Goal: Ask a question: Seek information or help from site administrators or community

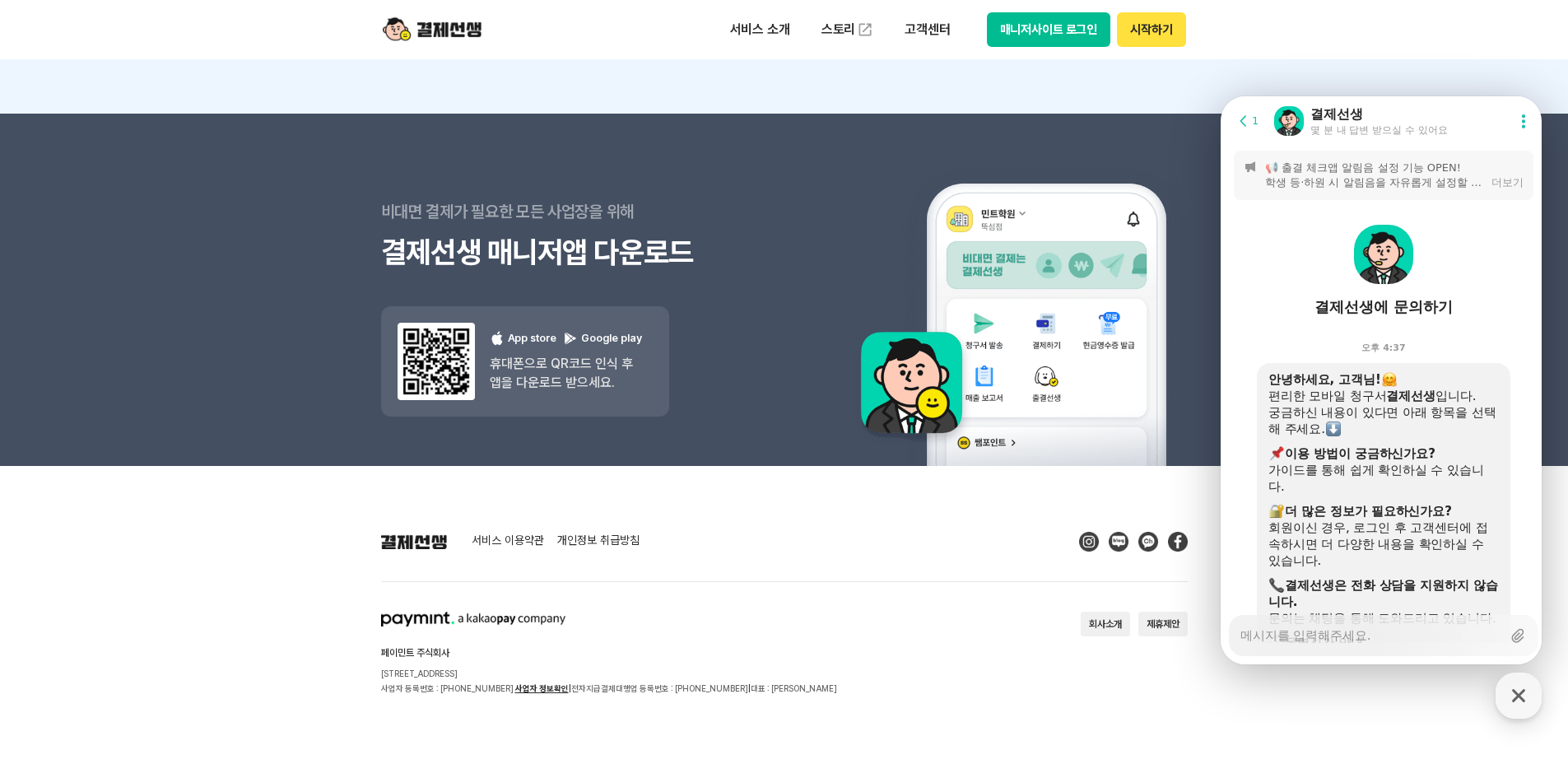
scroll to position [4088, 0]
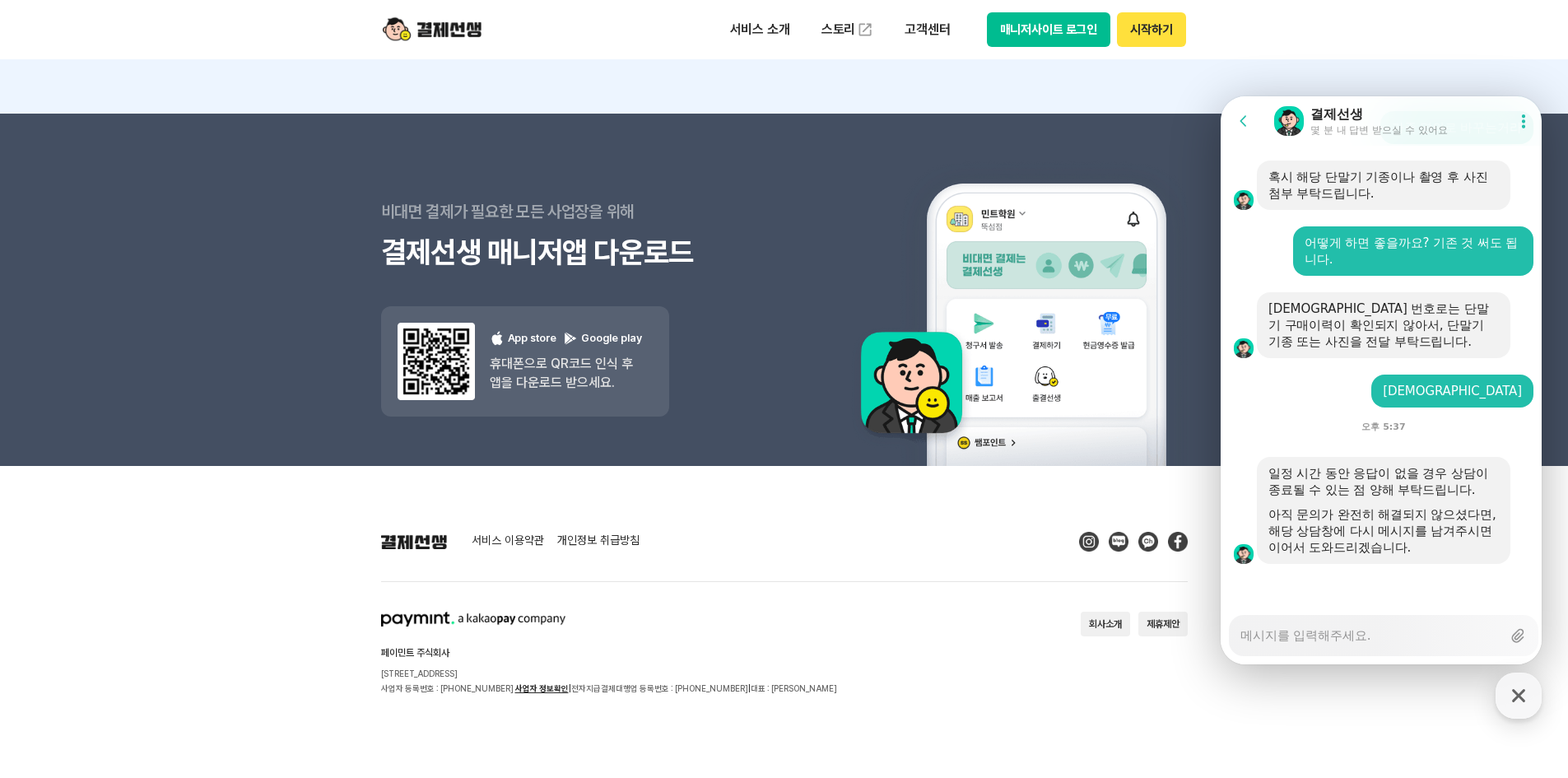
click at [1308, 637] on textarea "Messenger Input Textarea" at bounding box center [1371, 630] width 261 height 28
type textarea "x"
click at [1308, 637] on textarea "Messenger Input Textarea" at bounding box center [1371, 630] width 261 height 28
type textarea "ㅇ"
type textarea "x"
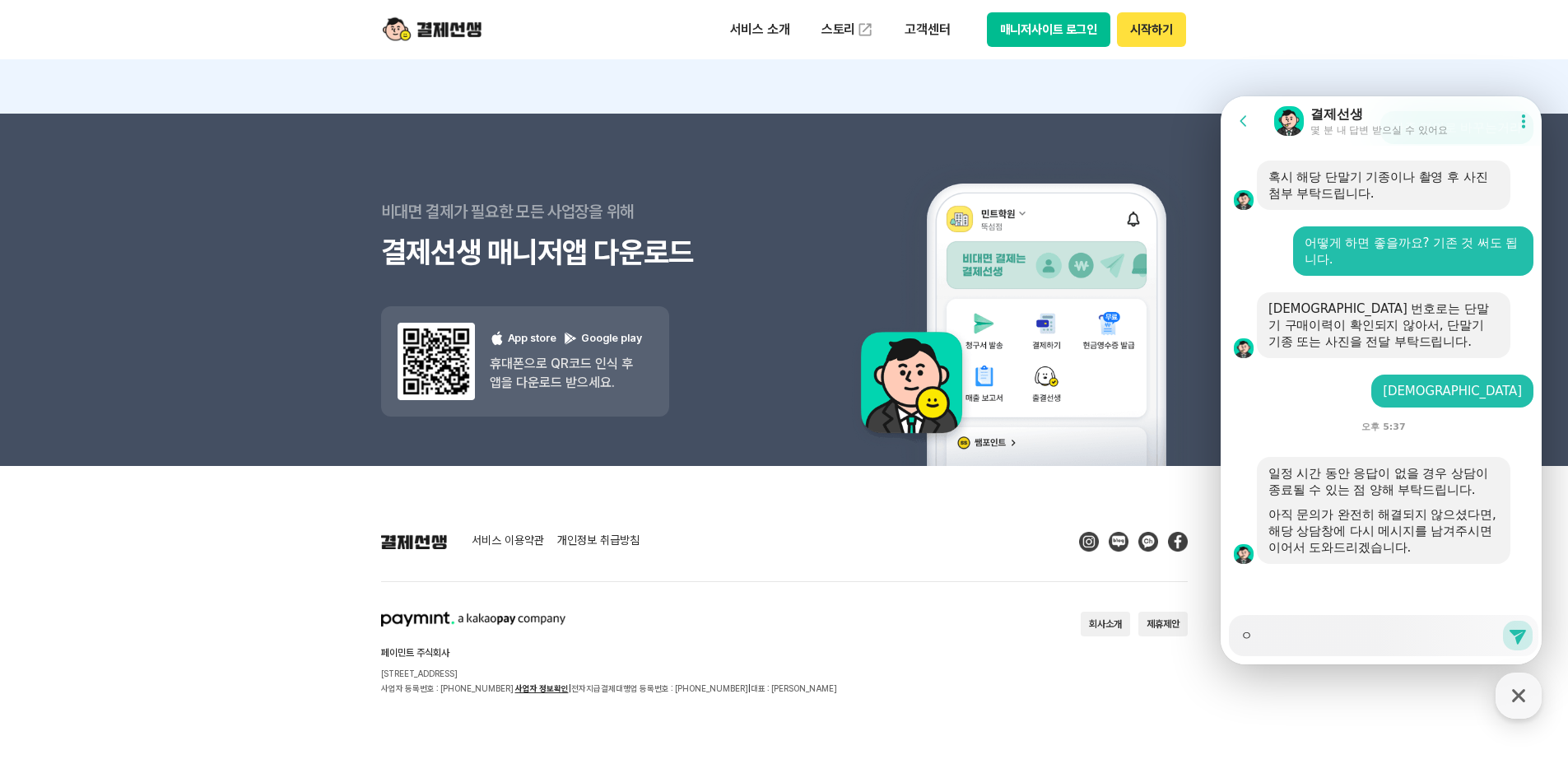
type textarea "x"
type textarea "ㅇ"
type textarea "x"
type textarea "아"
type textarea "x"
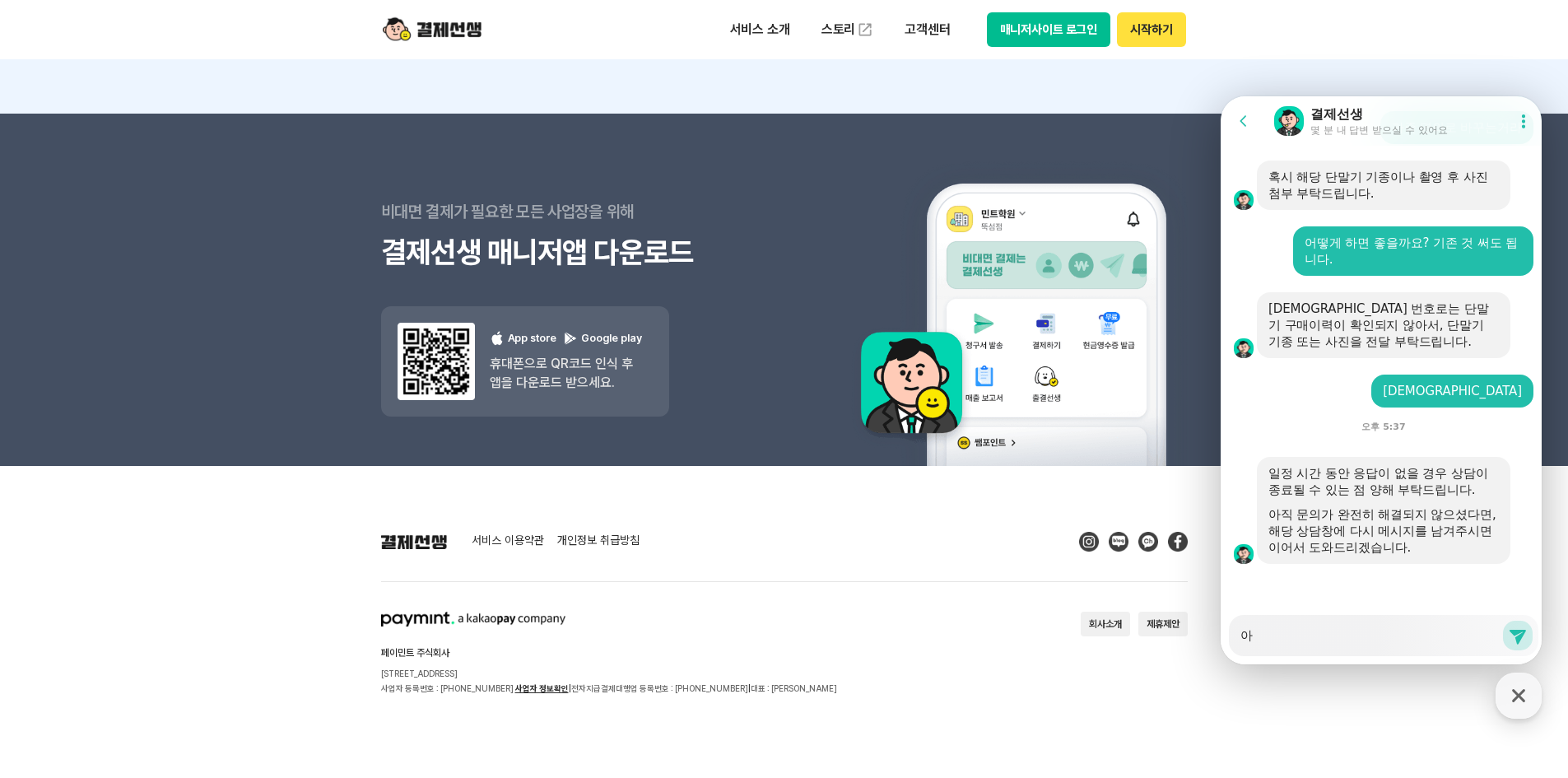
type textarea "아"
type textarea "x"
type textarea "아 ㄱ"
type textarea "x"
type textarea "아 겨"
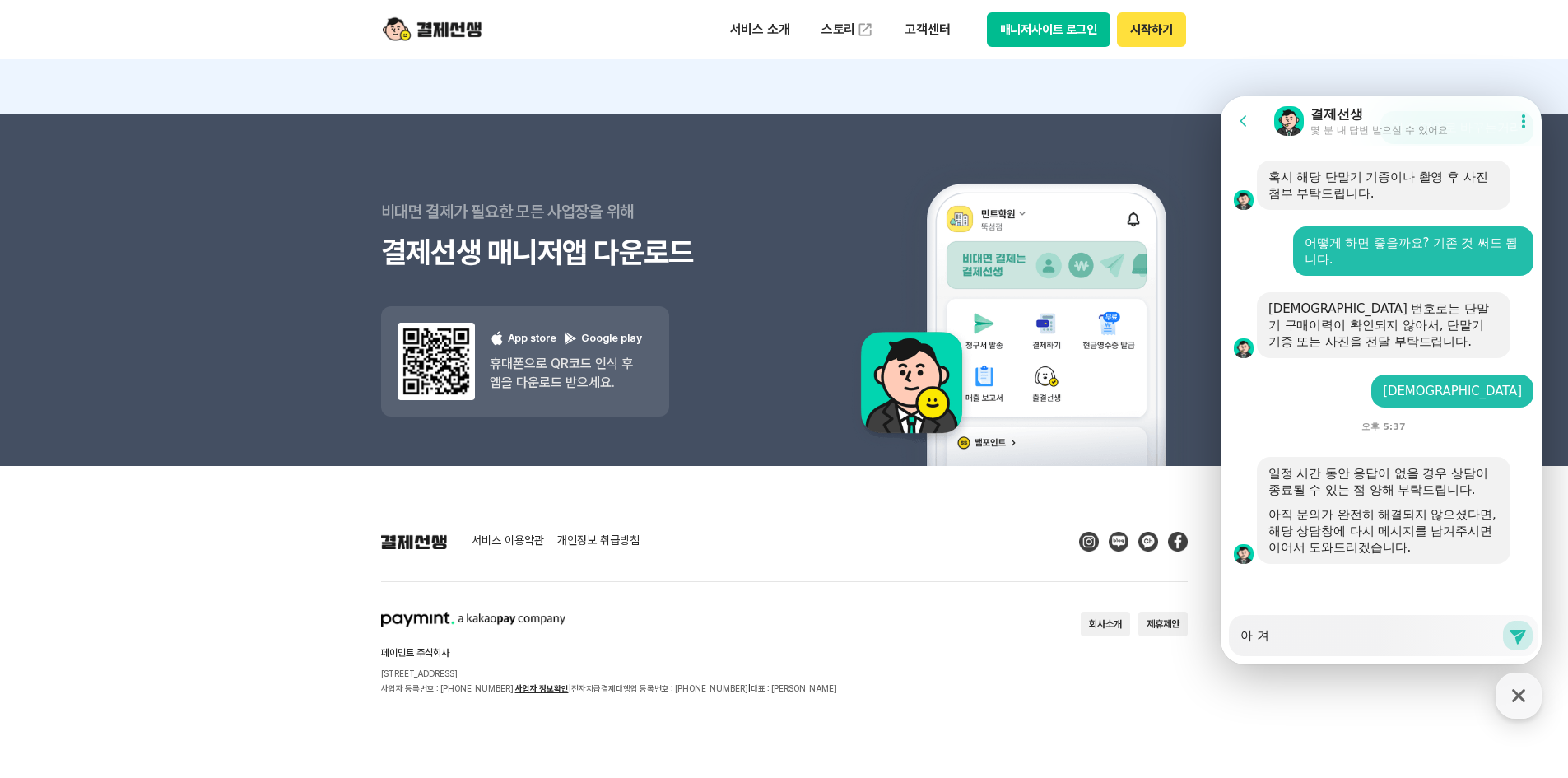
type textarea "x"
type textarea "아 결"
type textarea "x"
type textarea "아 결ㅈ"
type textarea "x"
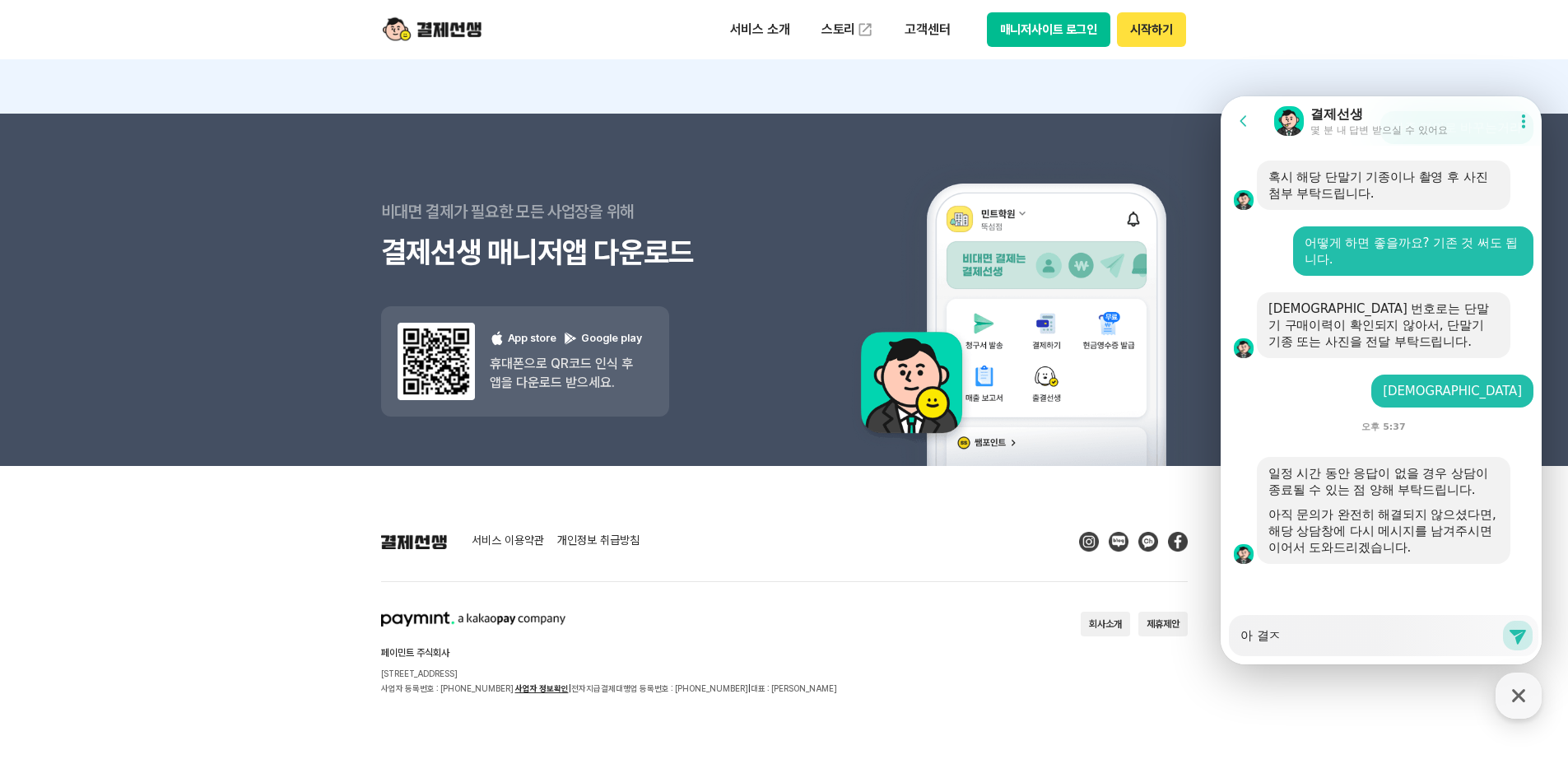
type textarea "아 결제"
type textarea "x"
type textarea "아 결젝"
type textarea "x"
type textarea "아 결제"
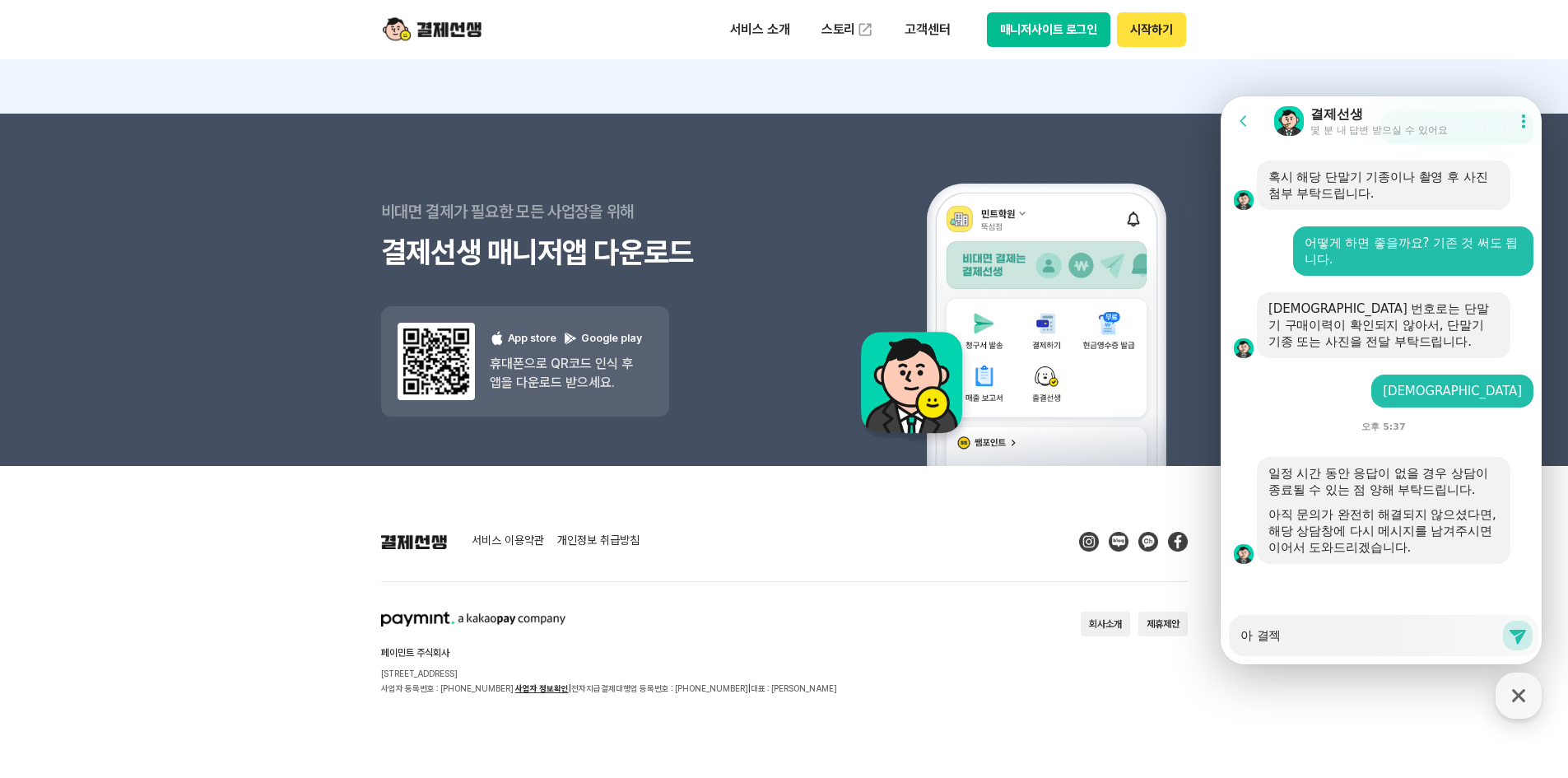
type textarea "x"
type textarea "아 결젣"
type textarea "x"
type textarea "아 결제다"
type textarea "x"
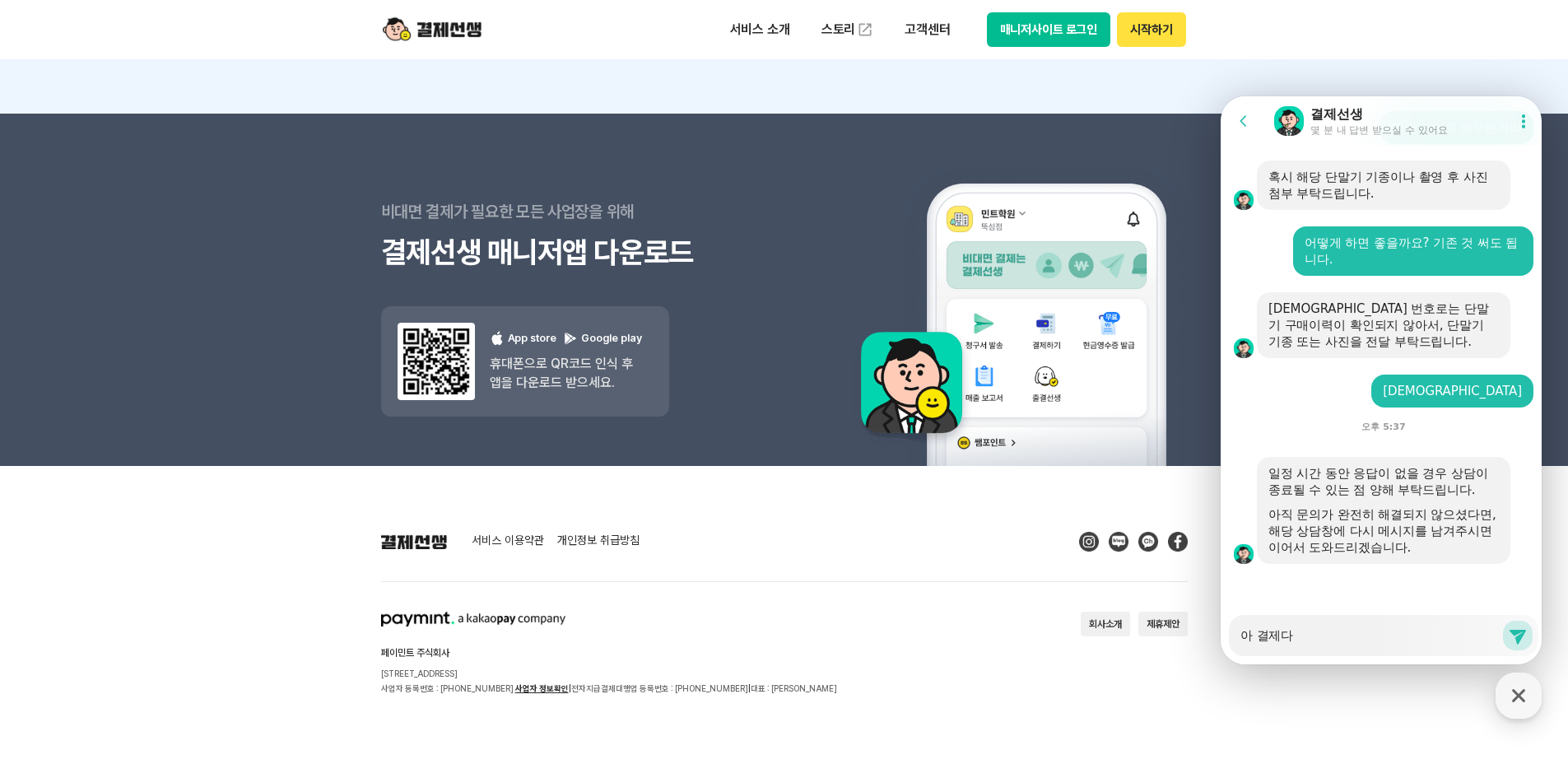
type textarea "아 결제단"
type textarea "x"
type textarea "아 결제다"
type textarea "x"
type textarea "아 결제ㄷ"
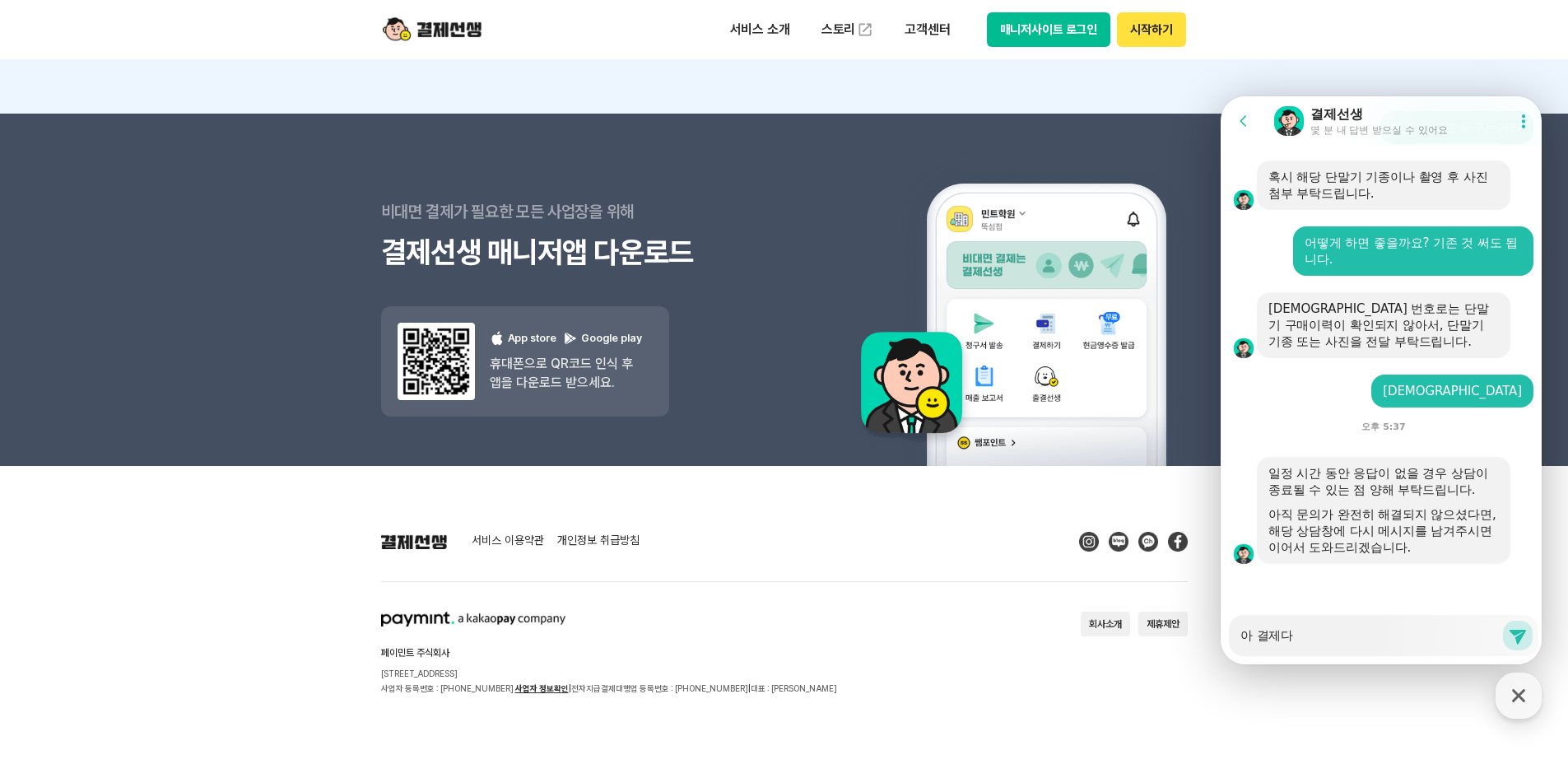
type textarea "x"
type textarea "아 결제"
type textarea "x"
type textarea "아 결"
type textarea "x"
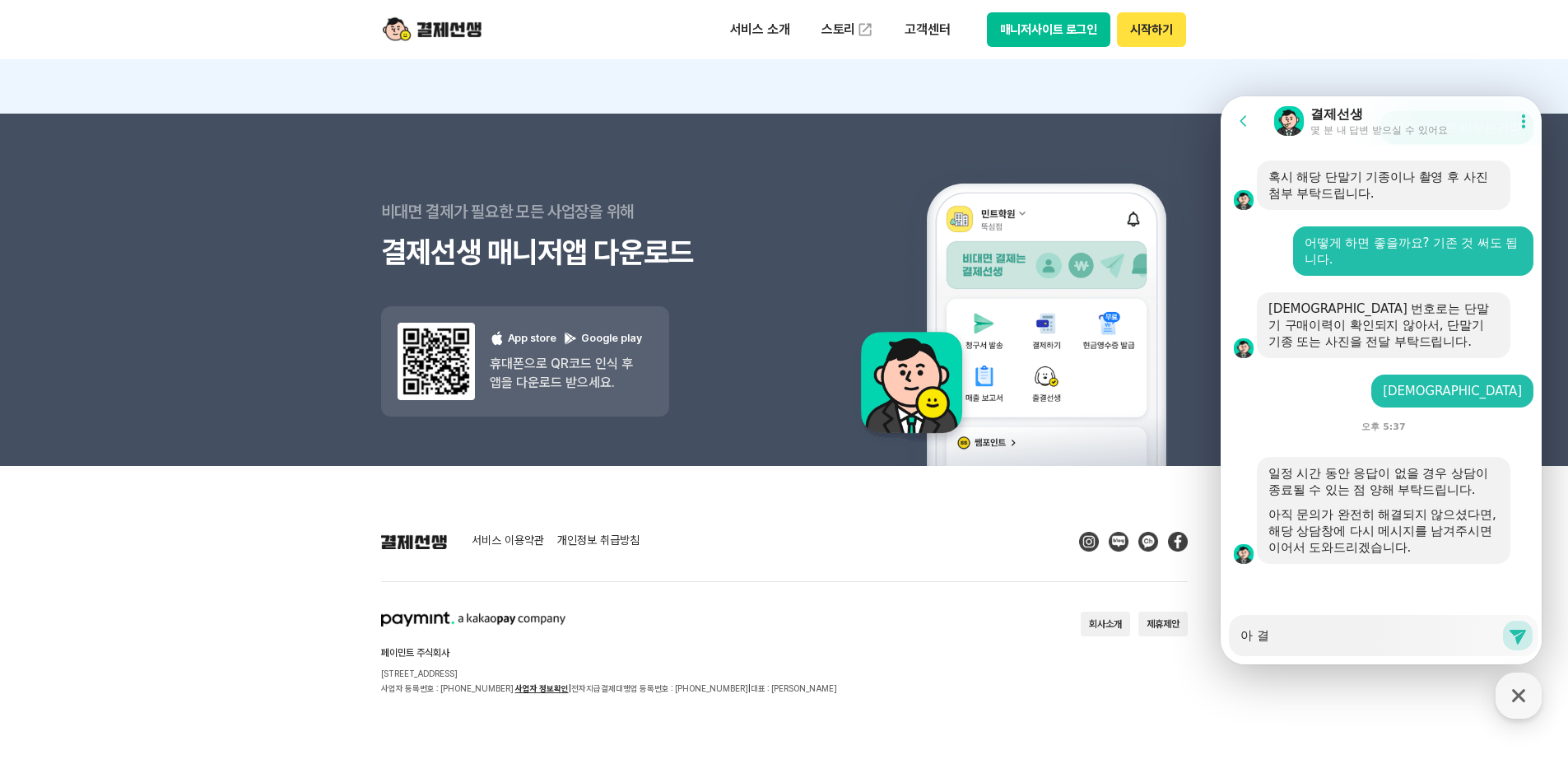
type textarea "아"
type textarea "x"
type textarea "아"
type textarea "x"
click at [1332, 634] on textarea "Messenger Input Textarea" at bounding box center [1371, 630] width 261 height 28
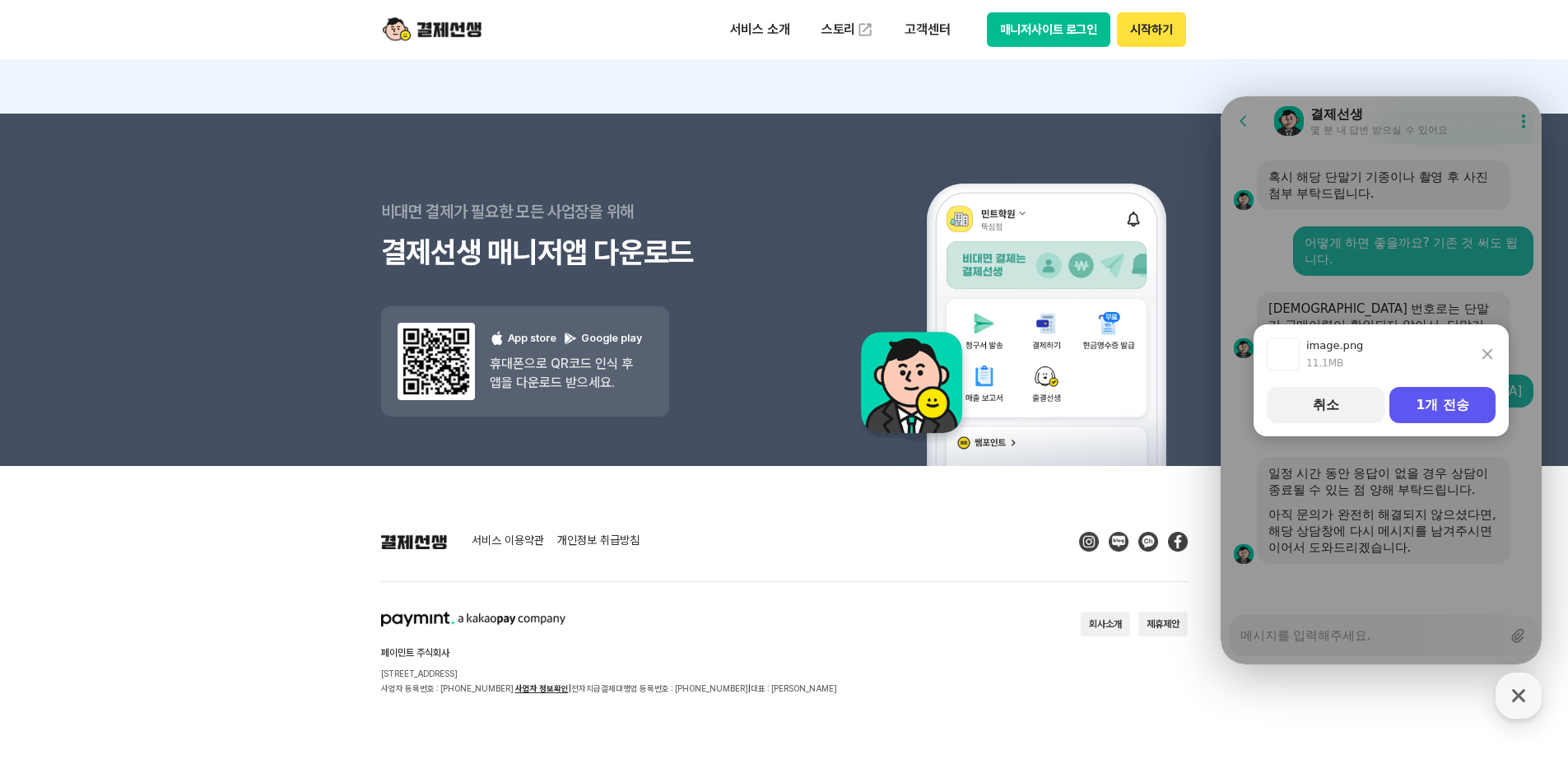
click at [1327, 631] on div "image.png 11.1MB Remove a pasted file 취소 1개 전송" at bounding box center [1381, 381] width 321 height 568
click at [1467, 396] on button "1개 전송" at bounding box center [1442, 404] width 106 height 36
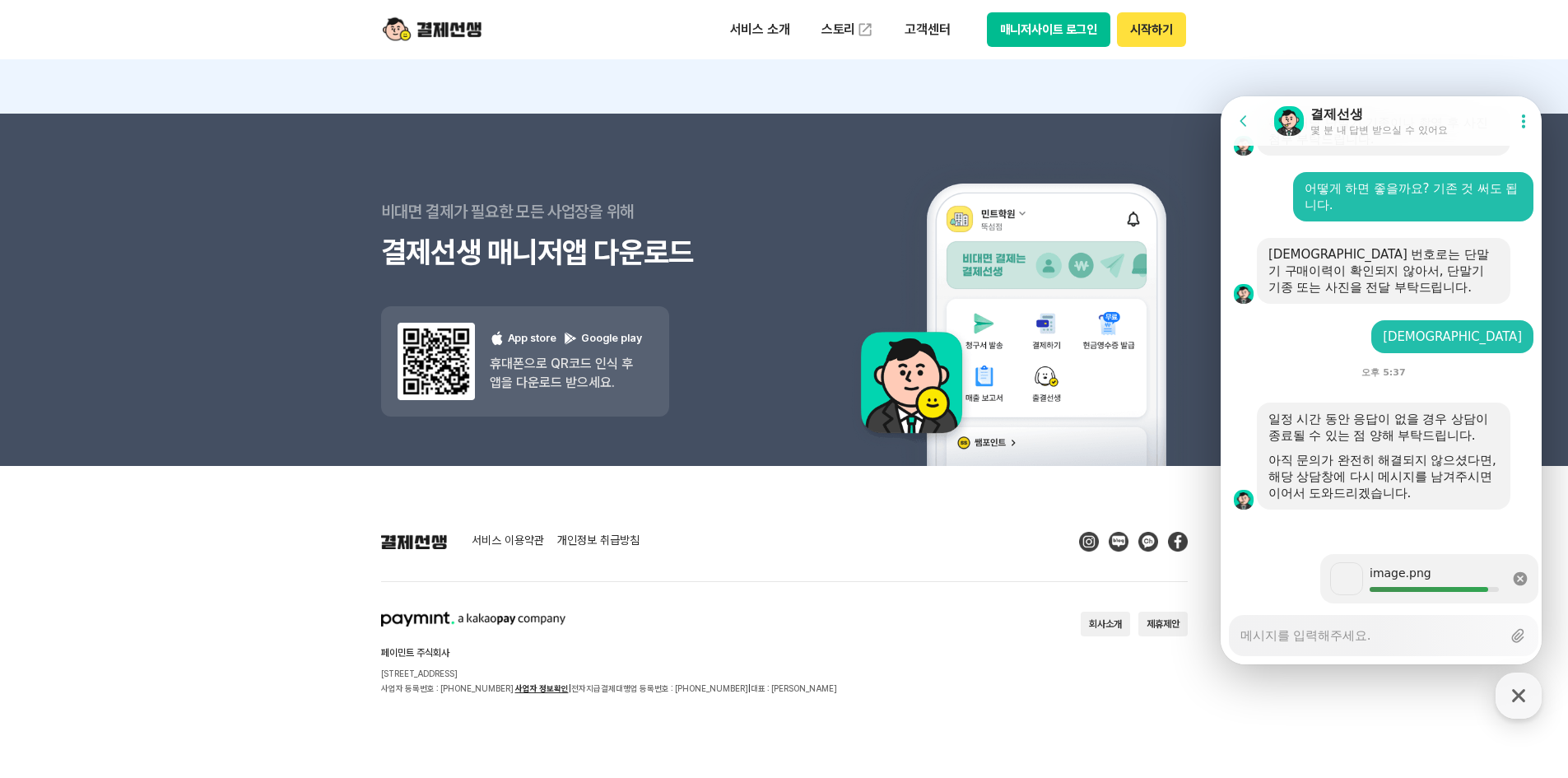
click at [1416, 626] on textarea "Messenger Input Textarea" at bounding box center [1371, 630] width 261 height 28
type textarea "x"
type textarea "ㅇ"
type textarea "x"
type textarea "이"
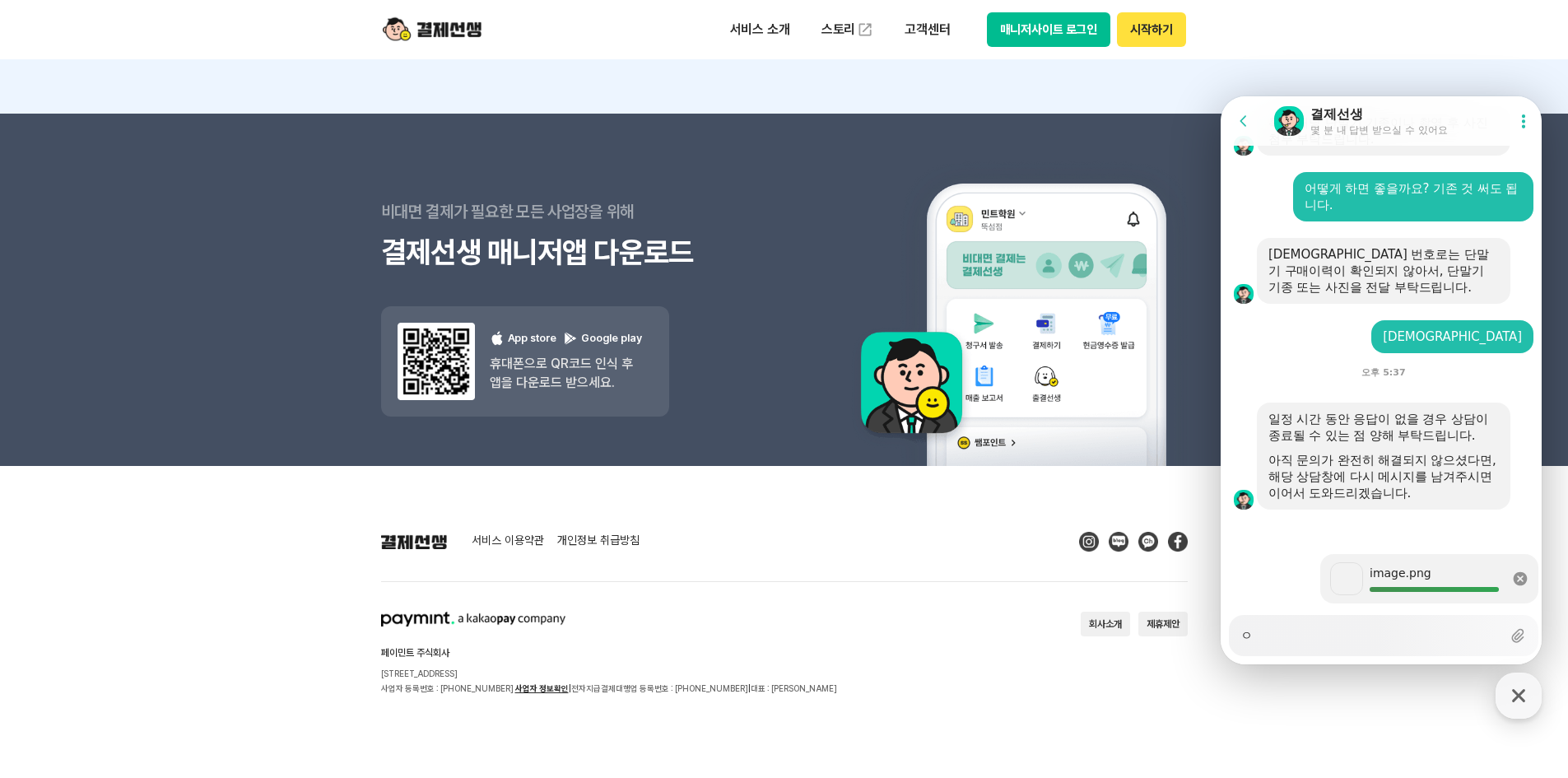
type textarea "x"
type textarea "이"
type textarea "x"
type textarea "이 ㄷ"
type textarea "x"
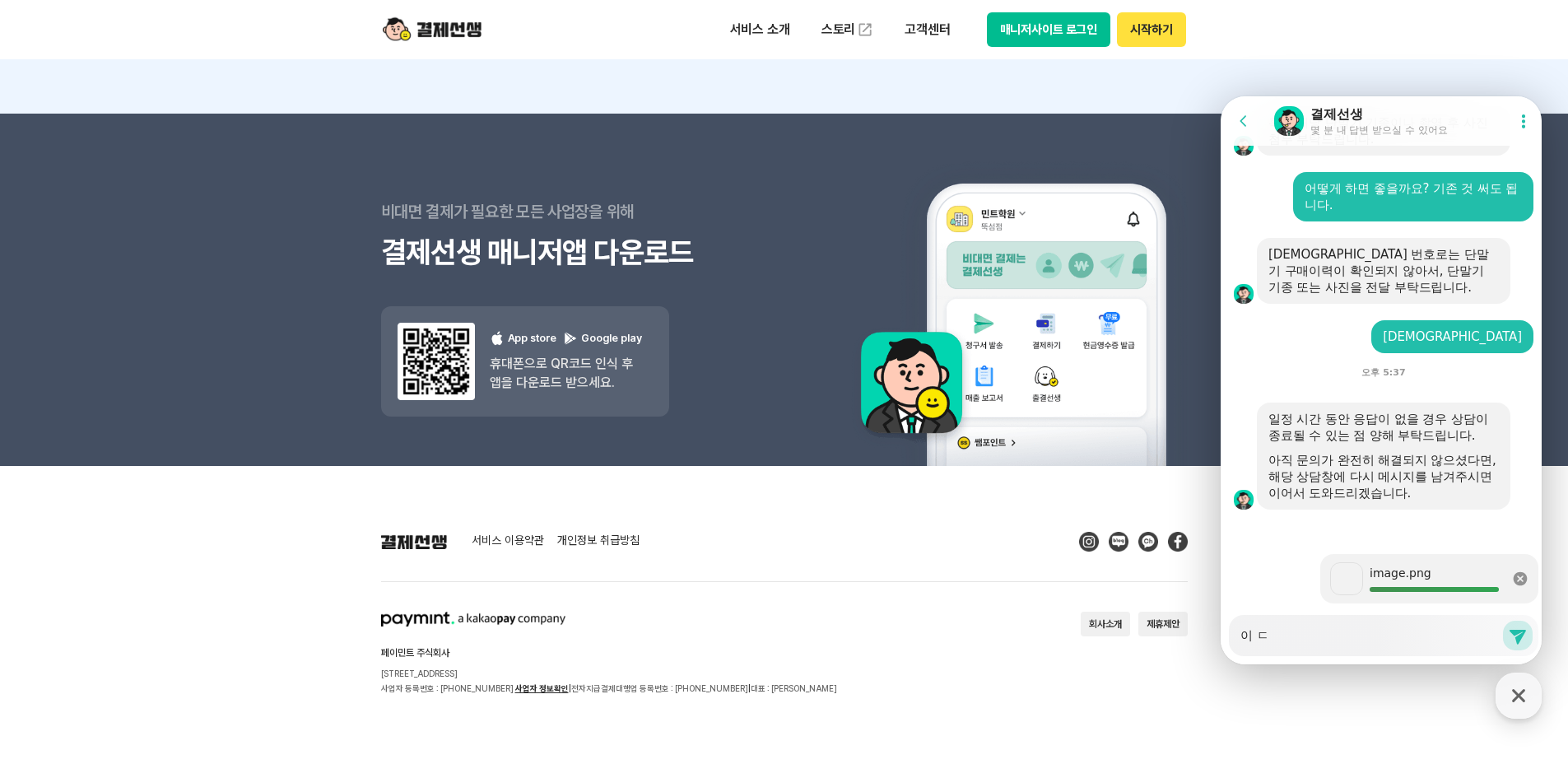
type textarea "이 다"
type textarea "x"
type textarea "이 단"
type textarea "x"
type textarea "이 단ㅁ"
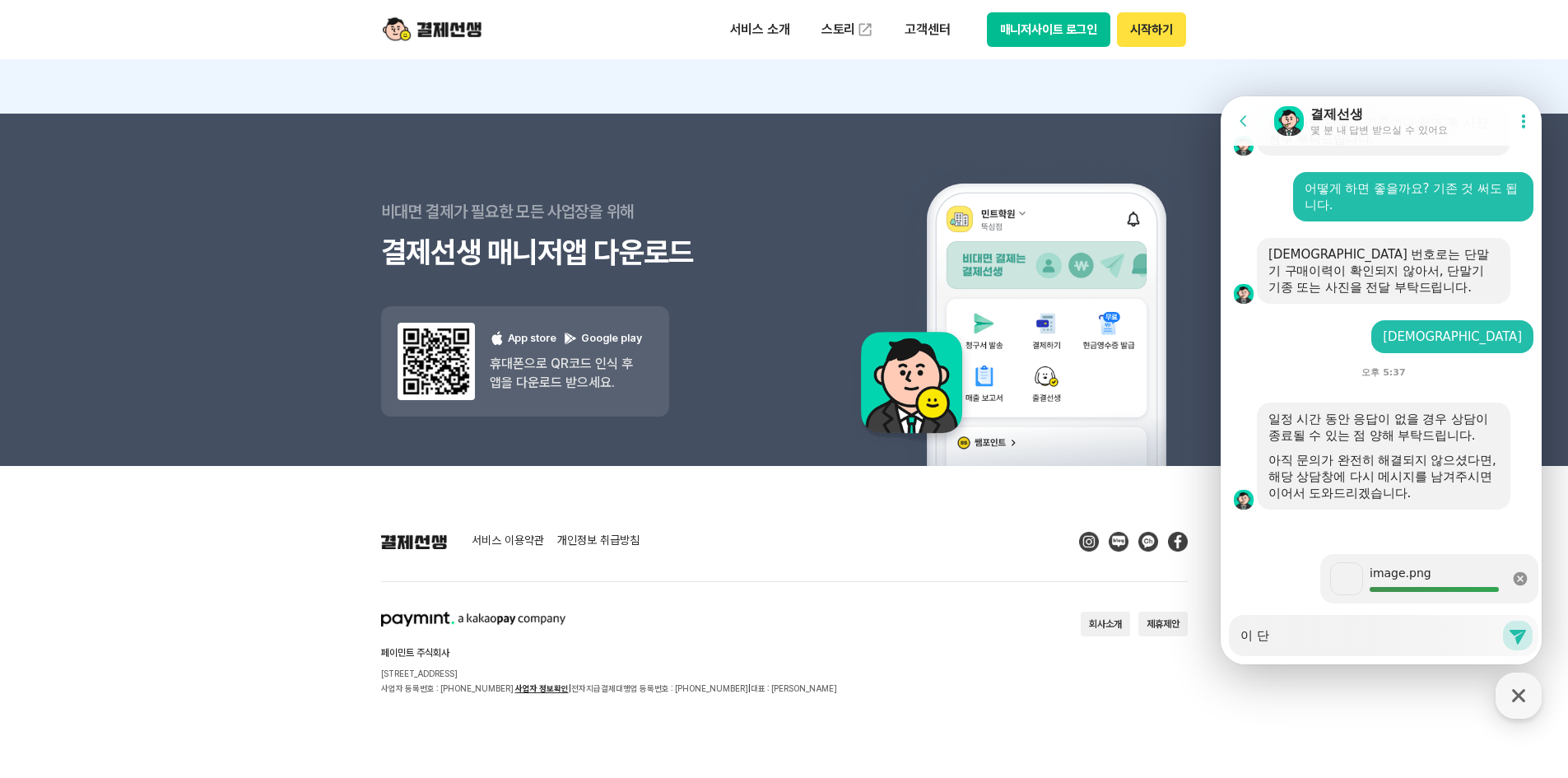
type textarea "x"
type textarea "이 단마"
type textarea "x"
type textarea "이 단말"
type textarea "x"
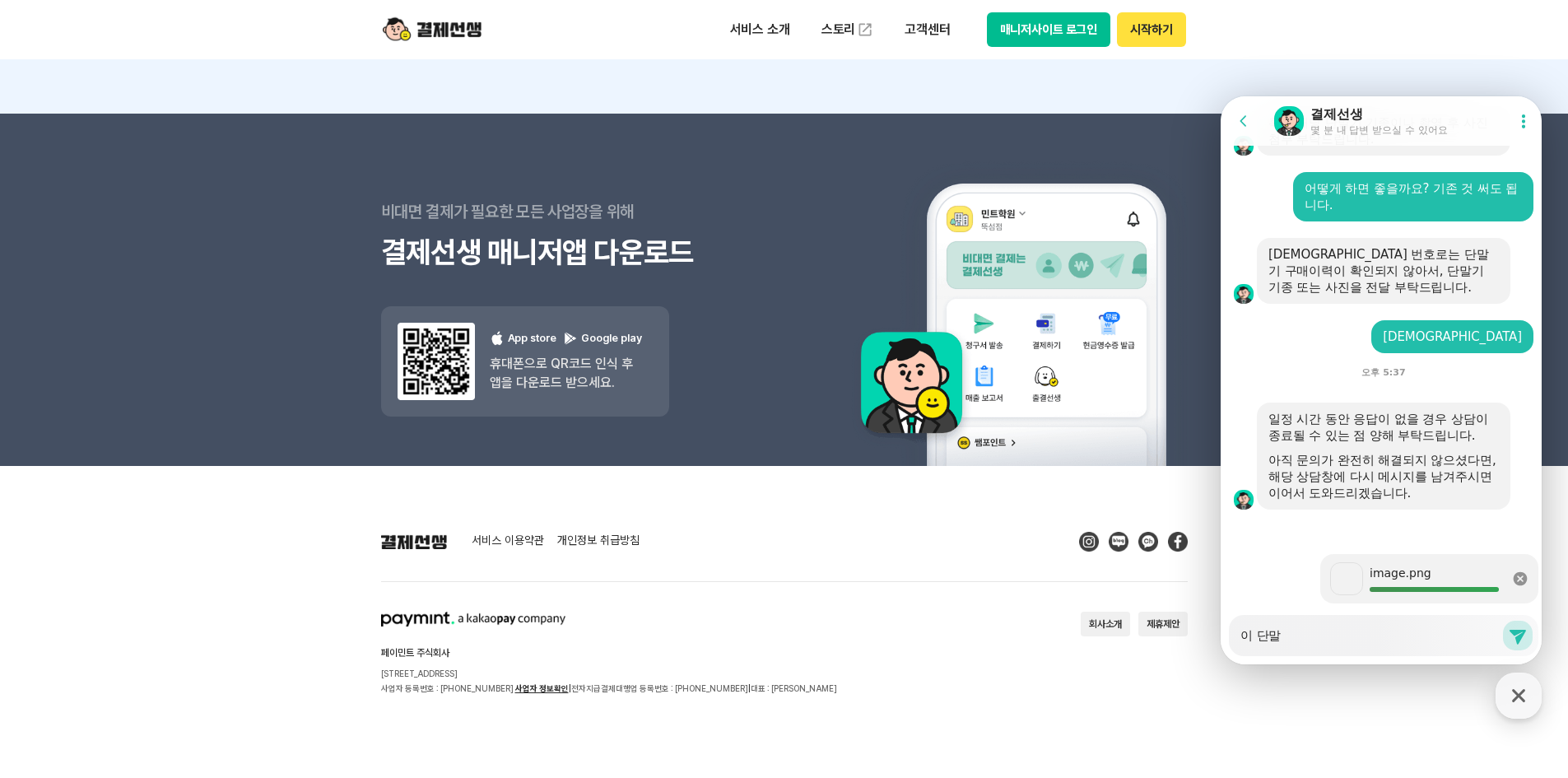
type textarea "이 단맑"
type textarea "x"
type textarea "이 단말기"
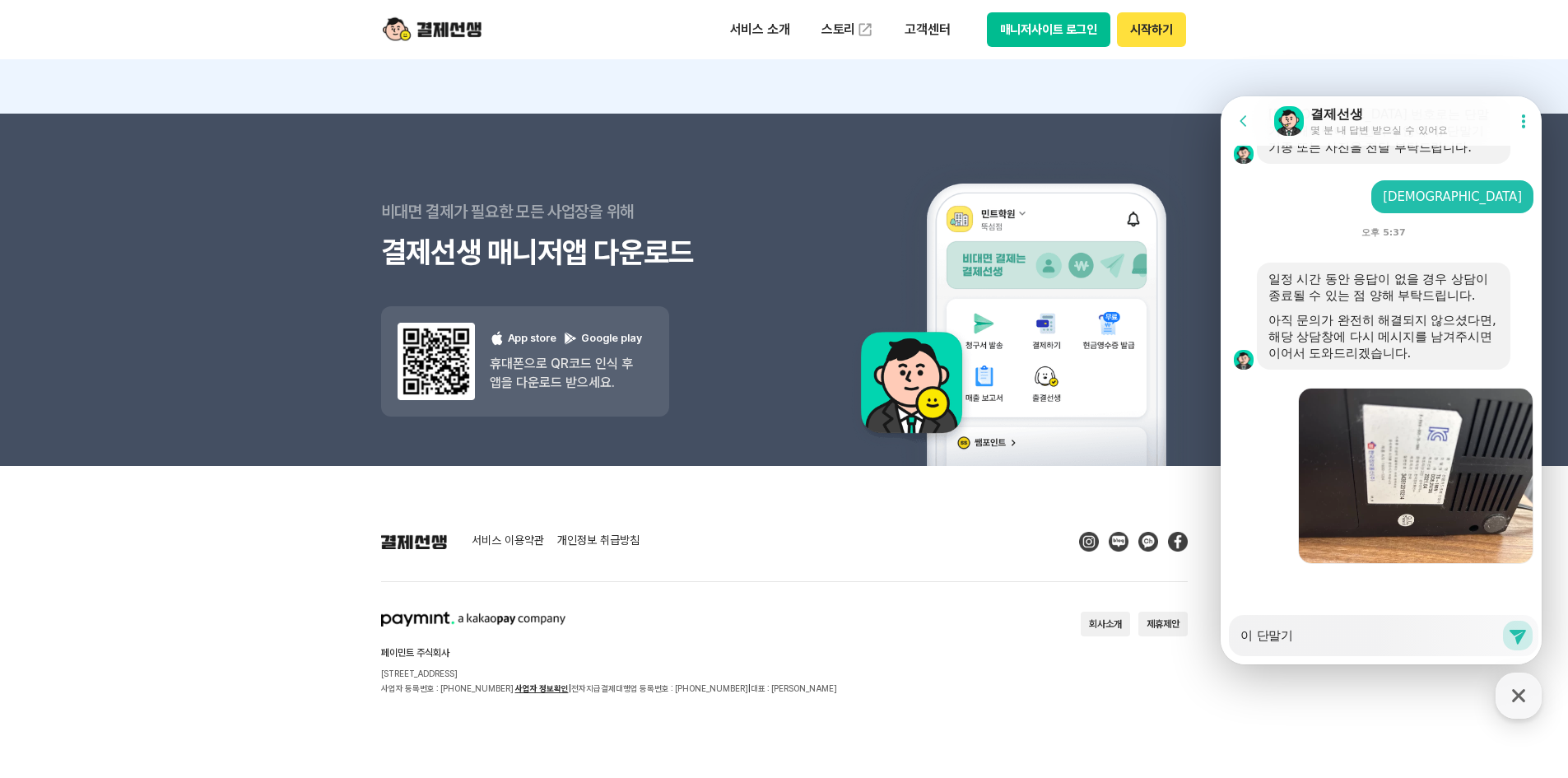
type textarea "x"
type textarea "이 단말긴"
type textarea "x"
type textarea "이 단말기느"
type textarea "x"
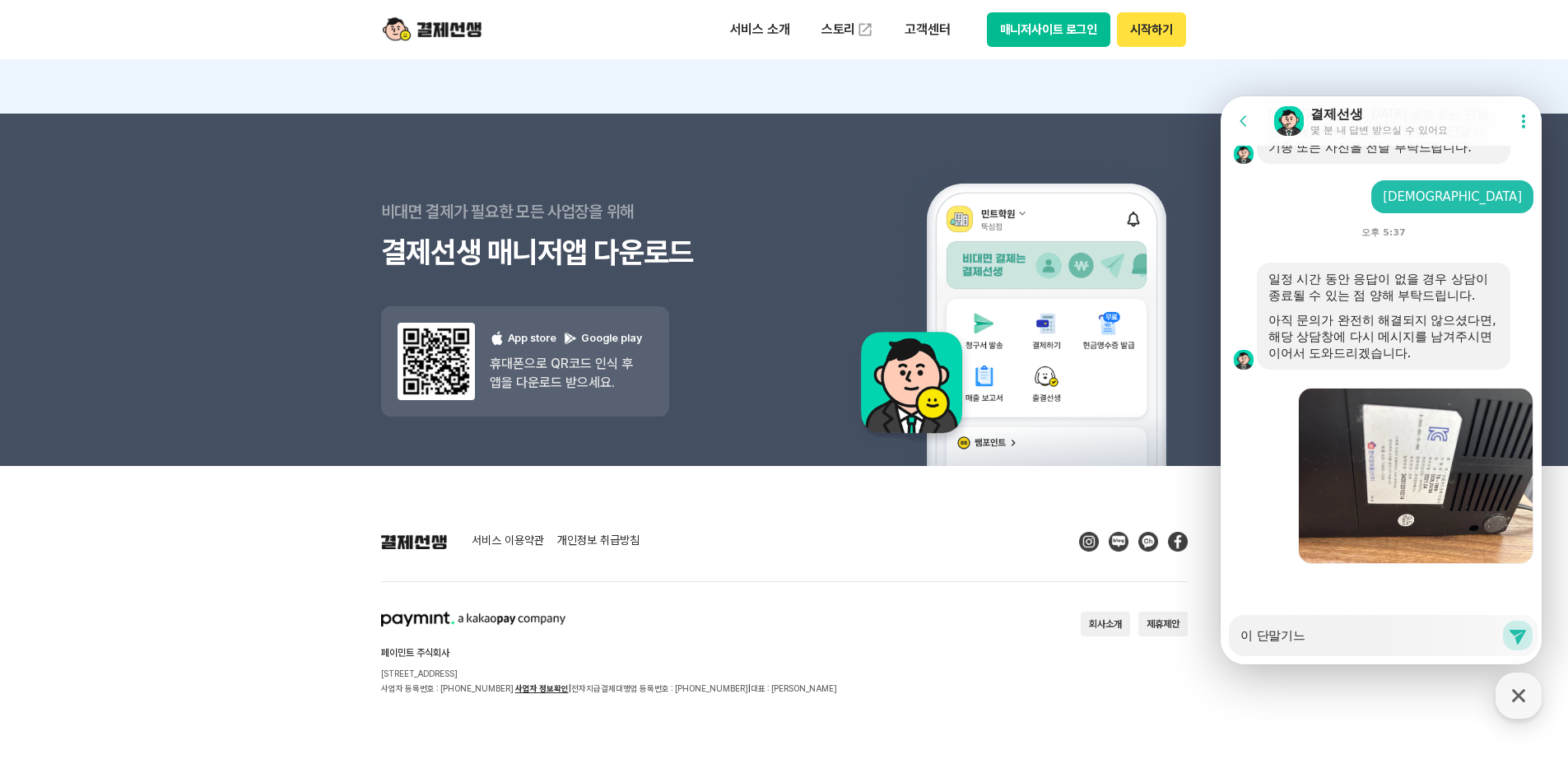
type textarea "이 단말기는"
type textarea "x"
type textarea "이 단말기는"
type textarea "x"
type textarea "이 단말기는 ㄱ"
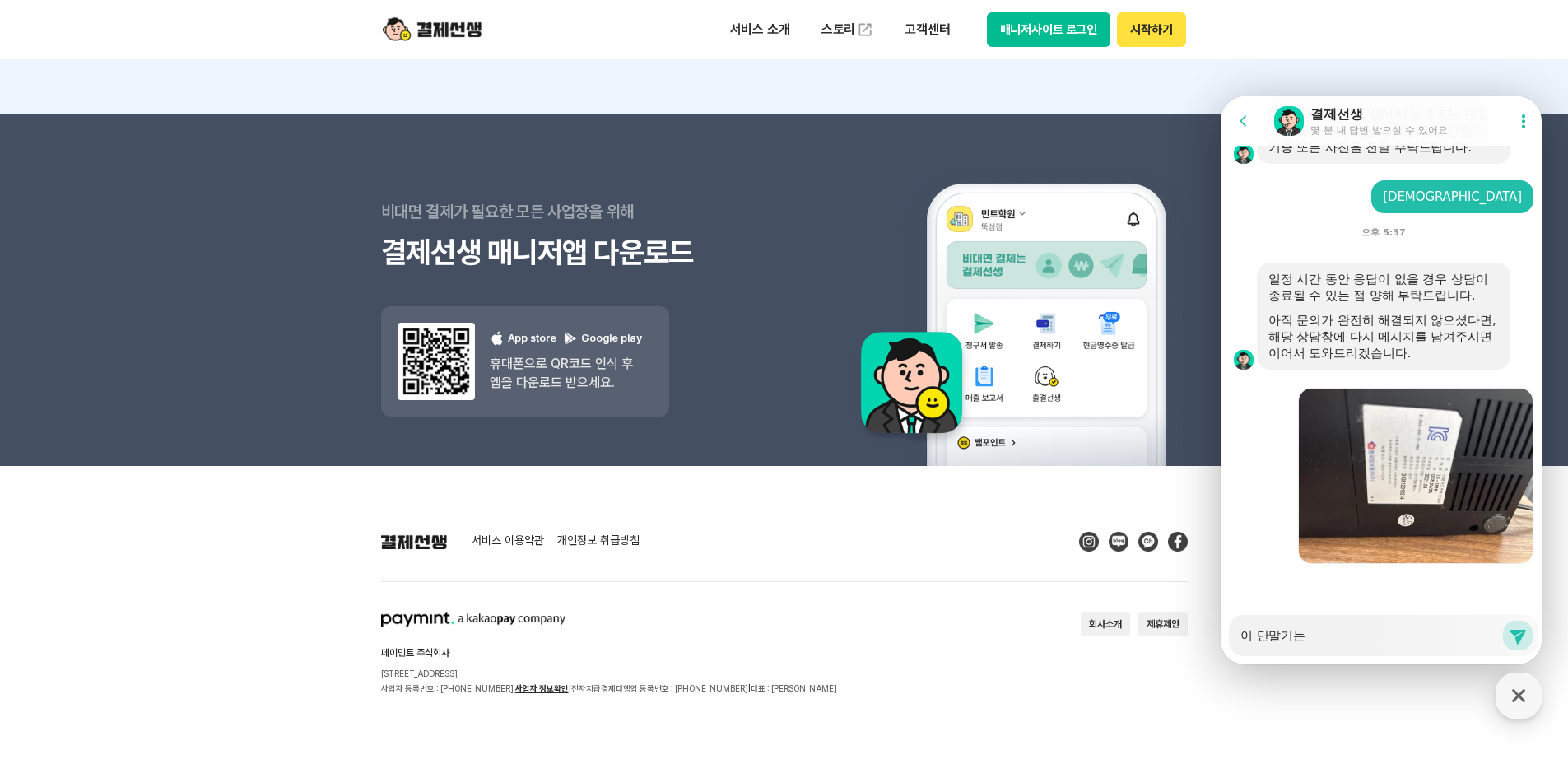
type textarea "x"
type textarea "이 단말기는 겨"
type textarea "x"
type textarea "이 단말기는 결"
type textarea "x"
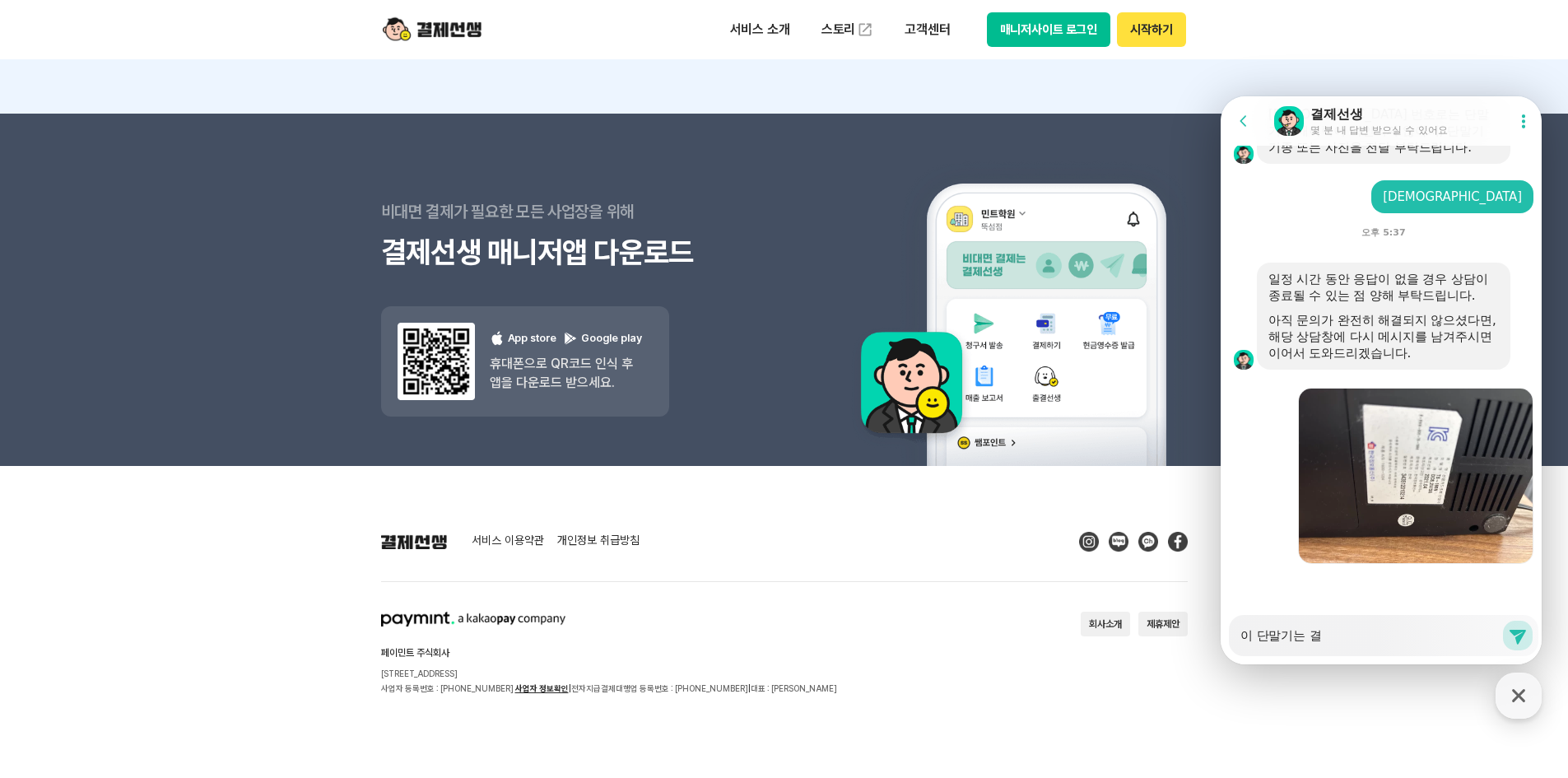
type textarea "이 단말기는 결ㅈ"
type textarea "x"
type textarea "이 단말기는 결제"
type textarea "x"
type textarea "이 단말기는 결젯"
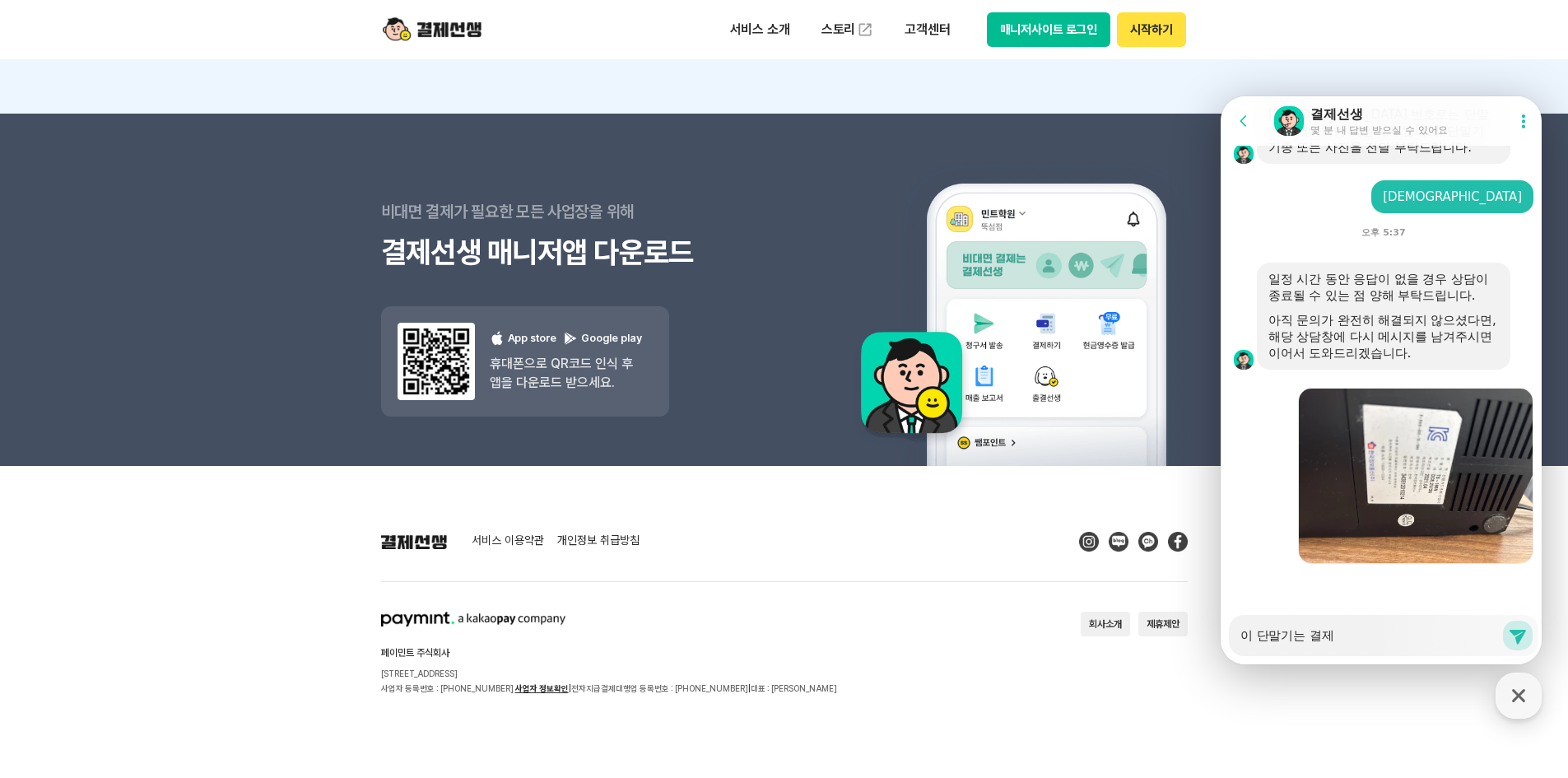
type textarea "x"
type textarea "이 단말기는 결제서"
type textarea "x"
type textarea "이 단말기는 결제선"
type textarea "x"
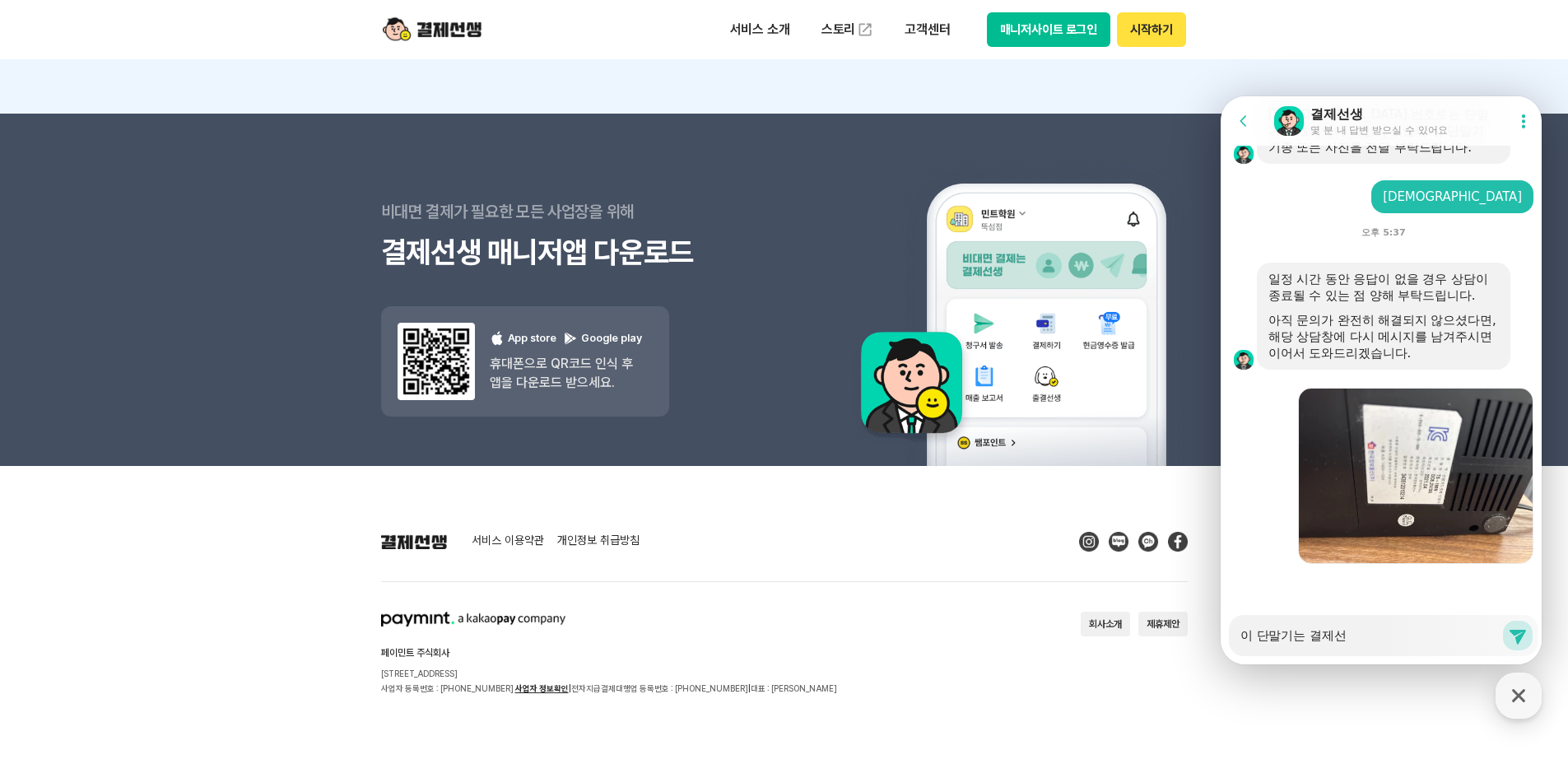
type textarea "이 단말기는 결제선ㅅ"
type textarea "x"
type textarea "이 단말기는 결제선새"
type textarea "x"
type textarea "이 단말기는 결제선생"
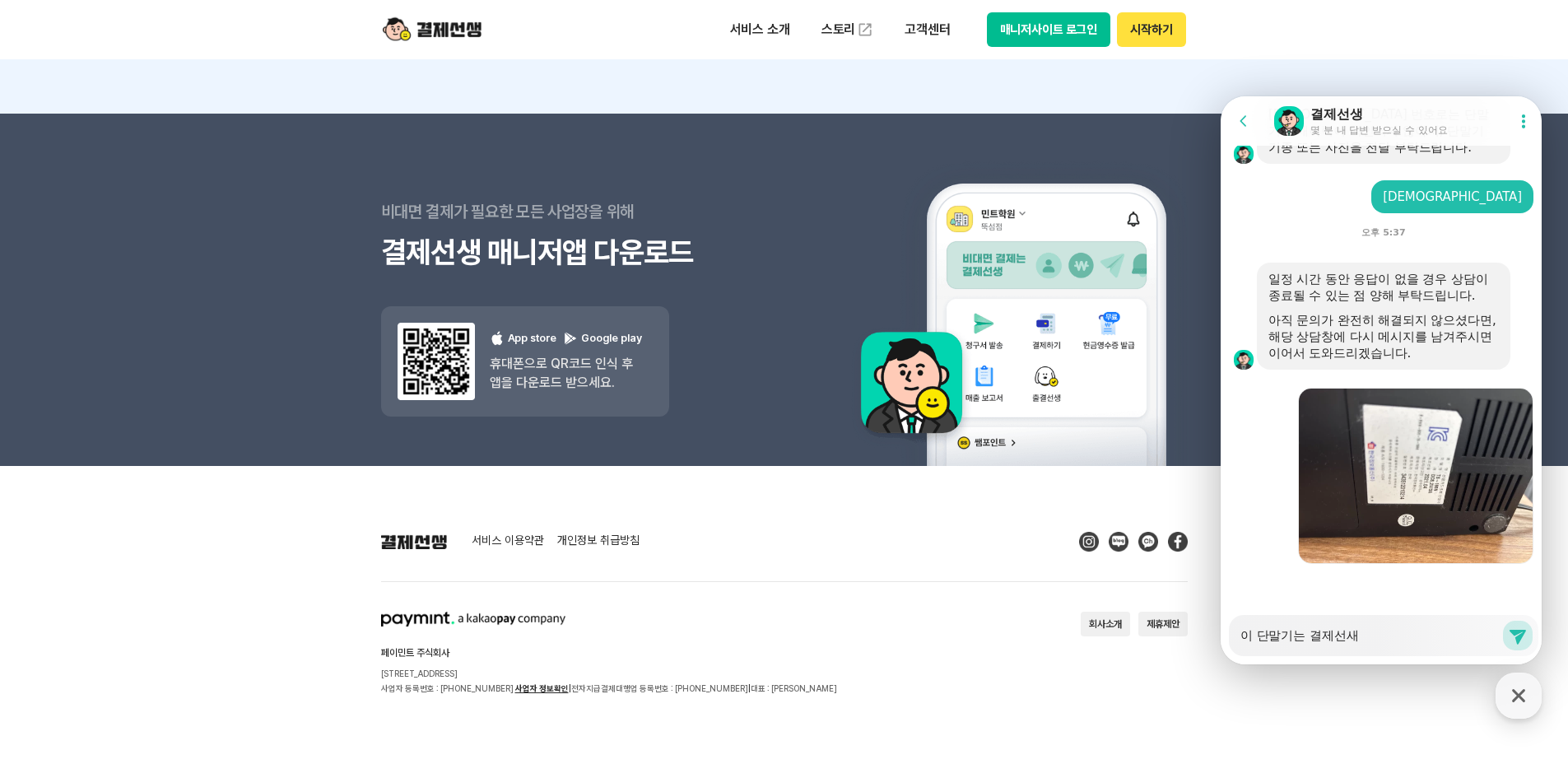
type textarea "x"
type textarea "이 단말기는 결제선생"
type textarea "x"
type textarea "이 단말기는 결제선생 ㄷ"
type textarea "x"
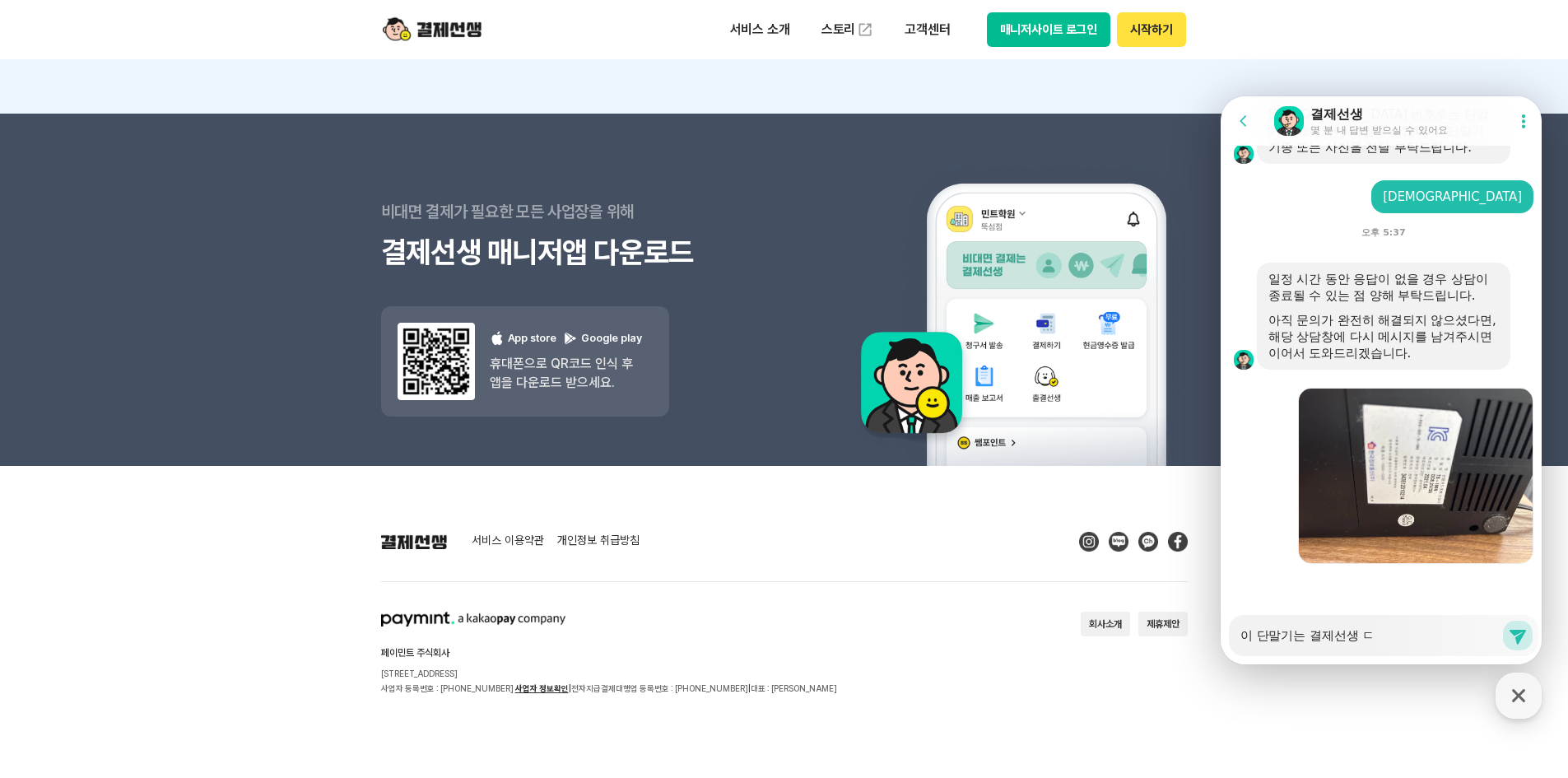
type textarea "이 단말기는 결제선생 다"
type textarea "x"
type textarea "이 단말기는 결제선생 단"
type textarea "x"
type textarea "이 단말기는 결제선생 단ㅁ"
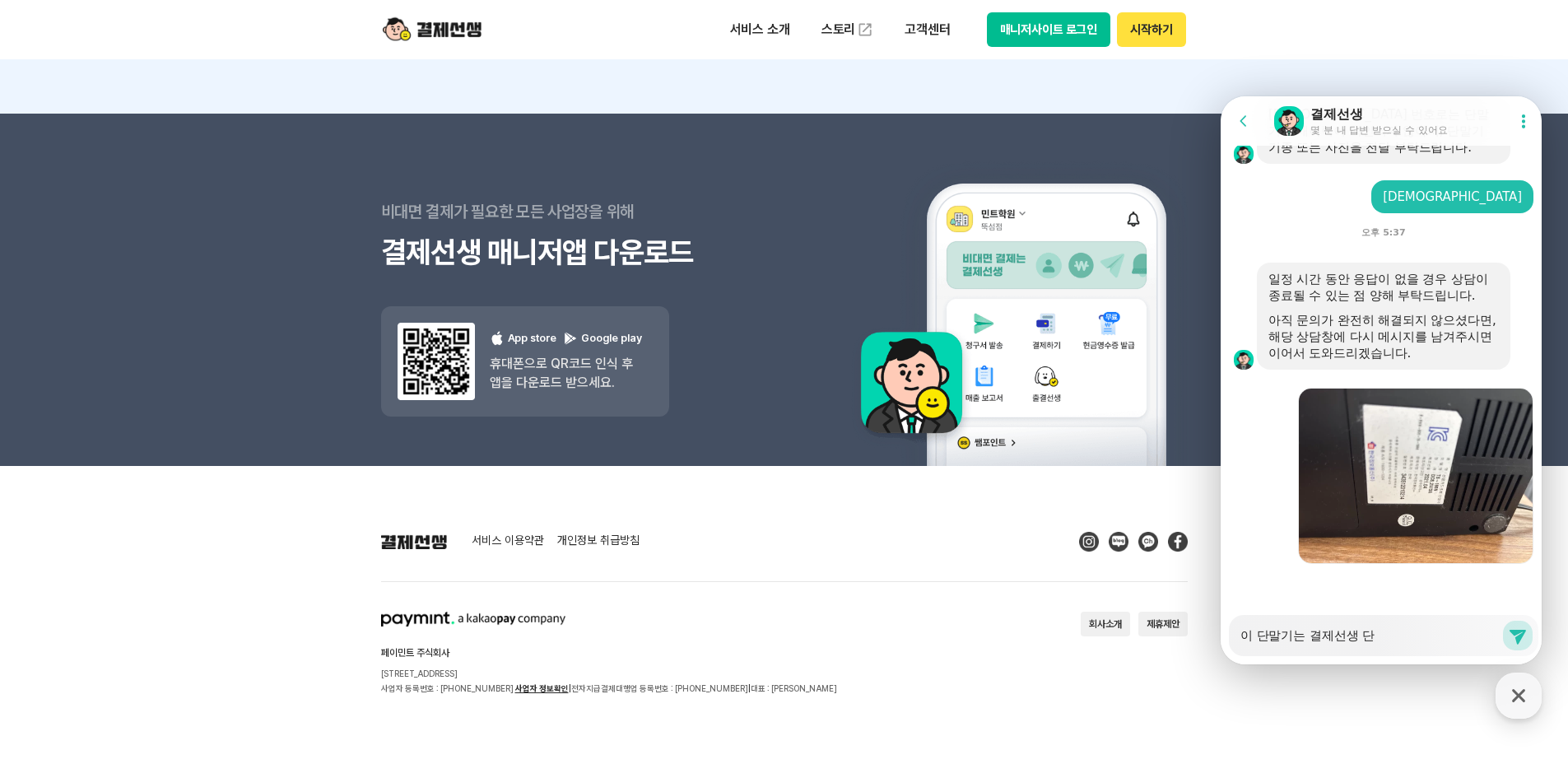
type textarea "x"
type textarea "이 단말기는 결제선생 단마"
type textarea "x"
type textarea "이 단말기는 결제선생 단말"
type textarea "x"
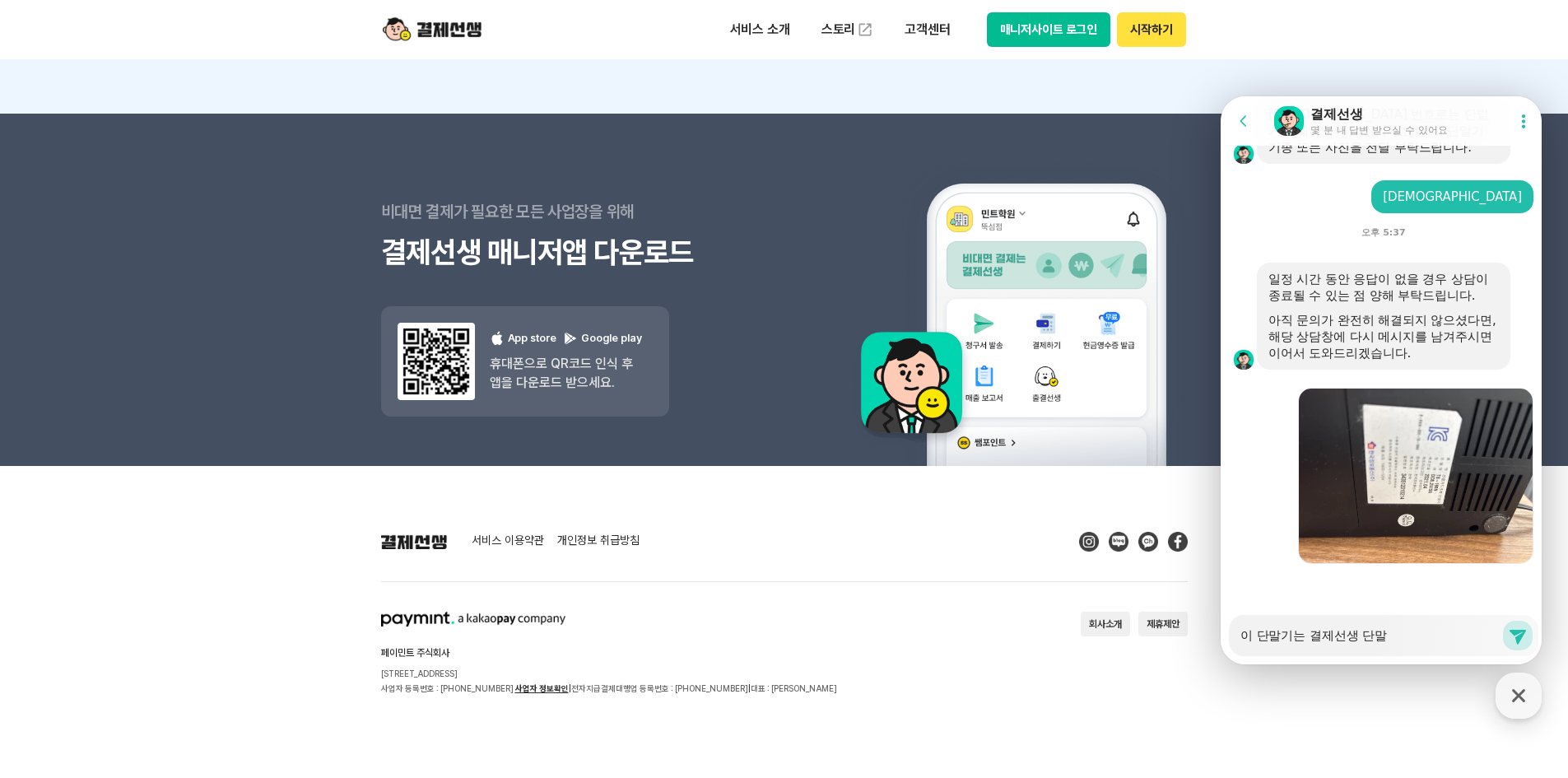
type textarea "이 단말기는 결제선생 단맑"
type textarea "x"
type textarea "이 단말기는 결제선생 단말기"
type textarea "x"
type textarea "이 단말기는 결제선생 단말긱"
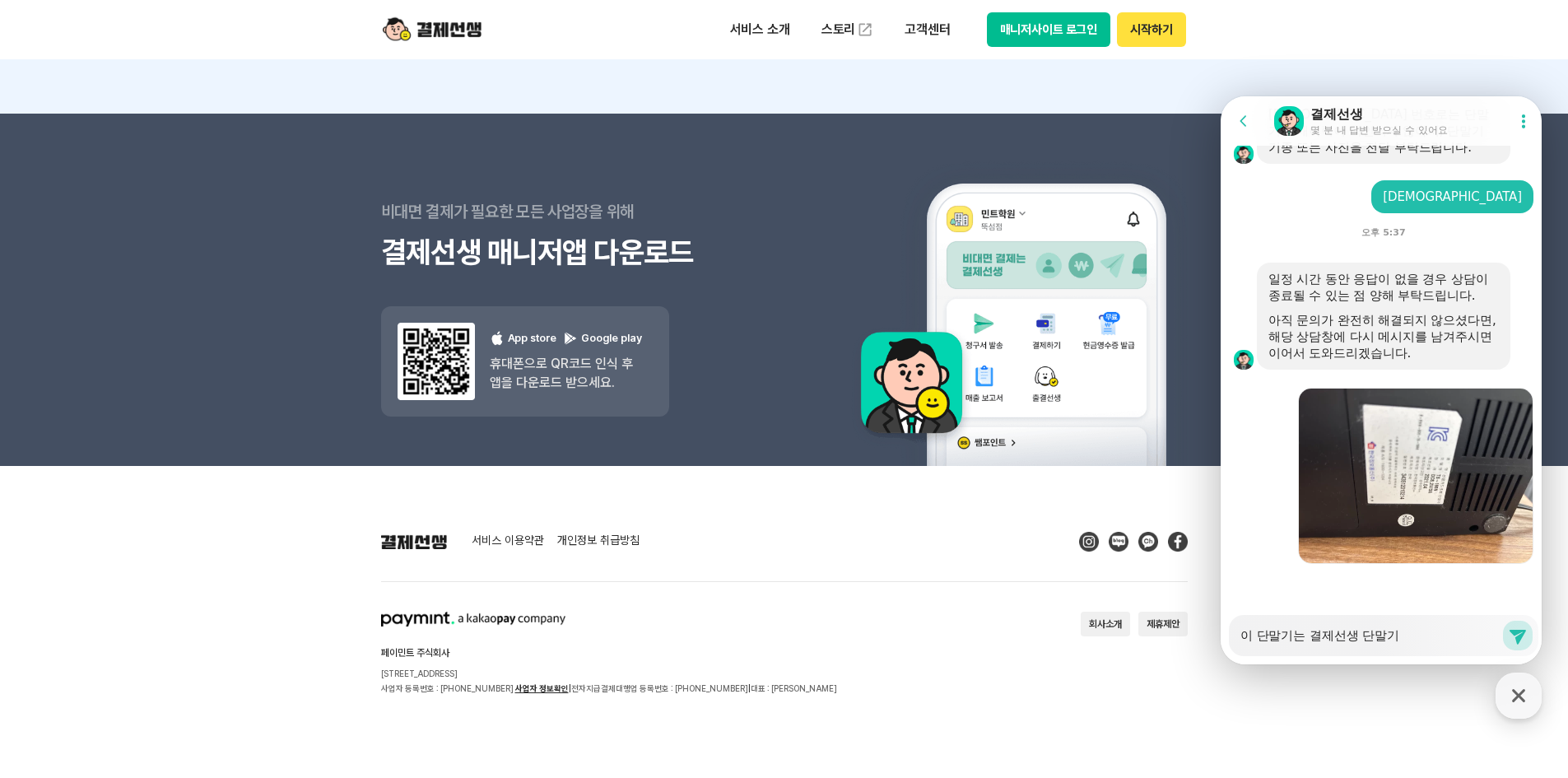
type textarea "x"
type textarea "이 단말기는 결제선생 단말기가"
type textarea "x"
type textarea "이 단말기는 결제선생 단말기가"
type textarea "x"
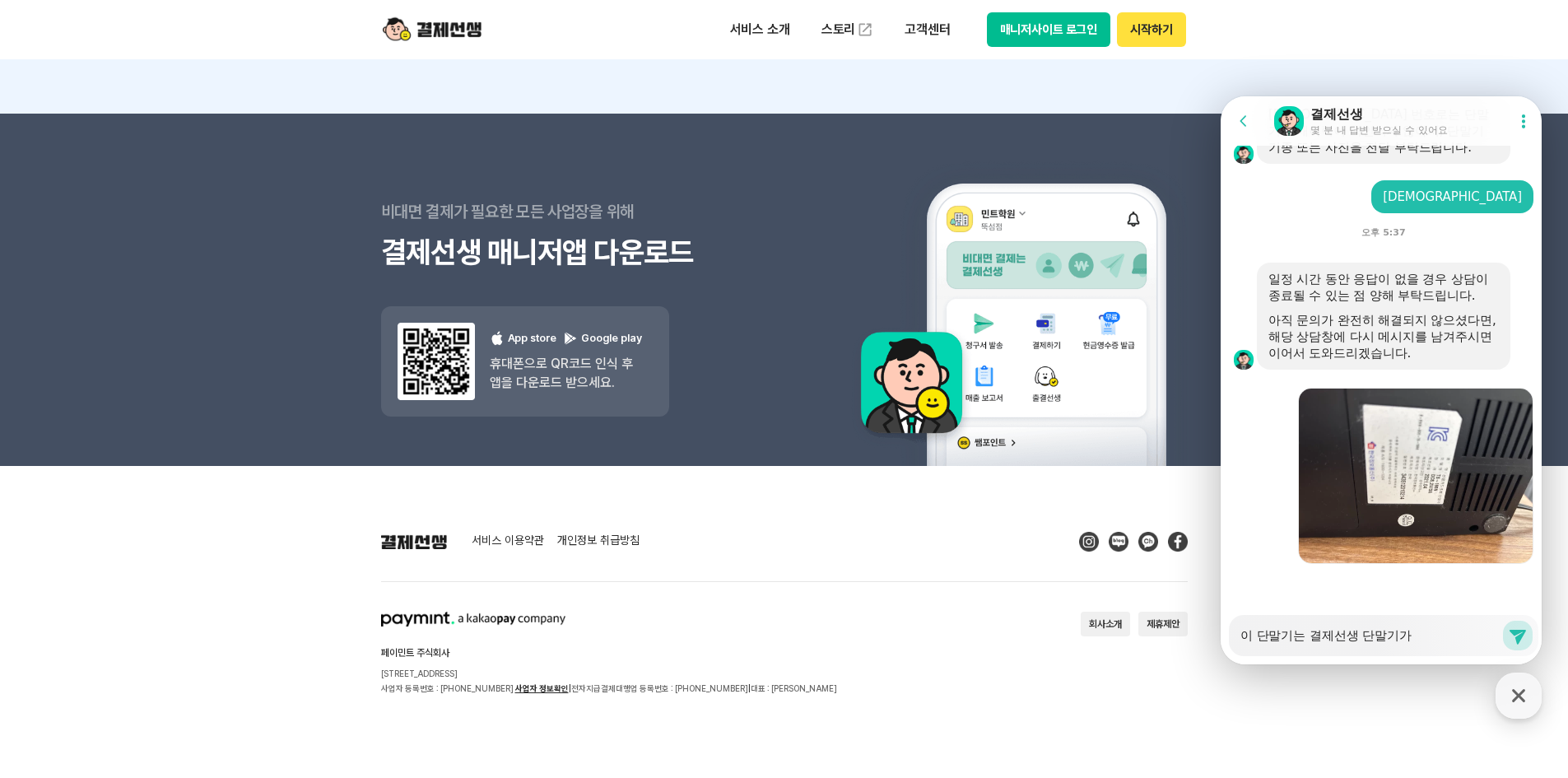
type textarea "이 단말기는 결제선생 단말기가 ㅇ"
type textarea "x"
type textarea "이 단말기는 결제선생 단말기가 아"
type textarea "x"
type textarea "이 단말기는 결제선생 단말기가 안"
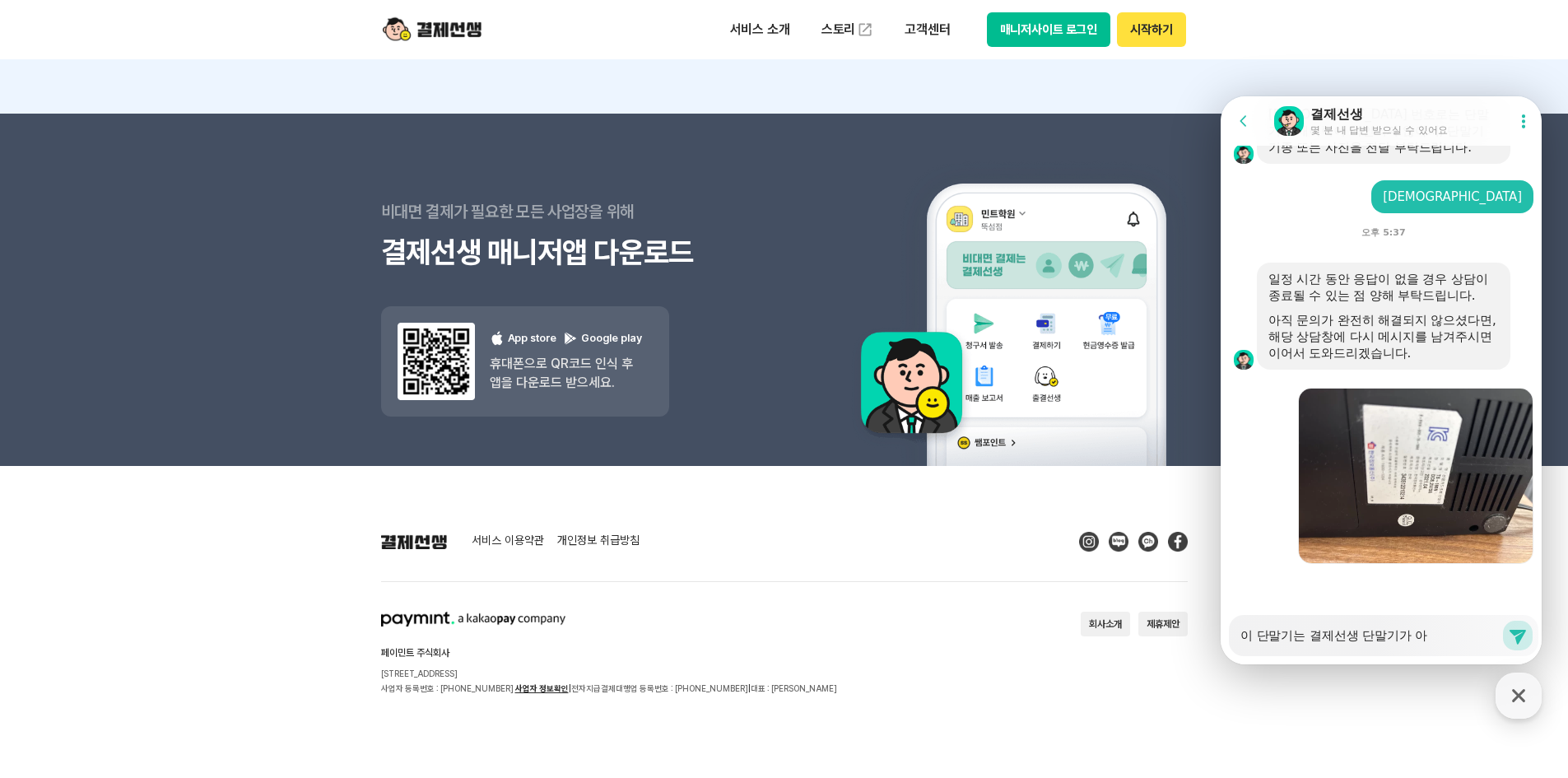
type textarea "x"
type textarea "이 단말기는 결제선생 단말기가 아니"
type textarea "x"
type textarea "이 단말기는 결제선생 단말기가 아닌"
type textarea "x"
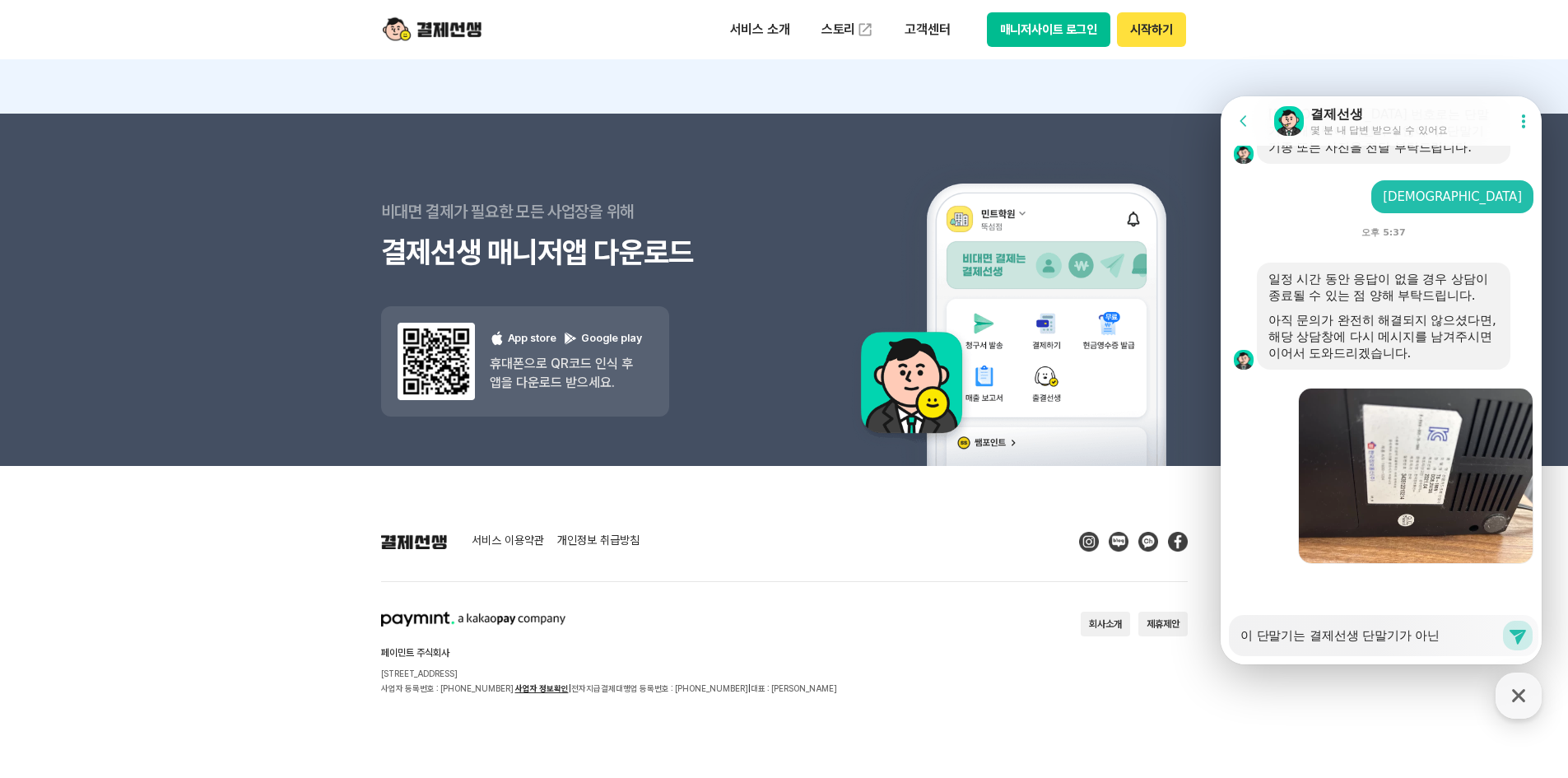
type textarea "이 단말기는 결제선생 단말기가 아닌"
type textarea "x"
type textarea "이 단말기는 결제선생 단말기가 아닌 ㄱ"
type textarea "x"
type textarea "이 단말기는 결제선생 단말기가 아닌 거"
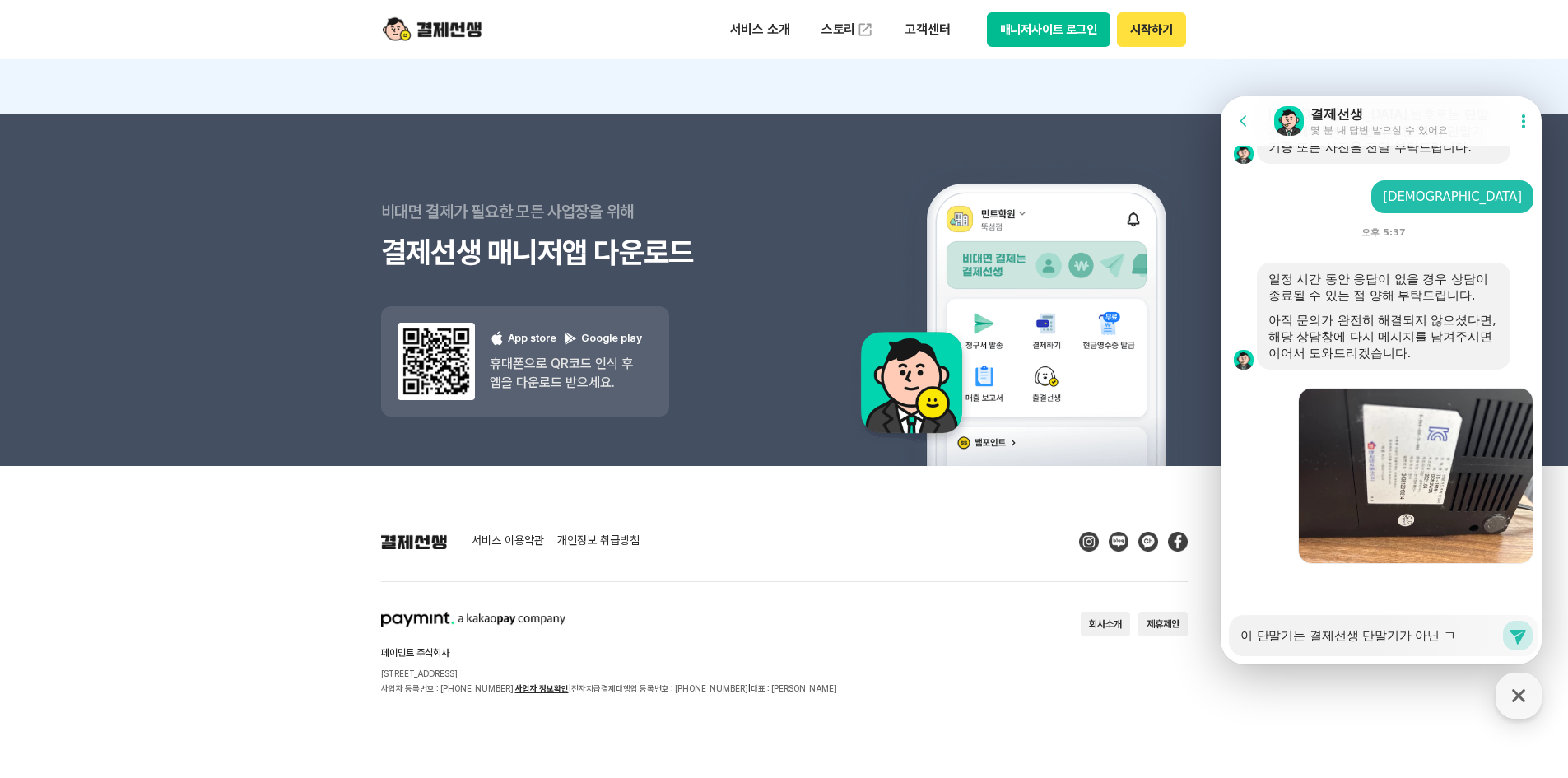
type textarea "x"
type textarea "이 단말기는 결제선생 단말기가 아닌 것"
type textarea "x"
type textarea "이 단말기는 결제선생 단말기가 아닌 것"
type textarea "x"
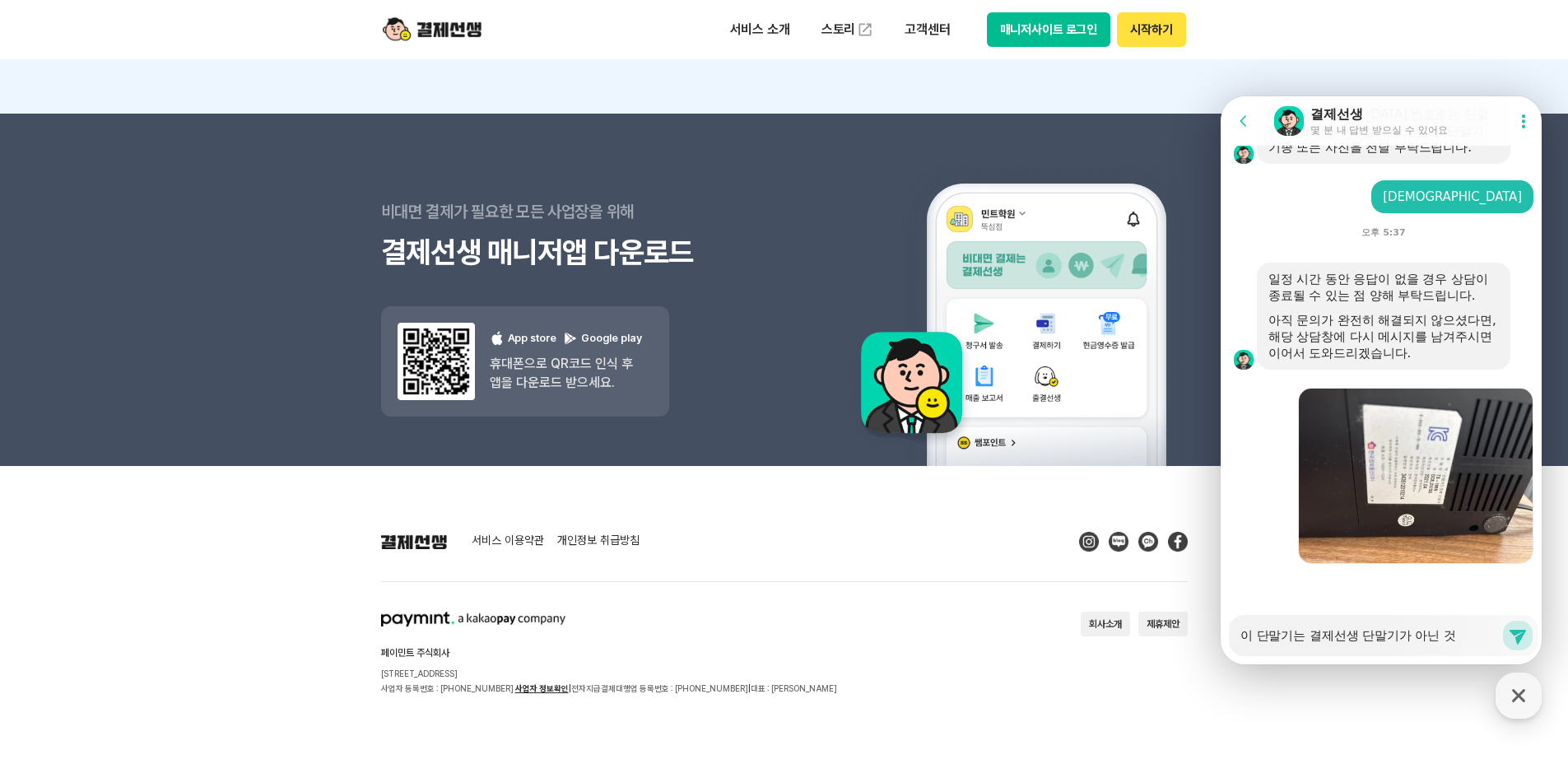
type textarea "이 단말기는 결제선생 단말기가 아닌 것 ㄱ"
type textarea "x"
type textarea "이 단말기는 결제선생 단말기가 아닌 것 가"
type textarea "x"
type textarea "이 단말기는 결제선생 단말기가 아닌 것 같"
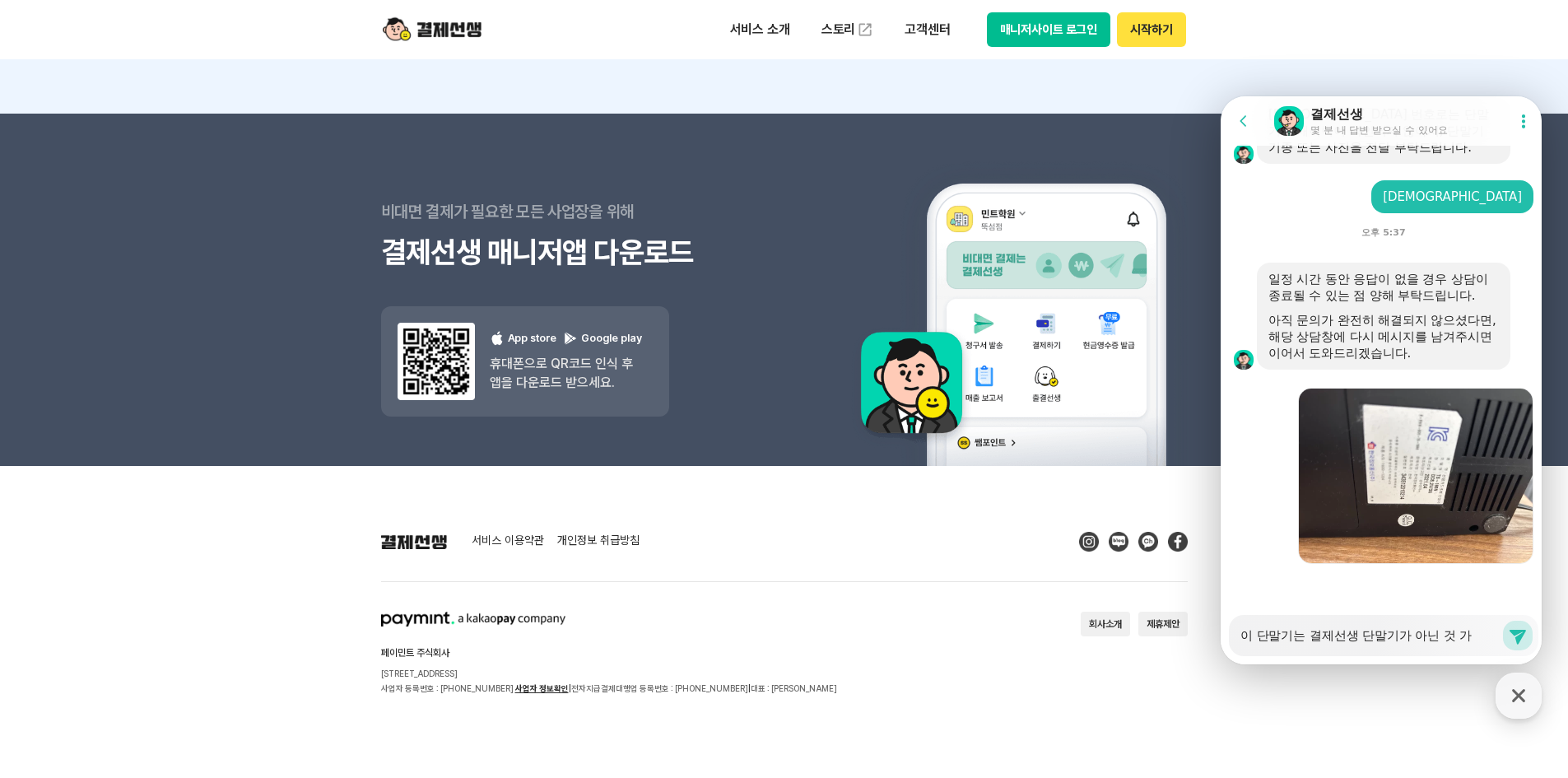
type textarea "x"
type textarea "이 단말기는 결제선생 단말기가 아닌 것 가"
type textarea "x"
type textarea "이 단말기는 결제선생 단말기가 아닌 것 ㄱ"
type textarea "x"
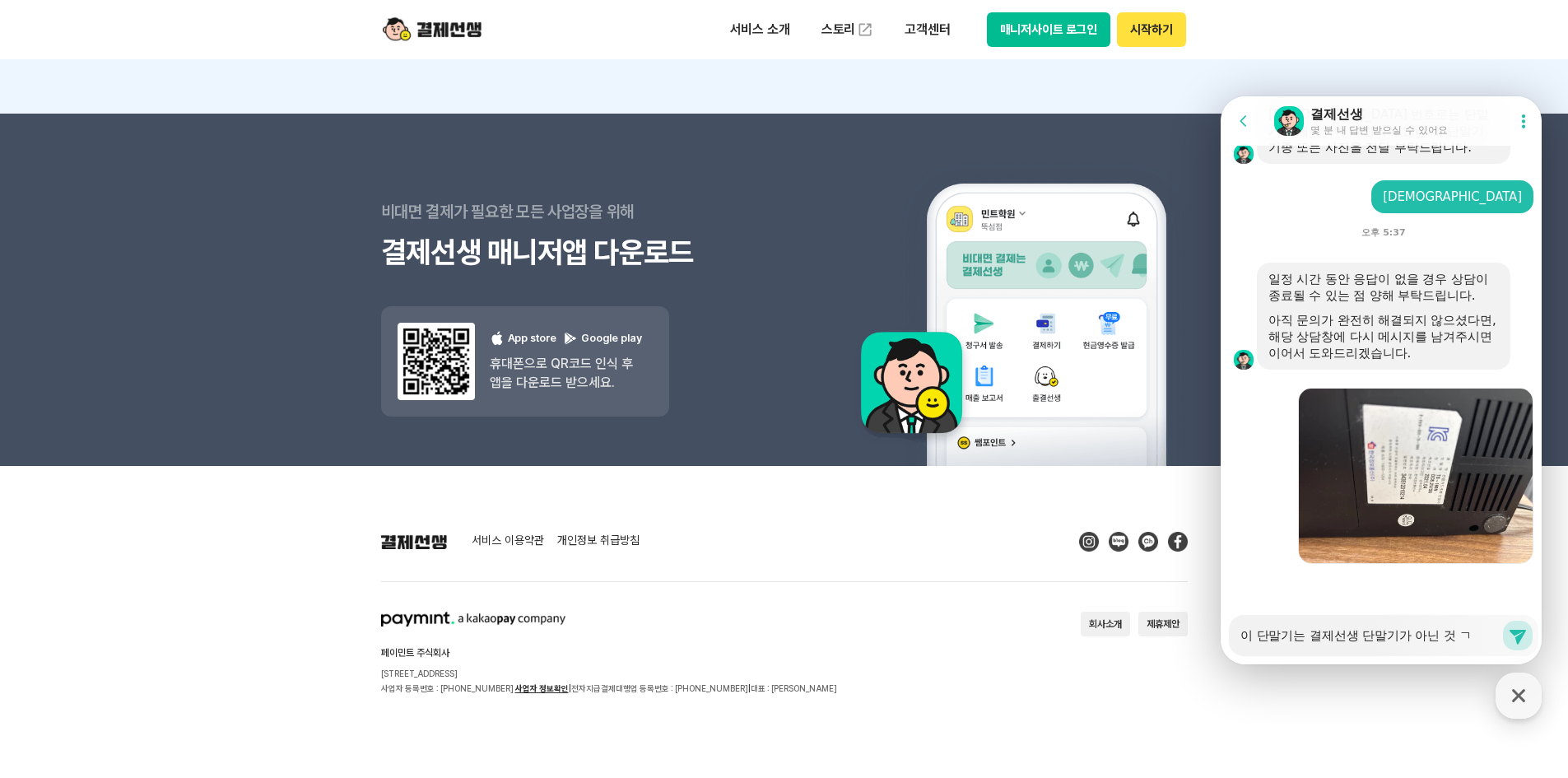
type textarea "이 단말기는 결제선생 단말기가 아닌 것"
type textarea "x"
type textarea "이 단말기는 결제선생 단말기가 아닌 것"
type textarea "x"
type textarea "이 단말기는 결제선생 단말기가 아닌"
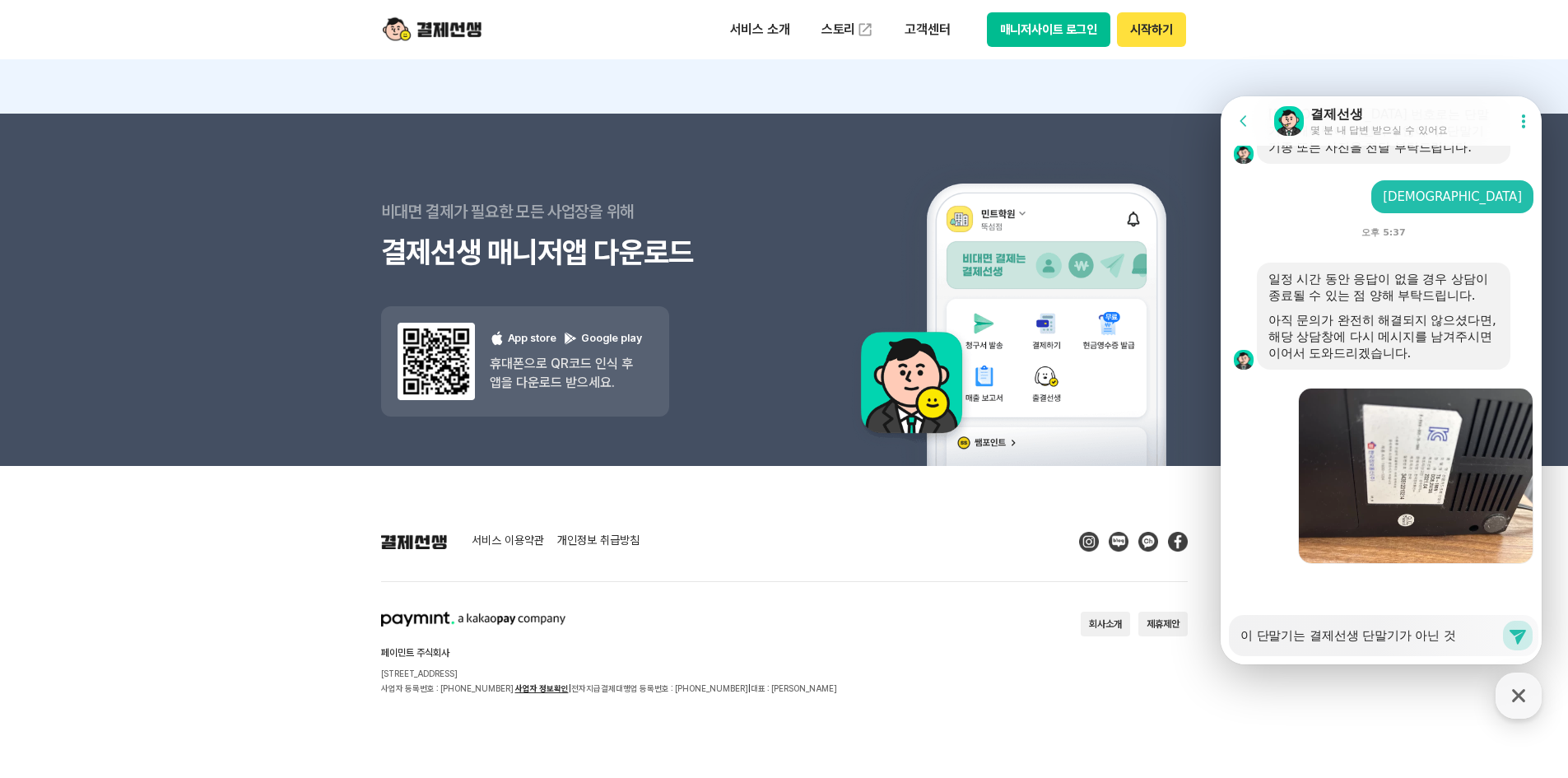
type textarea "x"
type textarea "이 단말기는 결제선생 단말기가 아닌"
type textarea "x"
type textarea "이 단말기는 결제선생 단말기가 아"
type textarea "x"
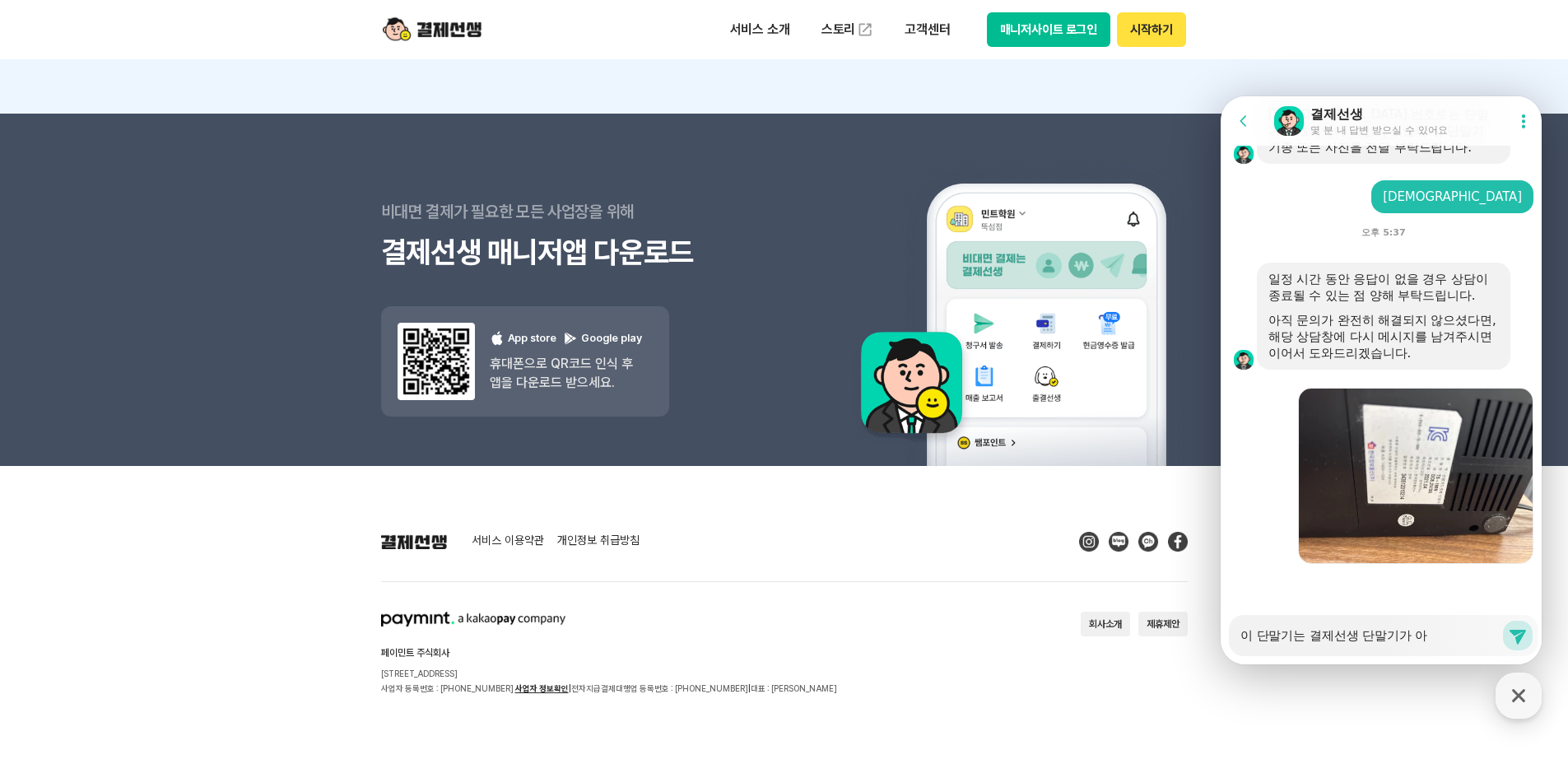
type textarea "이 단말기는 결제선생 단말기가 아ㄴ"
type textarea "x"
type textarea "이 단말기는 결제선생 단말기가 아니"
type textarea "x"
type textarea "이 단말기는 결제선생 단말기가 아닞"
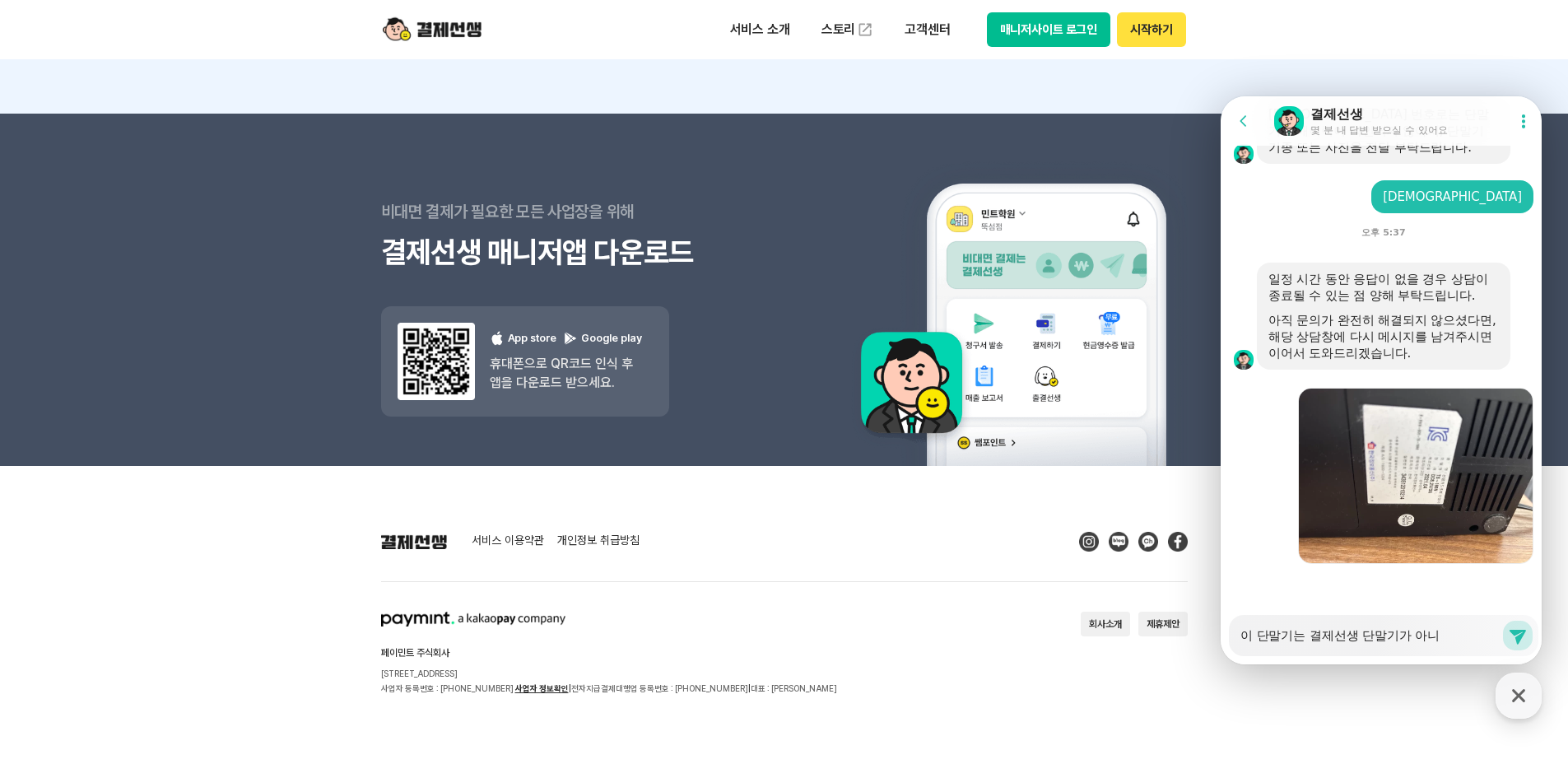
type textarea "x"
type textarea "이 단말기는 결제선생 단말기가 아니지"
type textarea "x"
type textarea "이 단말기는 결제선생 단말기가 아니징"
type textarea "x"
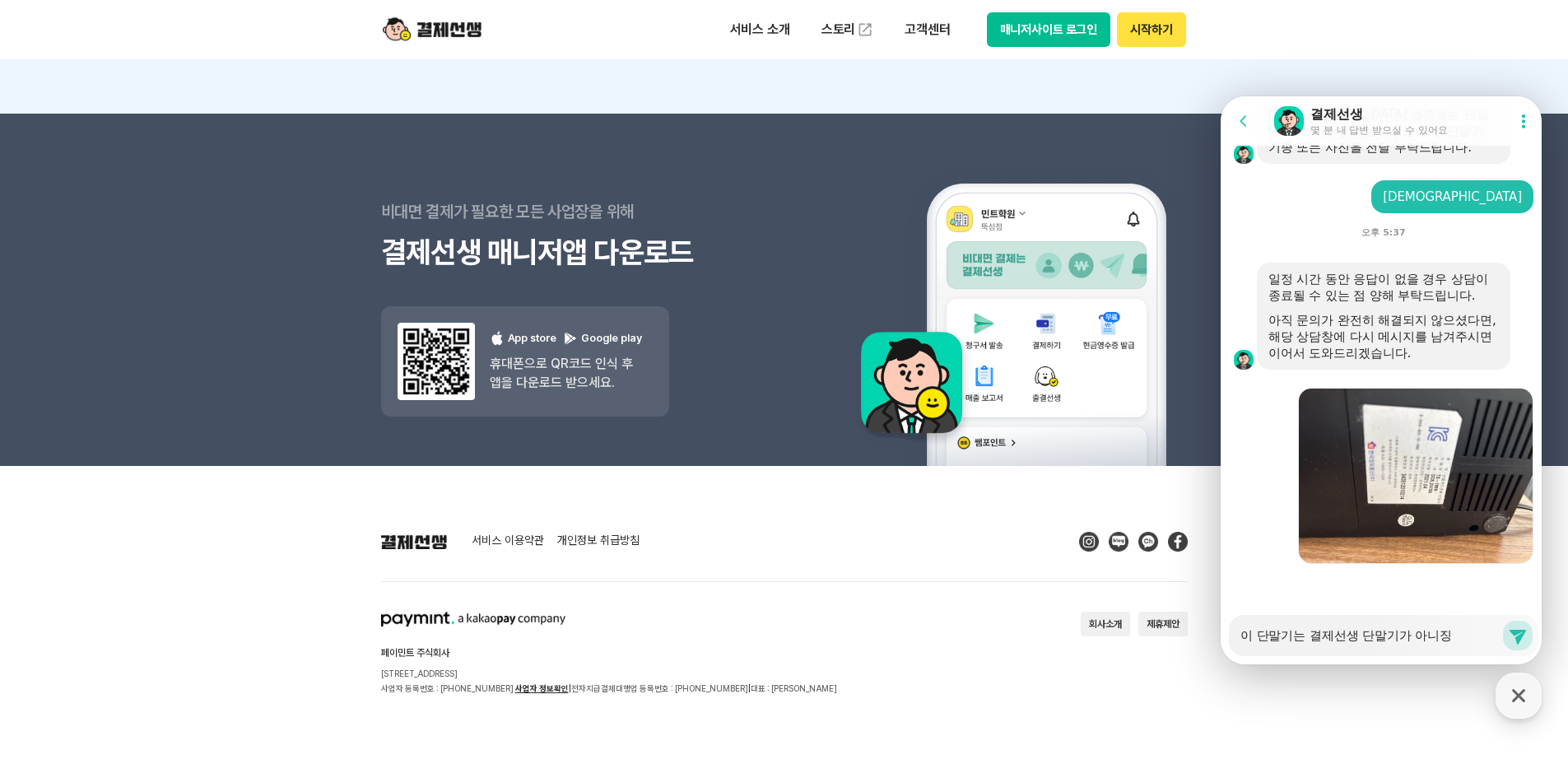
type textarea "이 단말기는 결제선생 단말기가 아니지요"
type textarea "x"
type textarea "이 단말기는 결제선생 단말기가 아니지요?"
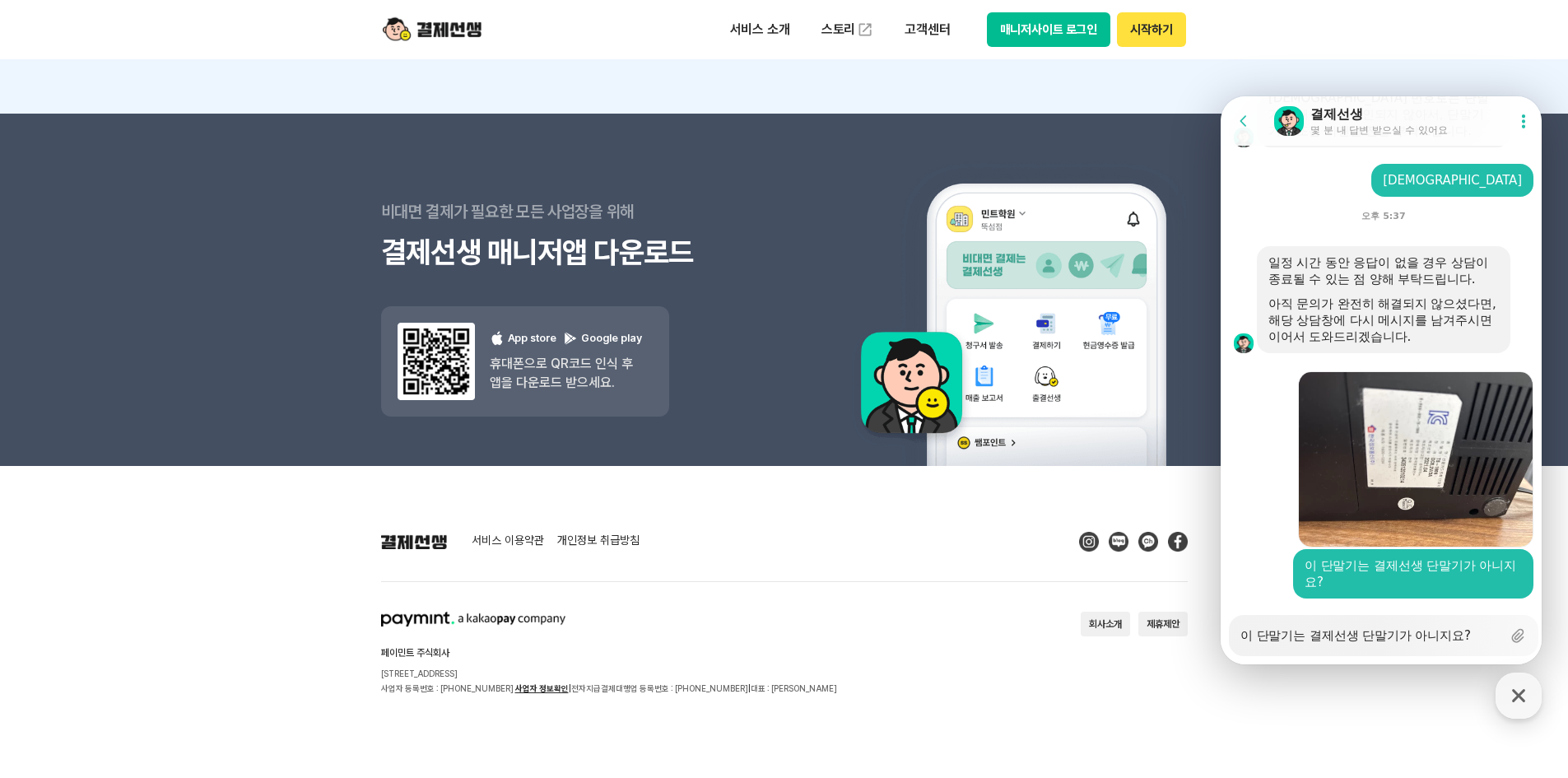
type textarea "x"
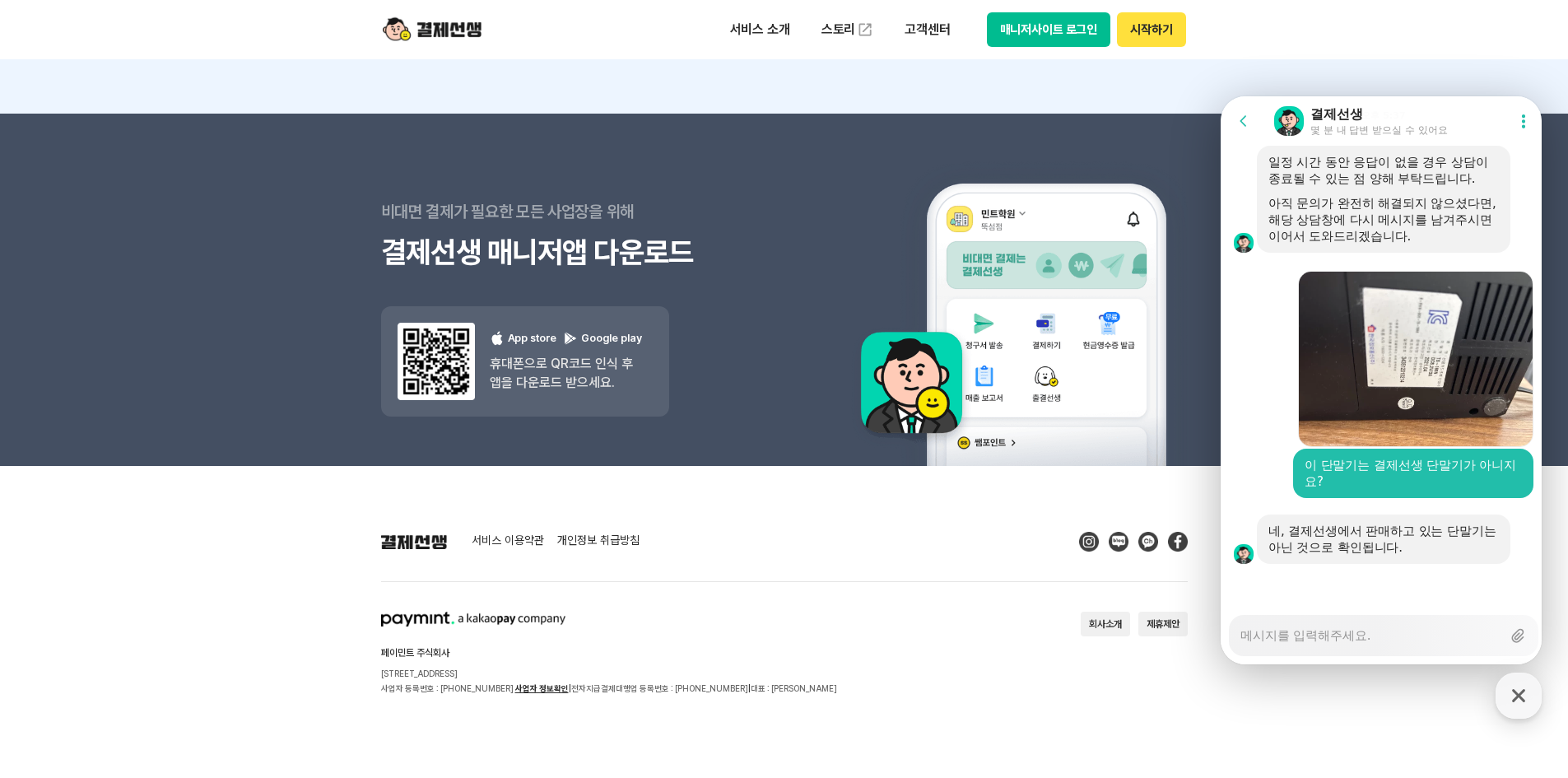
scroll to position [4400, 0]
type textarea "x"
click at [1327, 627] on textarea "Messenger Input Textarea" at bounding box center [1371, 630] width 261 height 28
type textarea "ㅁ"
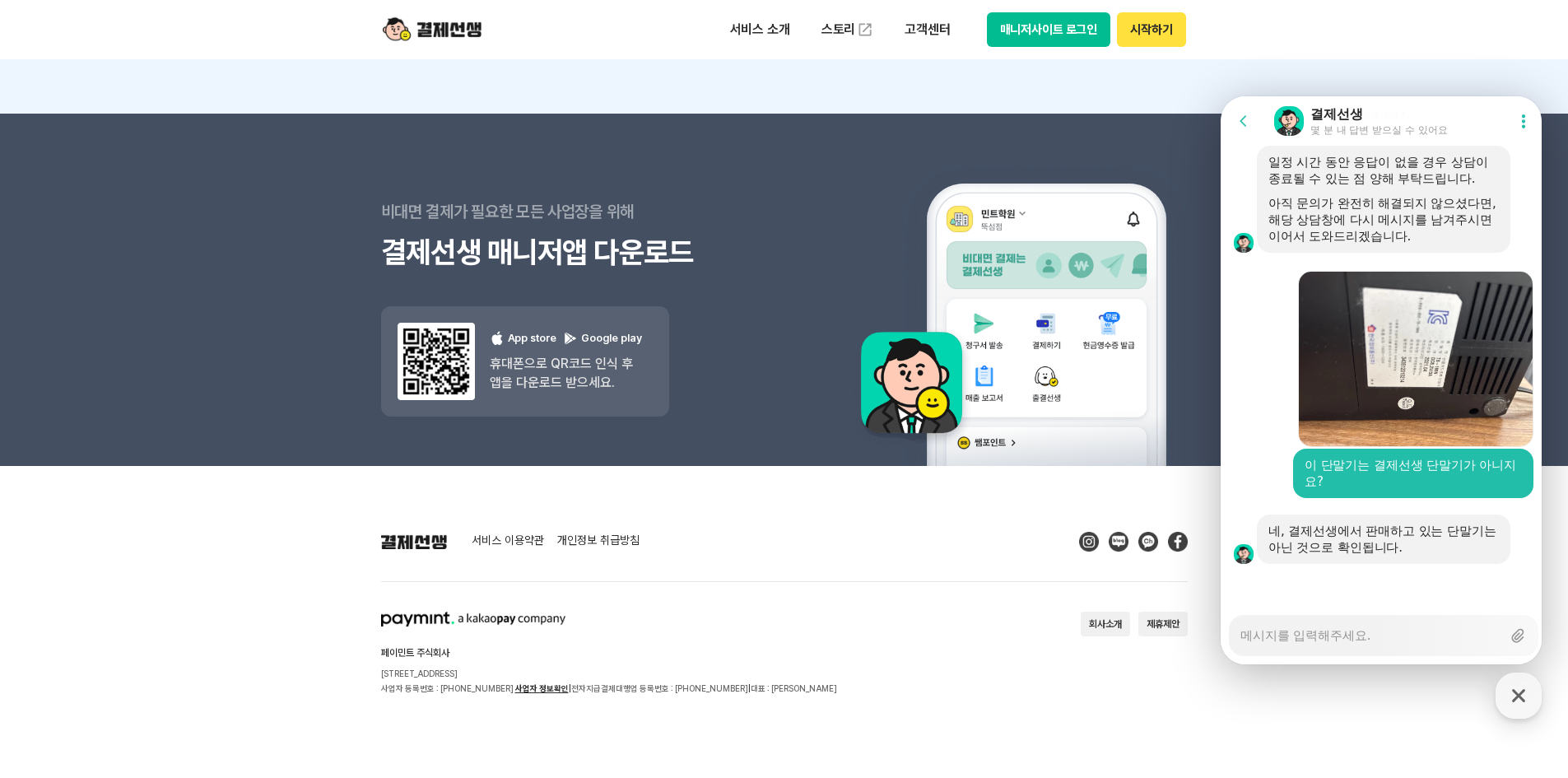
type textarea "x"
type textarea "미"
type textarea "x"
type textarea "밀"
type textarea "x"
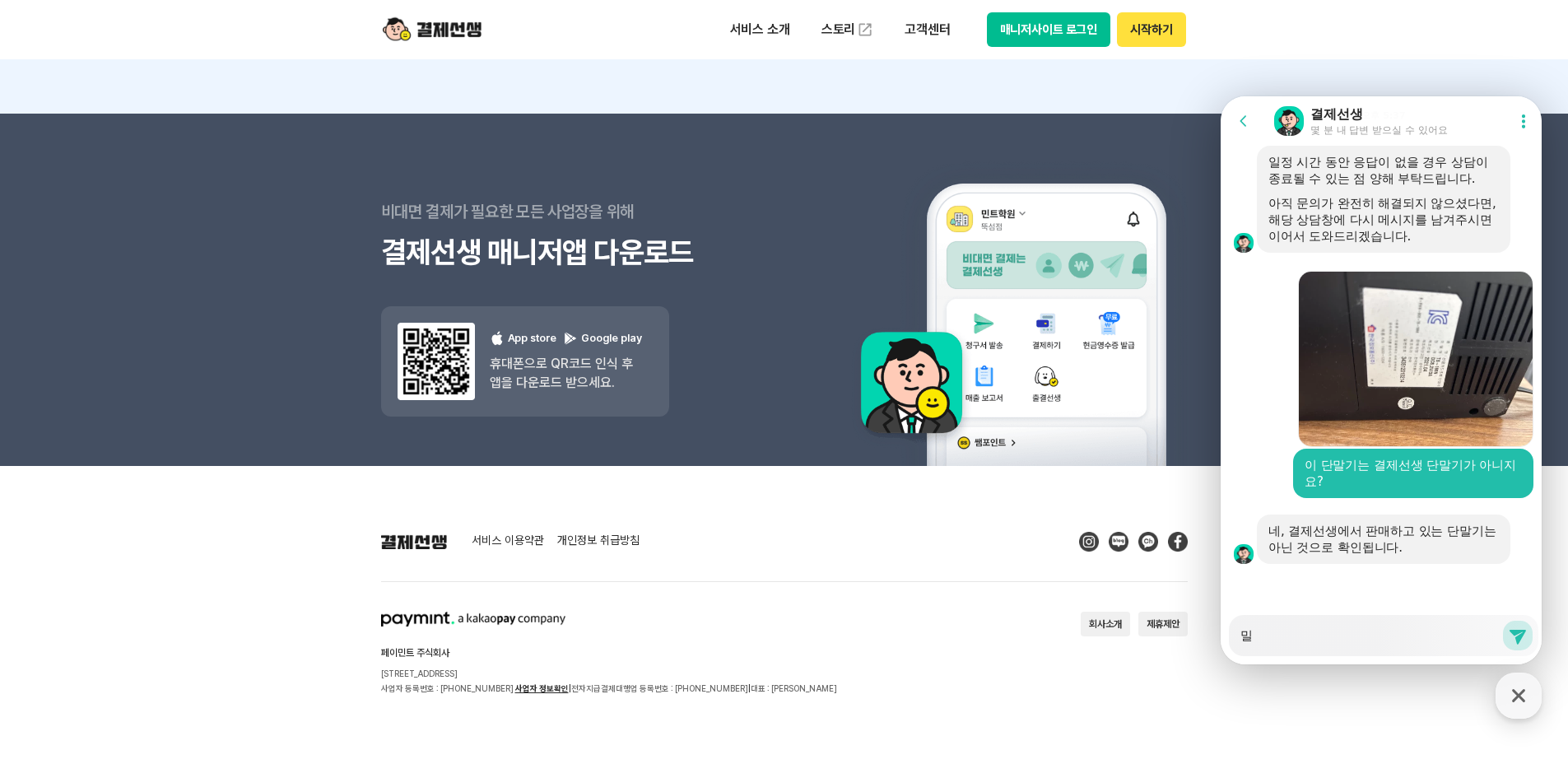
type textarea "미리"
type textarea "x"
type textarea "미리"
type textarea "x"
type textarea "미리 ㄱ"
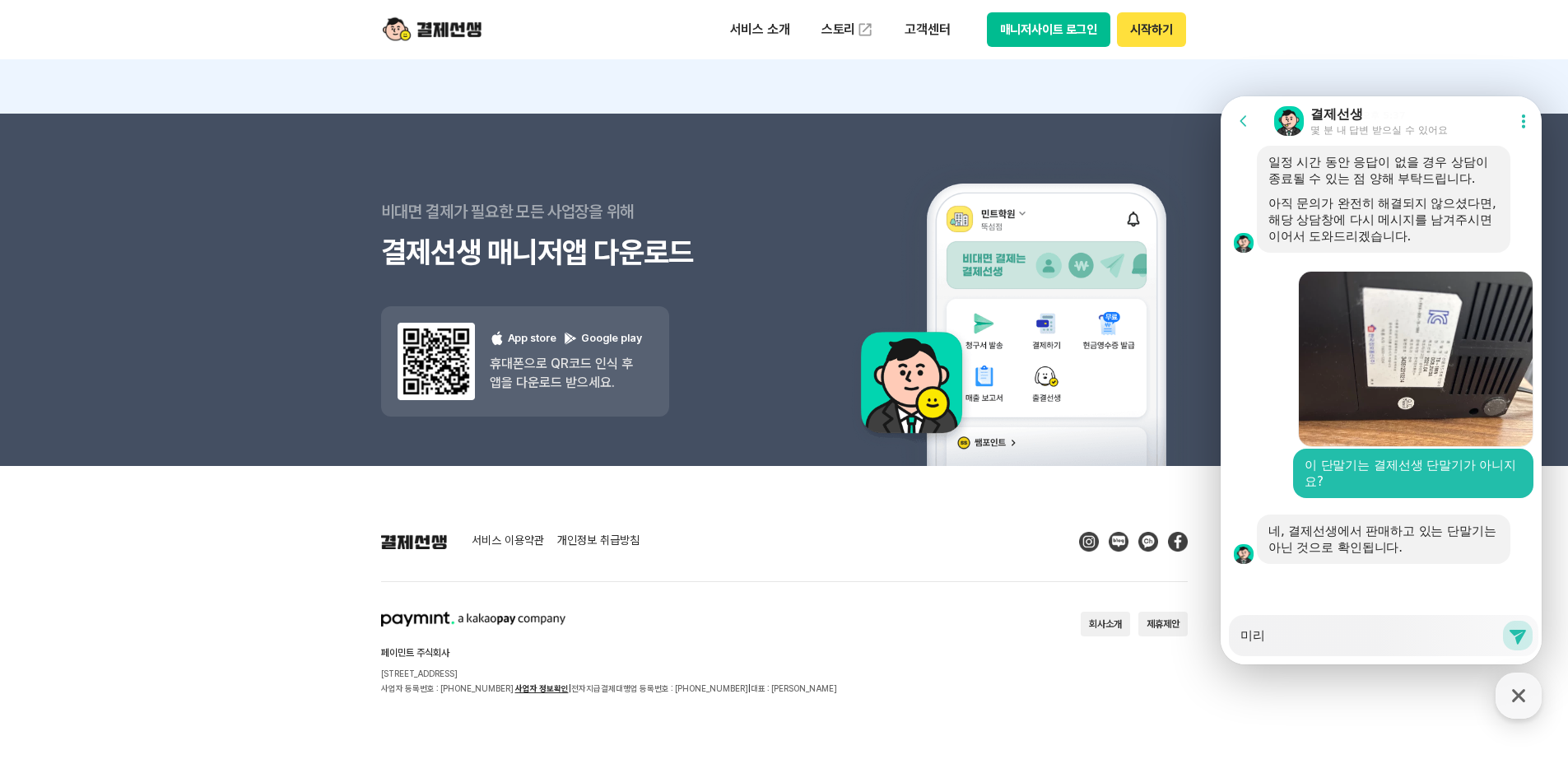
type textarea "x"
type textarea "미리 구"
type textarea "x"
type textarea "미리 굼"
type textarea "x"
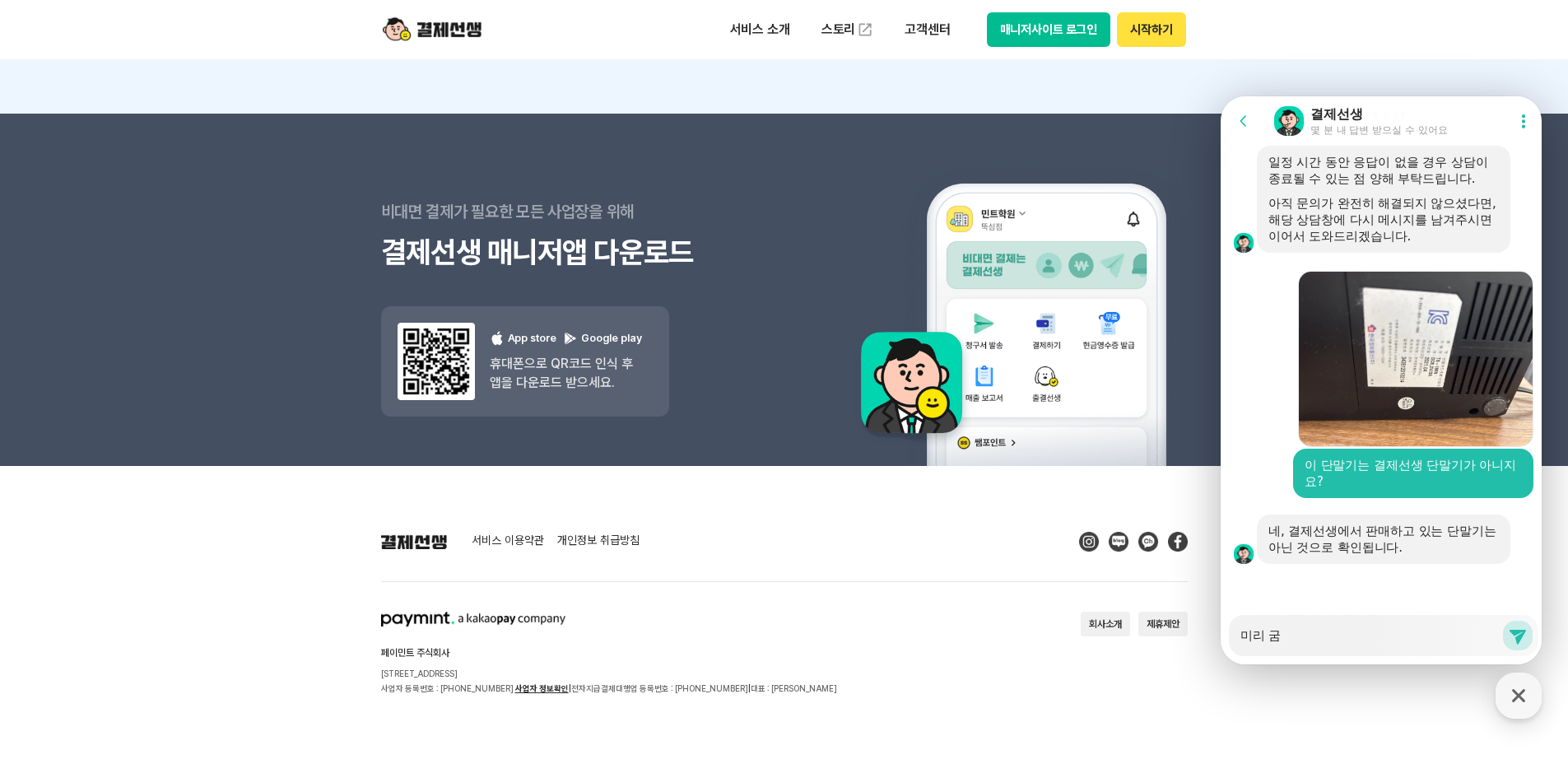
type textarea "미리 구매"
type textarea "x"
type textarea "미리 구맿"
type textarea "x"
type textarea "미리 구매하"
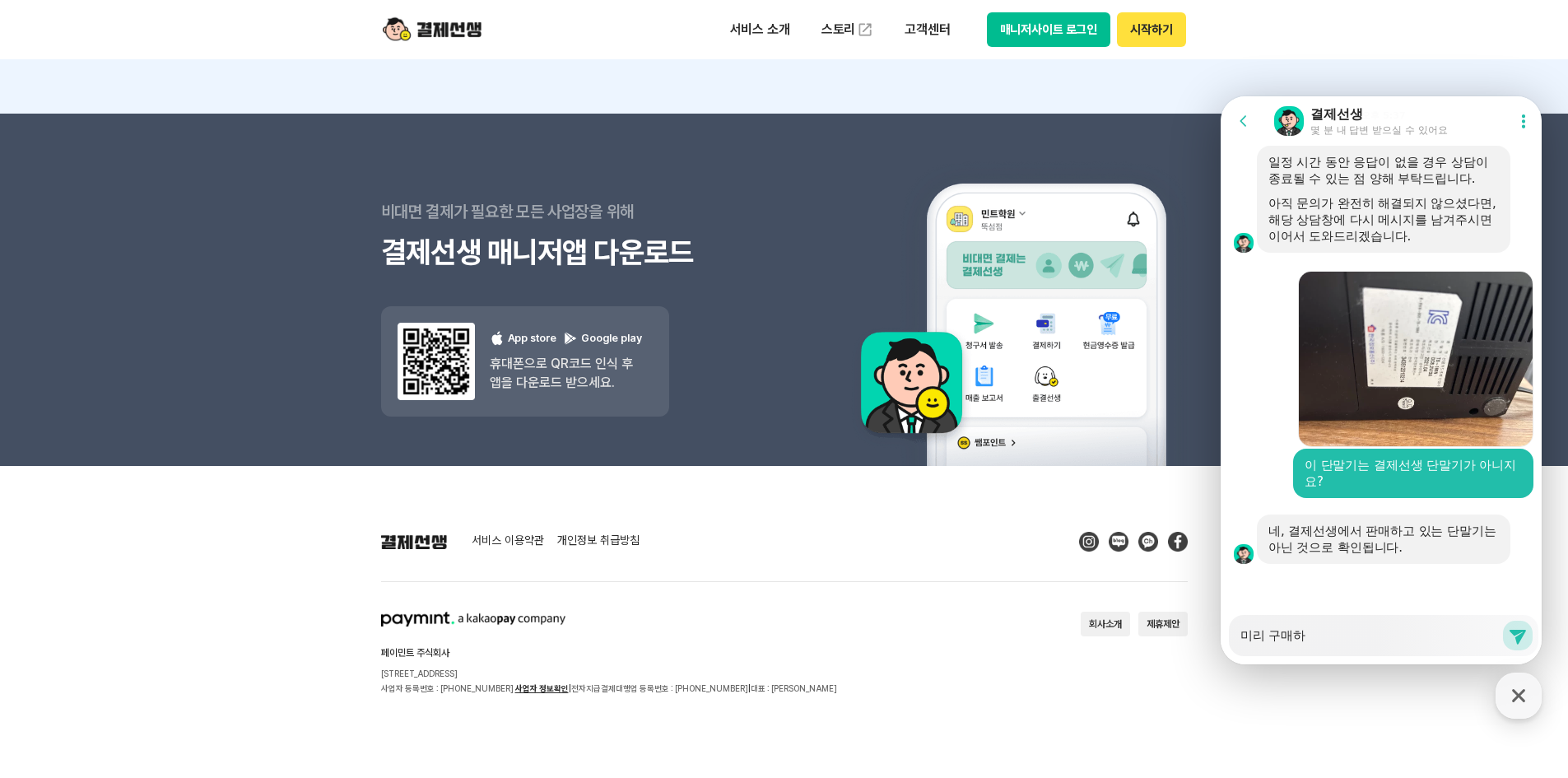
type textarea "x"
type textarea "미리 구매할"
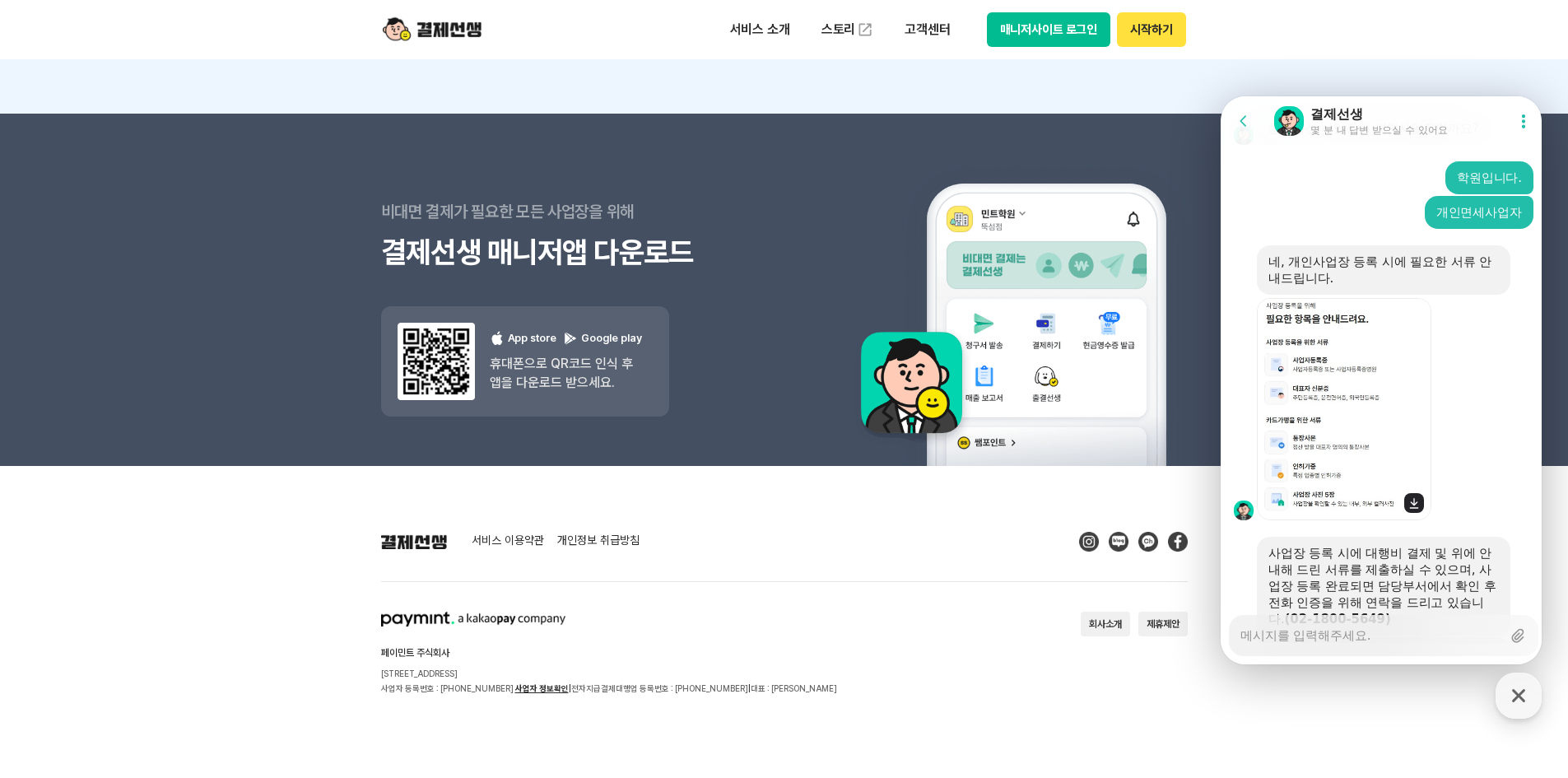
scroll to position [4981, 0]
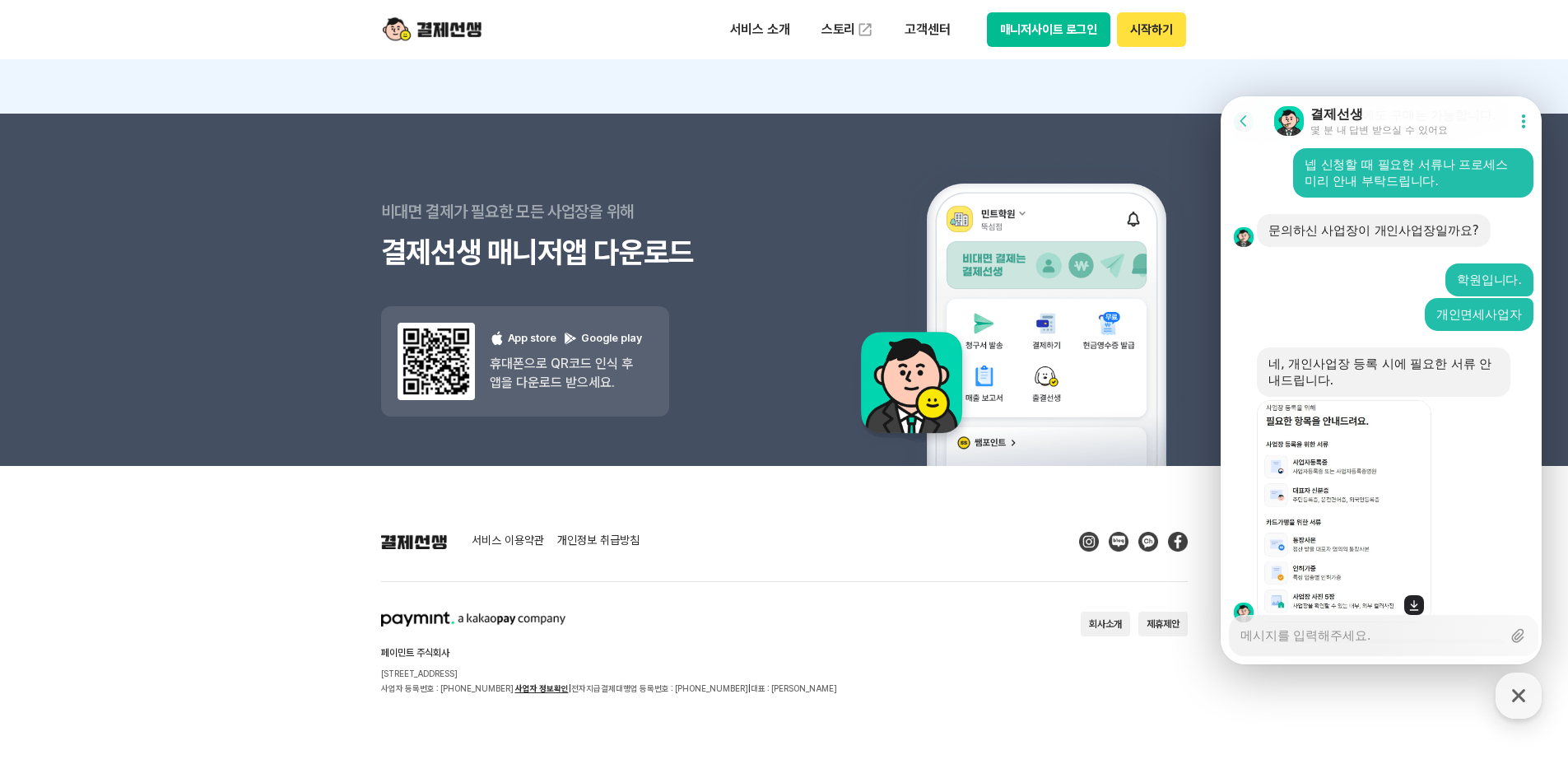
click at [1326, 503] on img at bounding box center [1344, 511] width 174 height 222
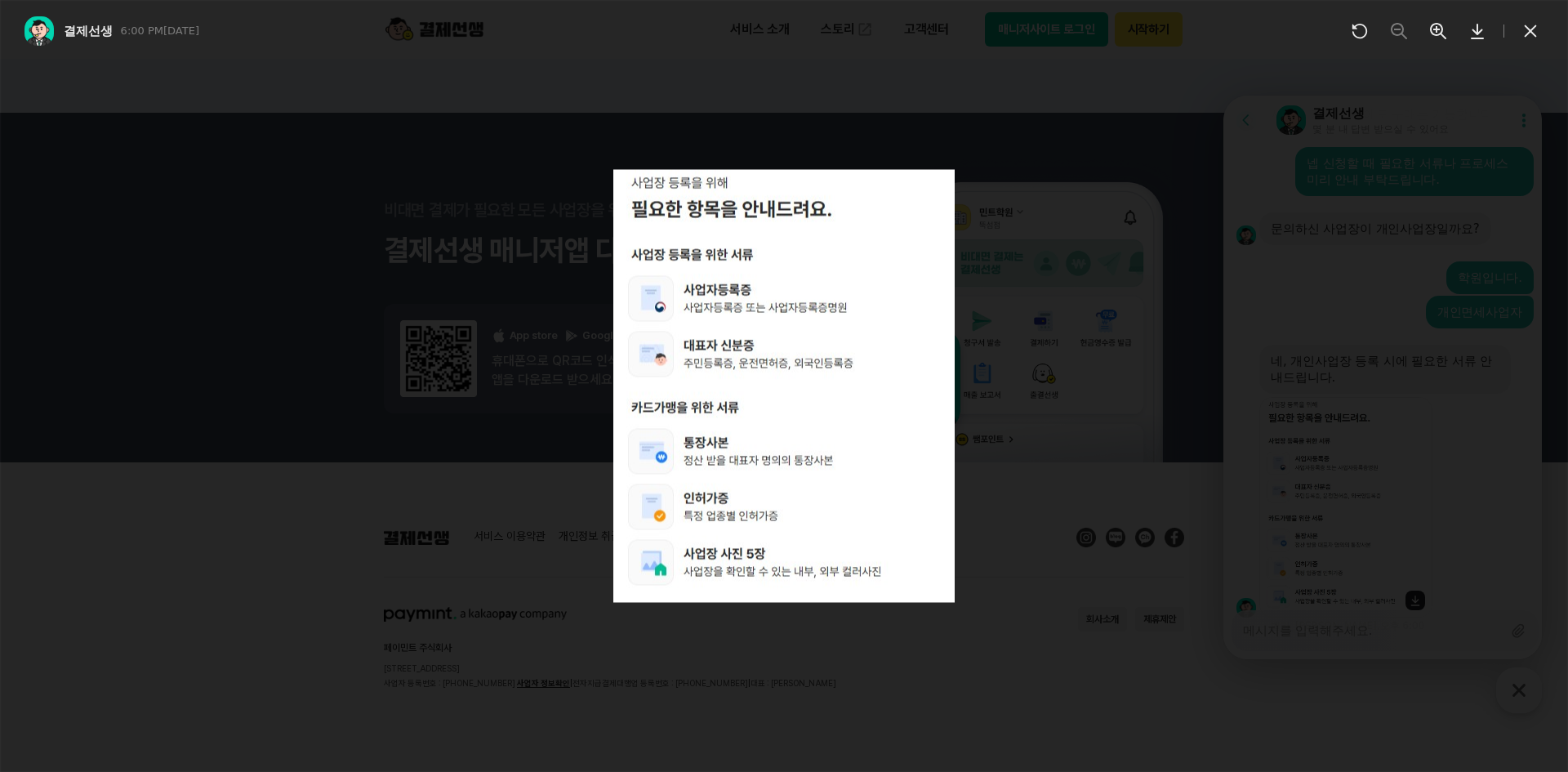
click at [1316, 499] on div at bounding box center [784, 386] width 1568 height 772
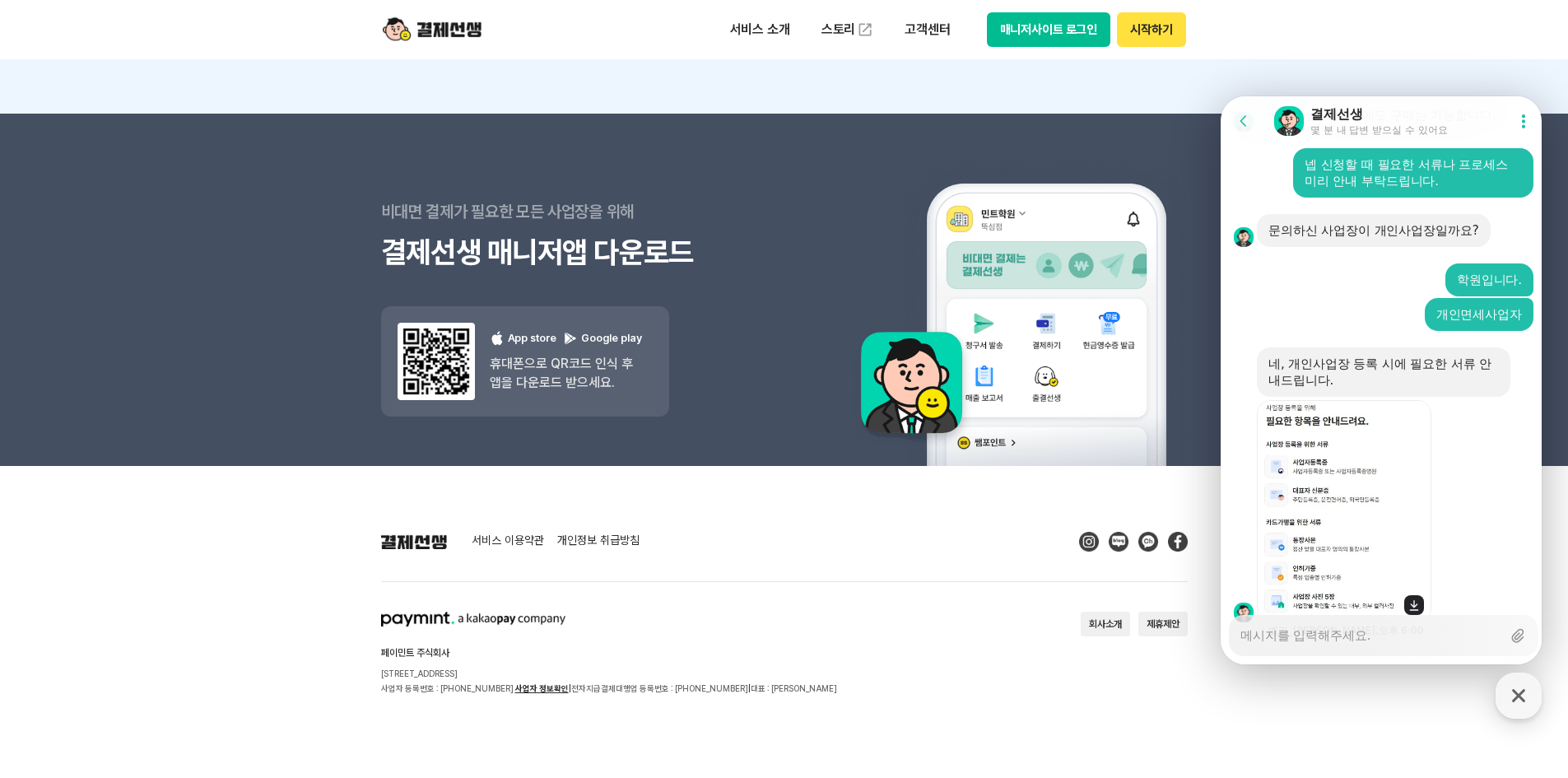
click at [1326, 503] on img at bounding box center [1344, 511] width 174 height 222
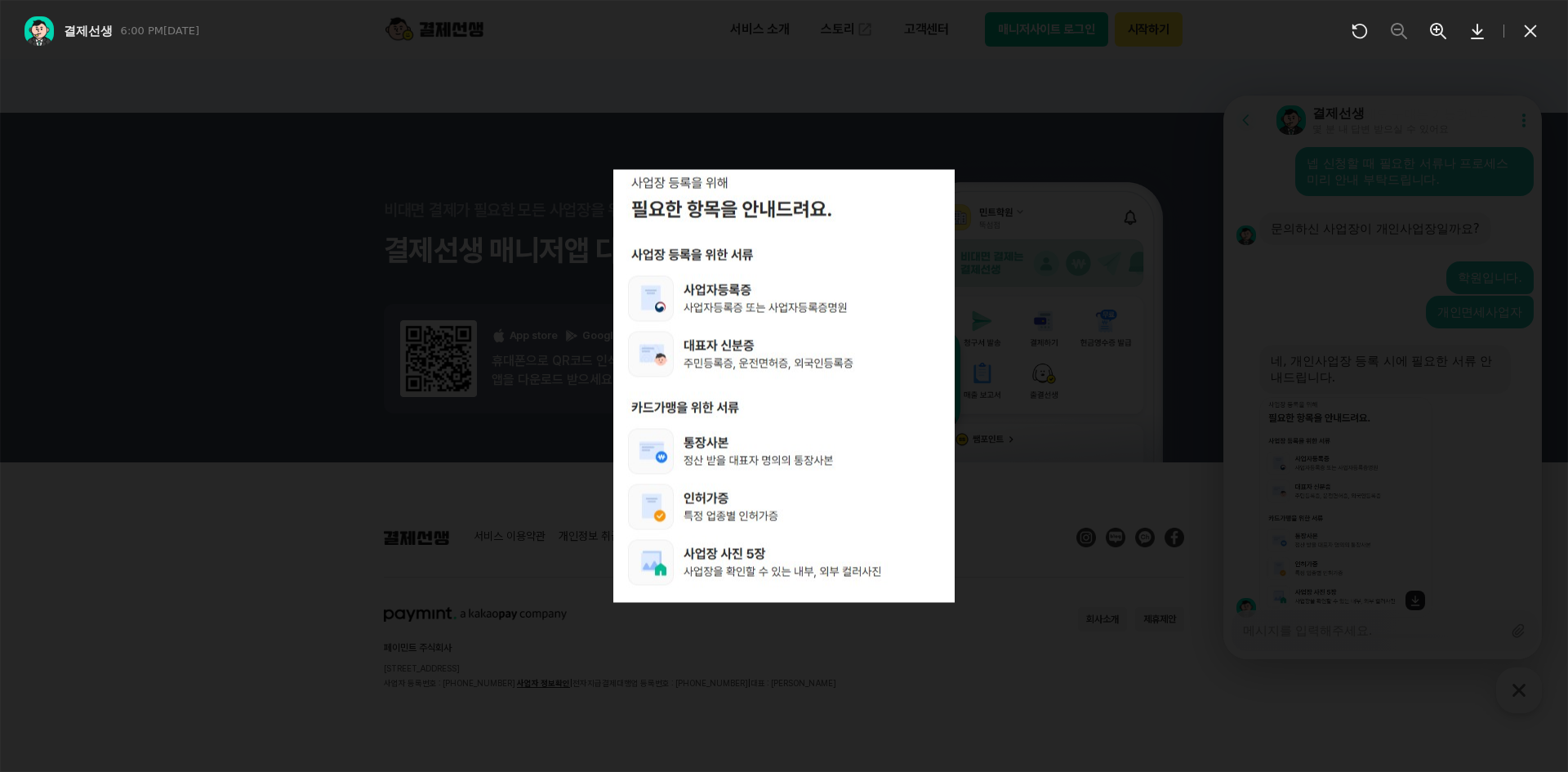
click at [1316, 499] on div at bounding box center [784, 386] width 1568 height 772
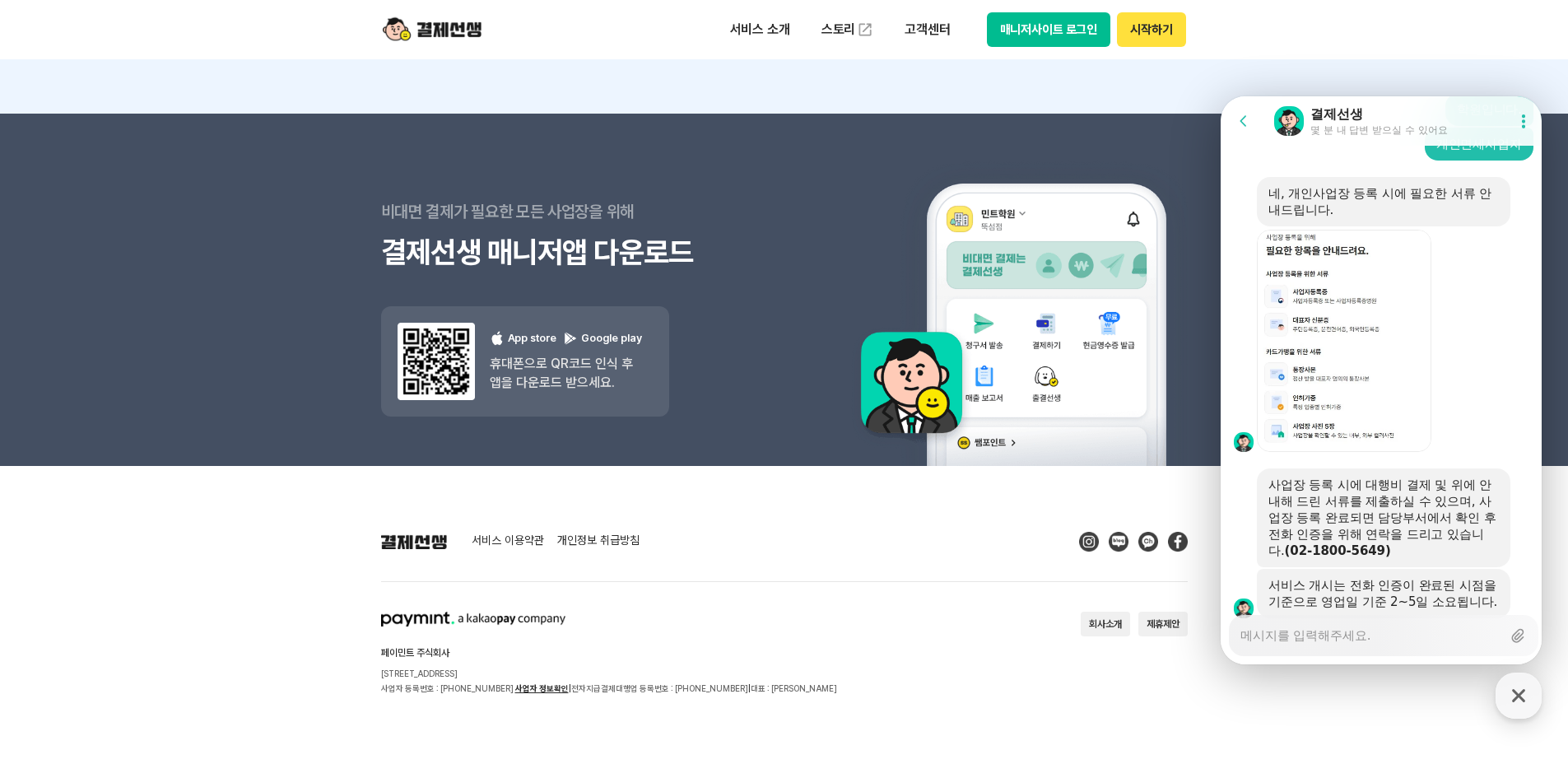
scroll to position [5255, 0]
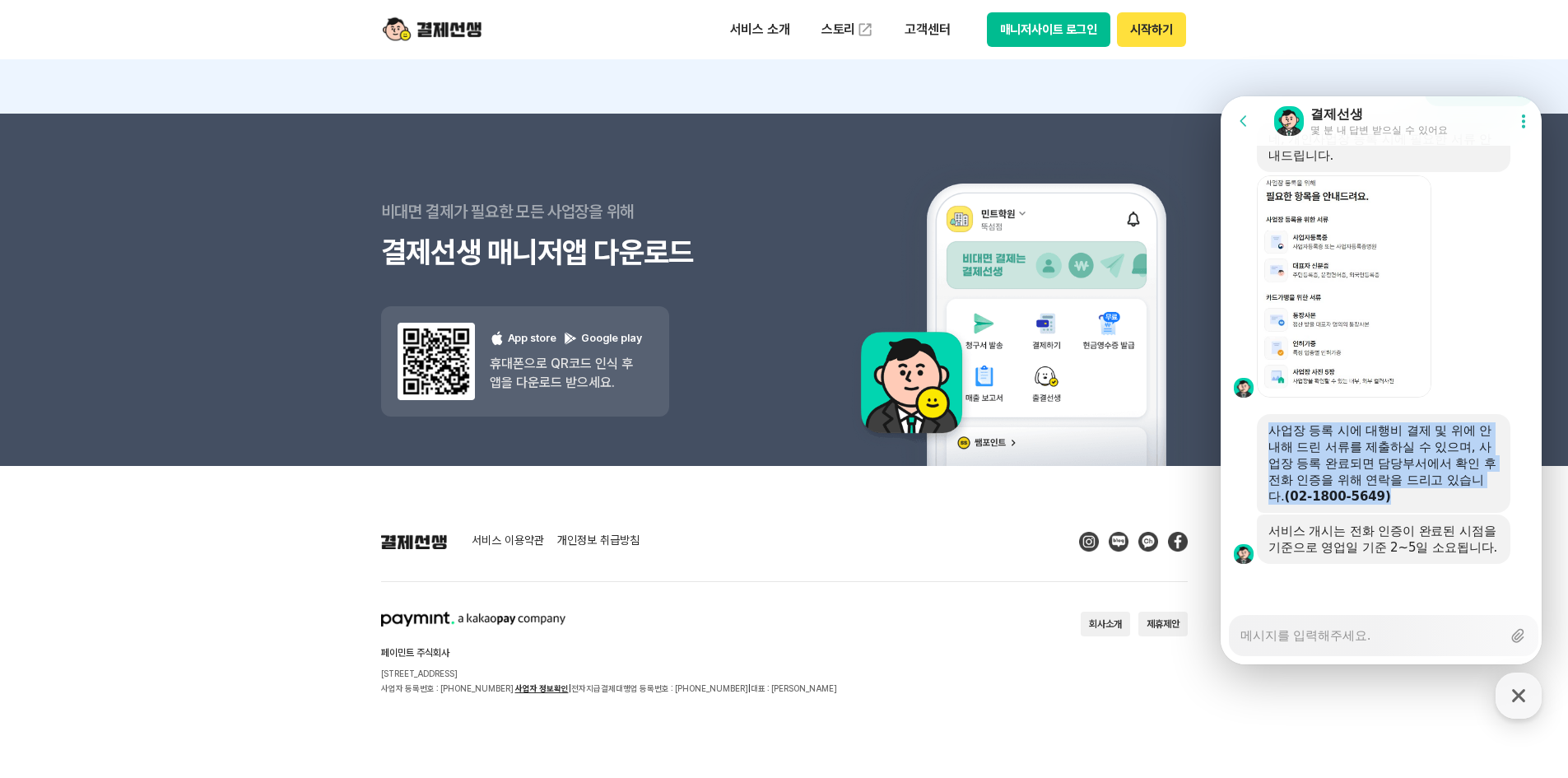
drag, startPoint x: 1410, startPoint y: 487, endPoint x: 1268, endPoint y: 408, distance: 162.5
click at [1268, 414] on div "사업장 등록 시에 대행비 결제 및 위에 안내해 드린 서류를 제출하실 수 있으며, 사업장 등록 완료되면 담당부서에서 확인 후 전화 인증을 위해 …" at bounding box center [1384, 463] width 253 height 99
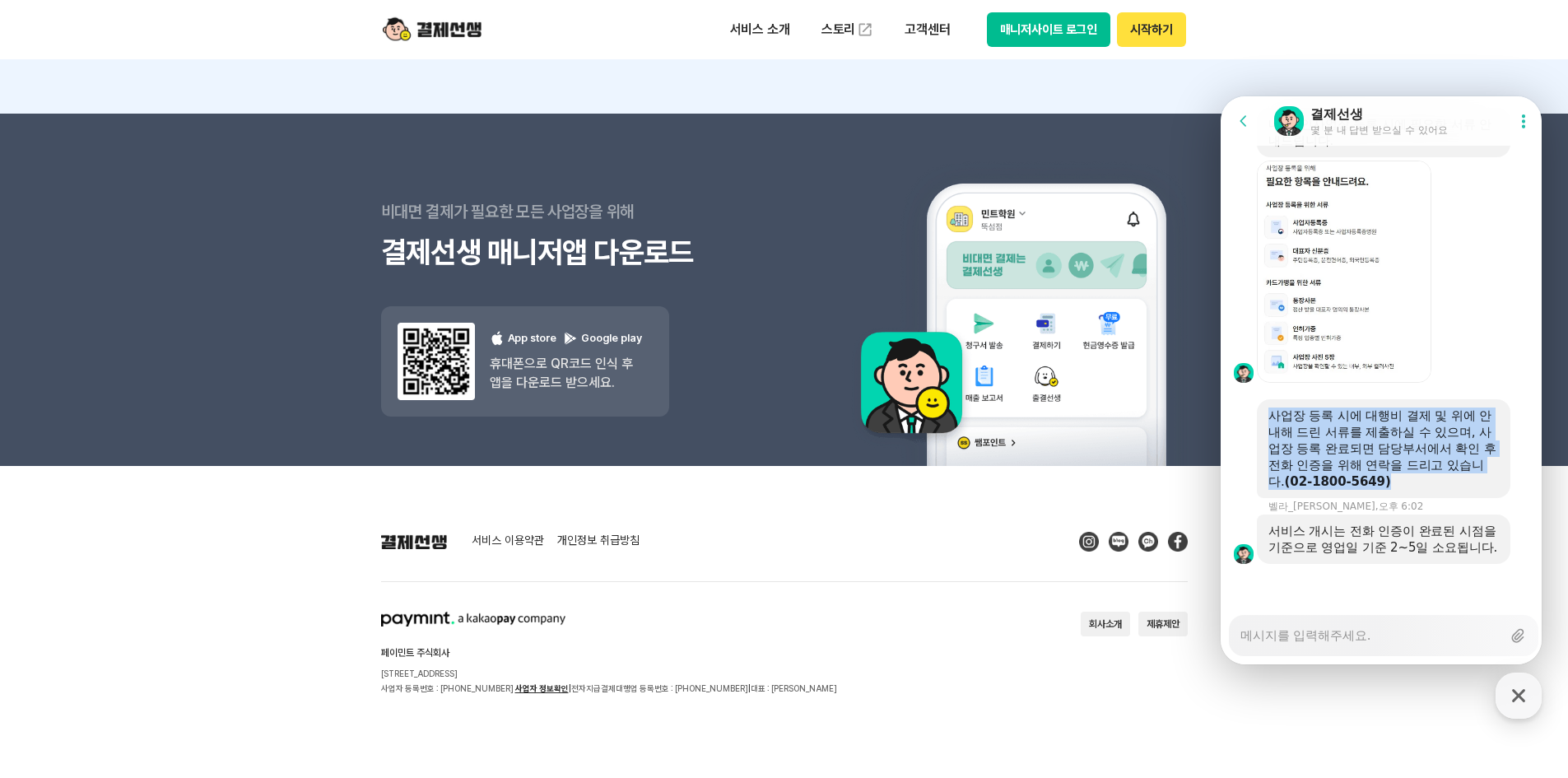
click at [1397, 448] on div "사업장 등록 시에 대행비 결제 및 위에 안내해 드린 서류를 제출하실 수 있으며, 사업장 등록 완료되면 담당부서에서 확인 후 전화 인증을 위해 …" at bounding box center [1384, 448] width 231 height 82
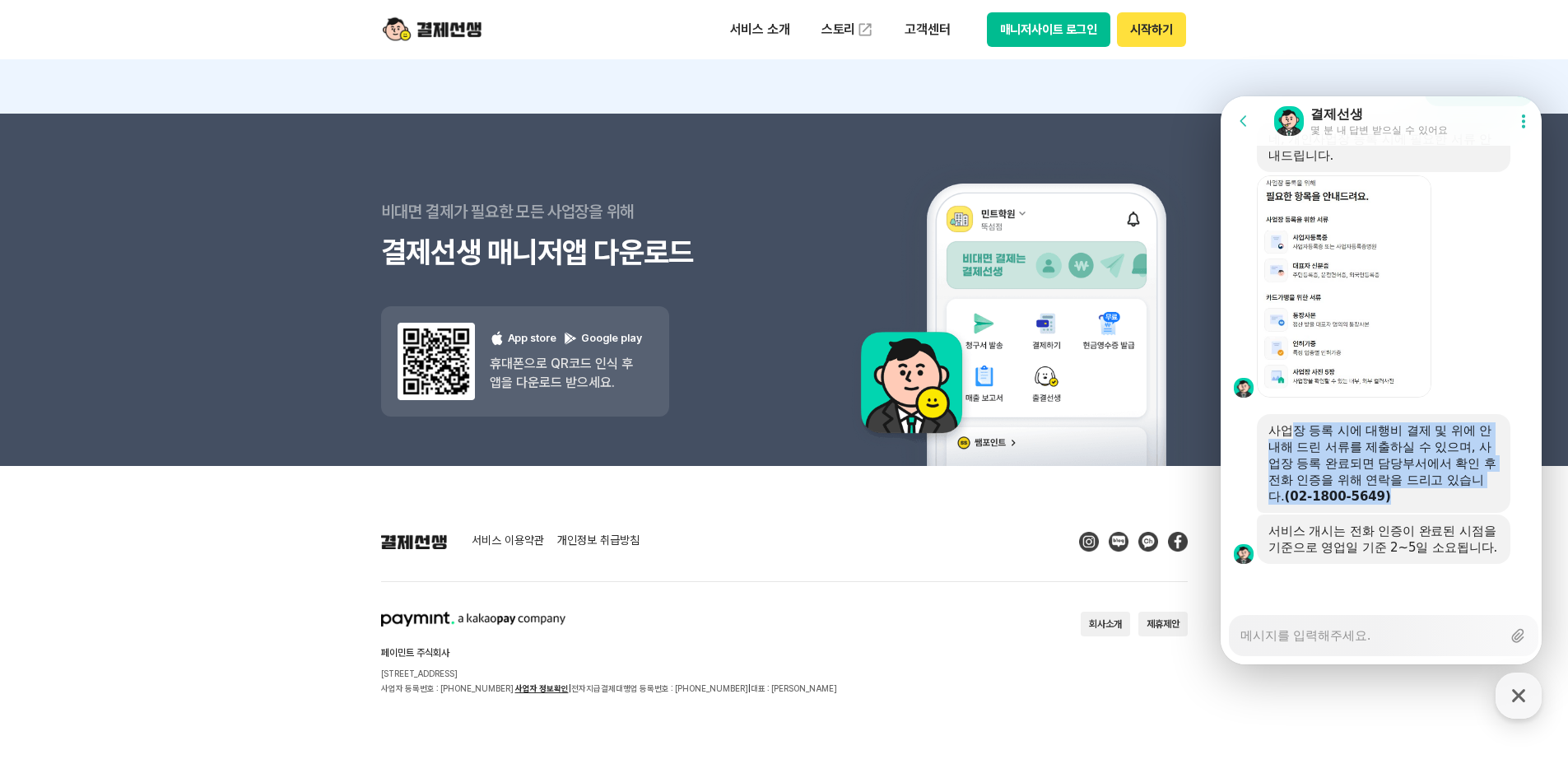
drag, startPoint x: 1427, startPoint y: 475, endPoint x: 1292, endPoint y: 403, distance: 153.0
click at [1292, 414] on div "사업장 등록 시에 대행비 결제 및 위에 안내해 드린 서류를 제출하실 수 있으며, 사업장 등록 완료되면 담당부서에서 확인 후 전화 인증을 위해 …" at bounding box center [1384, 463] width 253 height 99
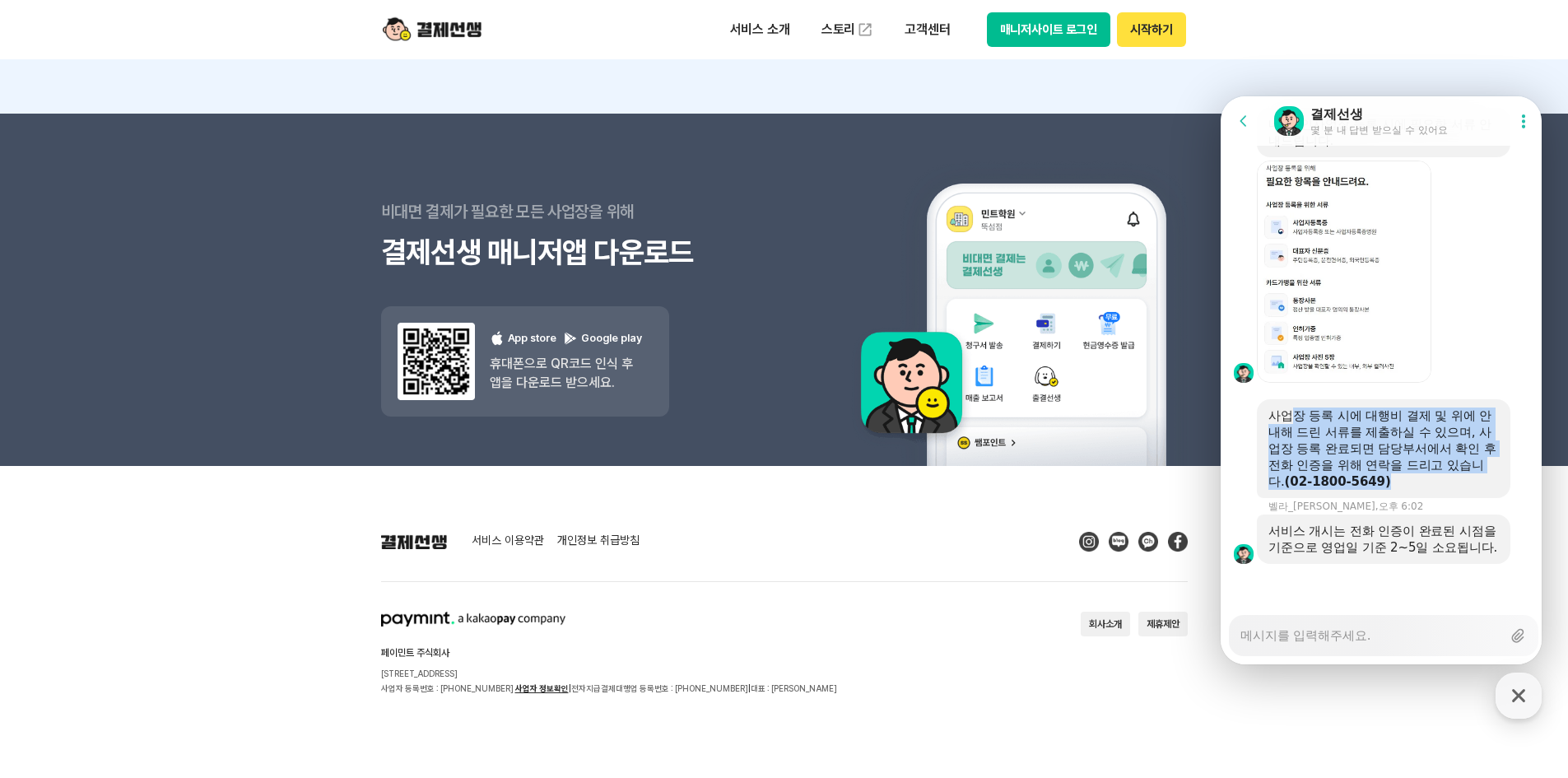
click at [1415, 473] on div "사업장 등록 시에 대행비 결제 및 위에 안내해 드린 서류를 제출하실 수 있으며, 사업장 등록 완료되면 담당부서에서 확인 후 전화 인증을 위해 …" at bounding box center [1384, 448] width 231 height 82
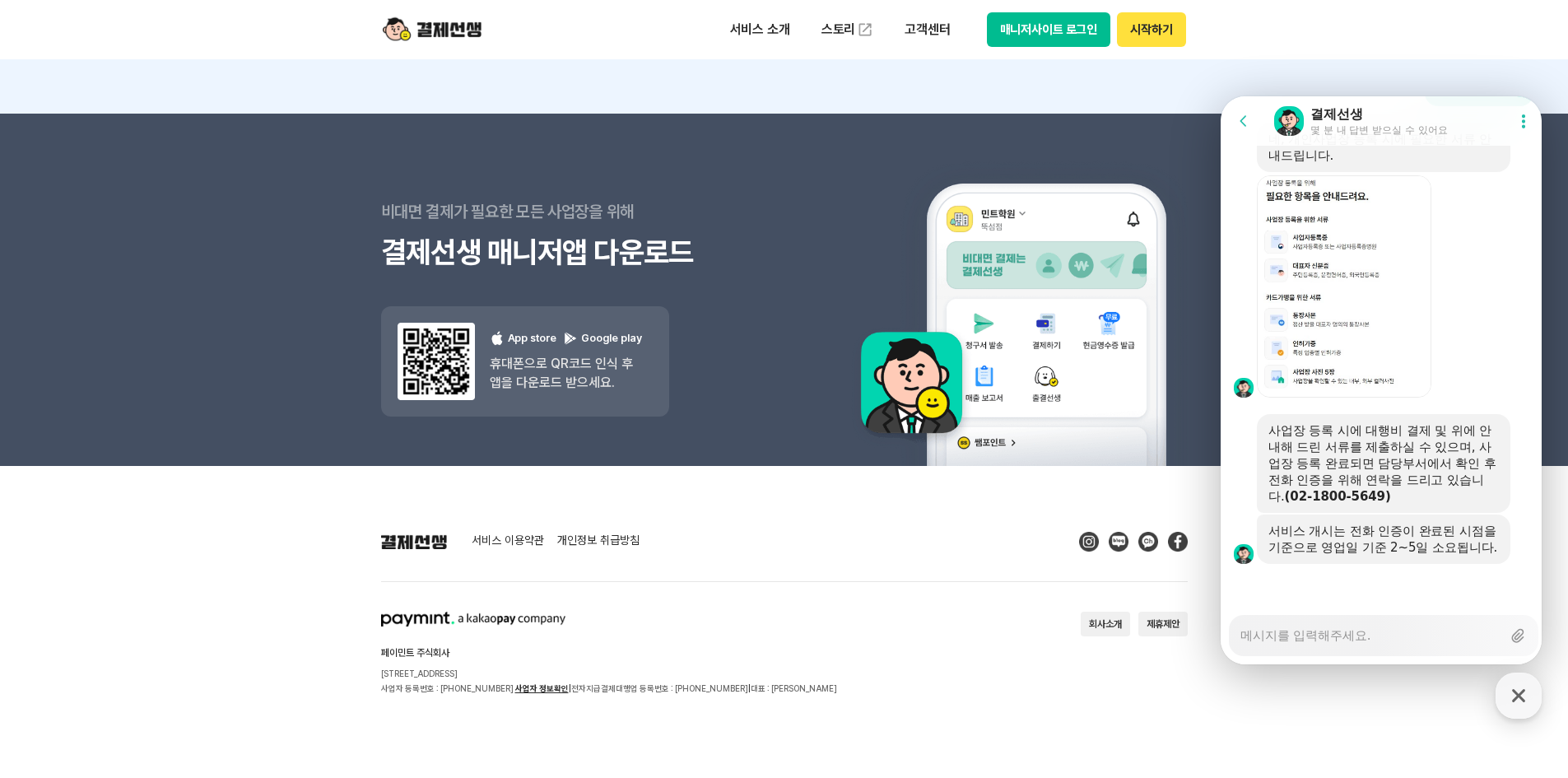
click at [1356, 636] on textarea "Messenger Input Textarea" at bounding box center [1371, 630] width 261 height 28
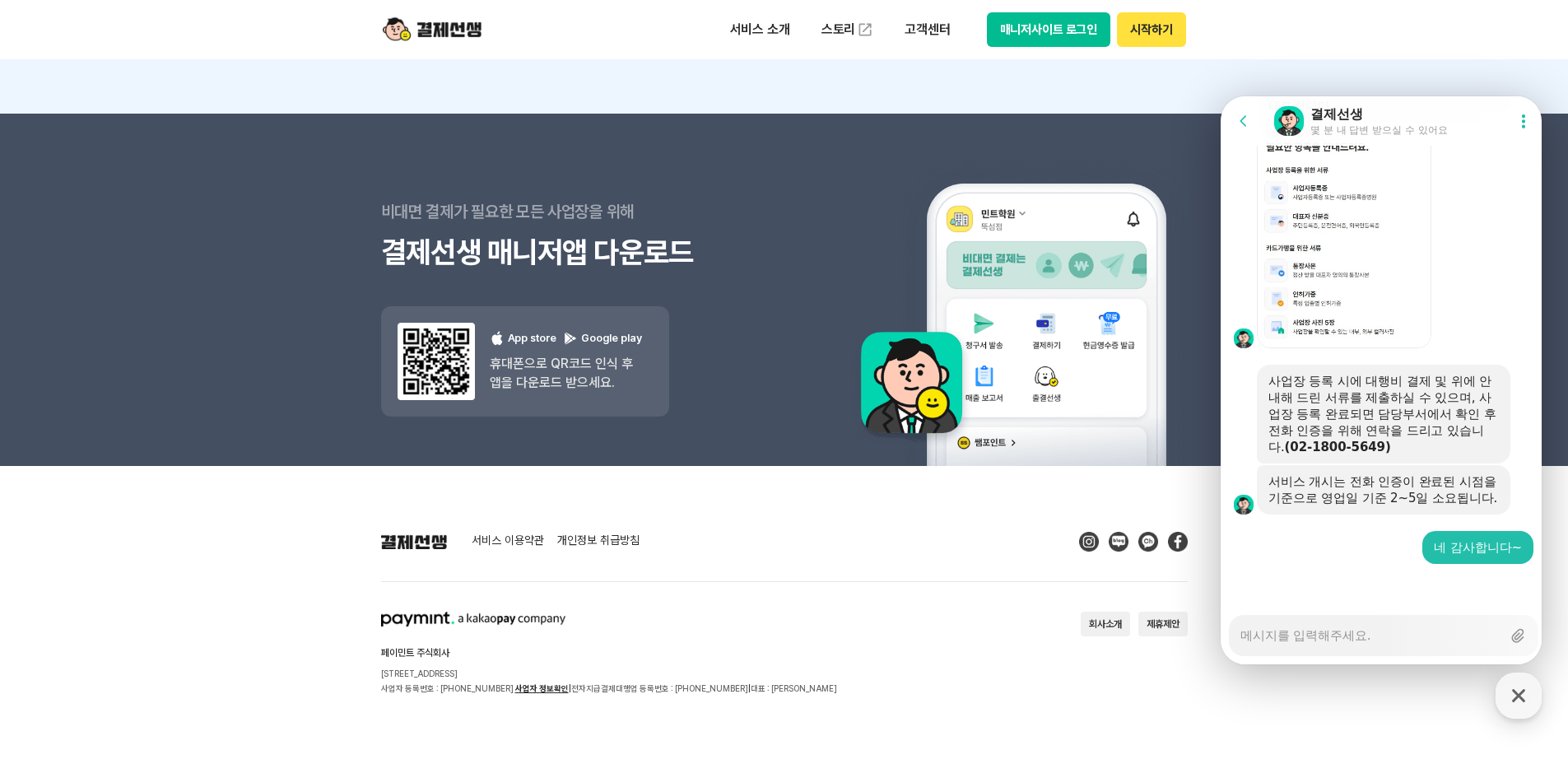
scroll to position [5304, 0]
click at [935, 711] on footer "서비스 이용약관 개인정보 취급방침 페이민트 주식회사 [STREET_ADDRESS] 사업자 등록번호 : [PHONE_NUMBER] 사업자 정보확…" at bounding box center [784, 621] width 1568 height 312
click at [884, 598] on div "서비스 이용약관 개인정보 취급방침 페이민트 주식회사 [STREET_ADDRESS] 사업자 등록번호 : [PHONE_NUMBER] 사업자 정보확…" at bounding box center [785, 613] width 806 height 164
